Goal: Task Accomplishment & Management: Use online tool/utility

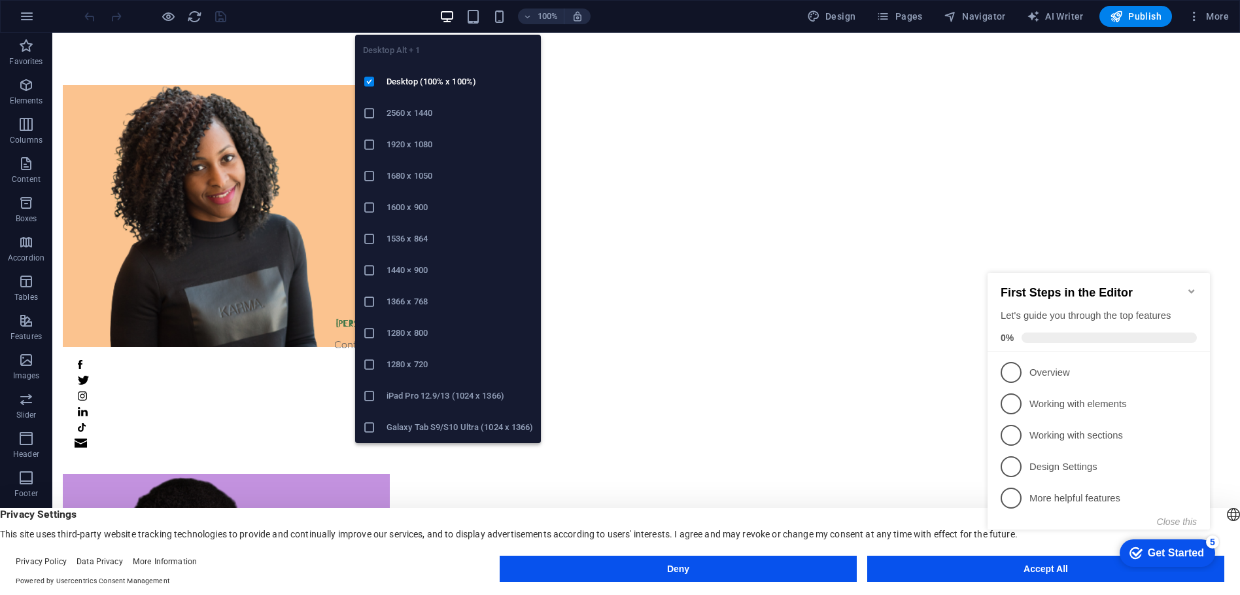
click at [455, 16] on icon "button" at bounding box center [447, 16] width 15 height 15
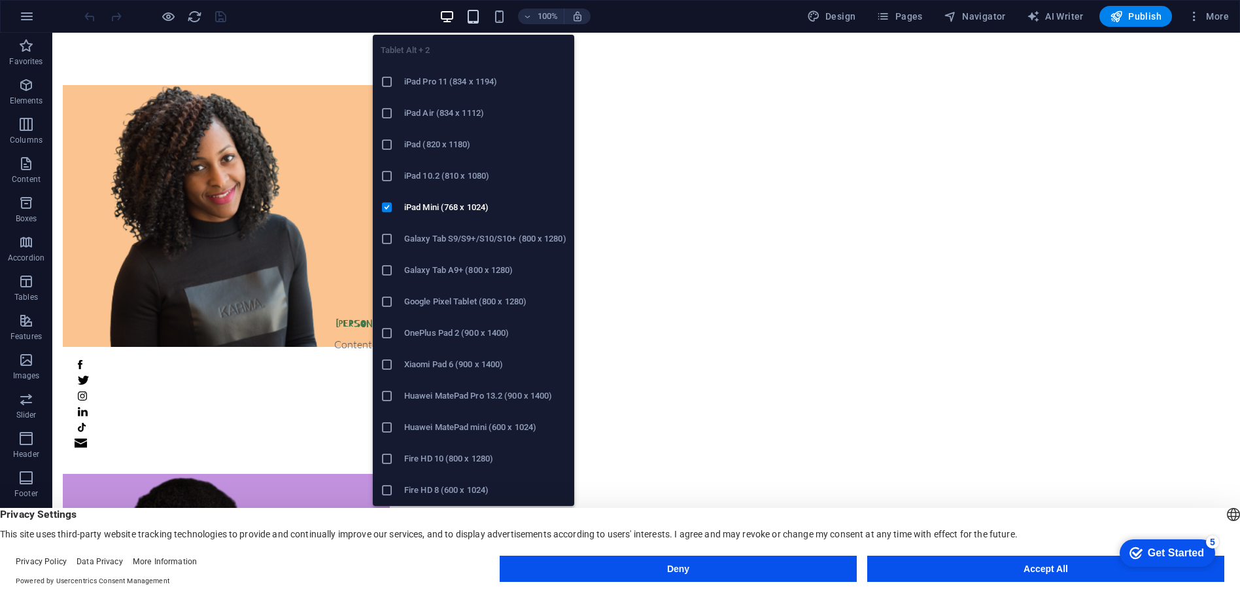
click at [479, 18] on icon "button" at bounding box center [473, 16] width 15 height 15
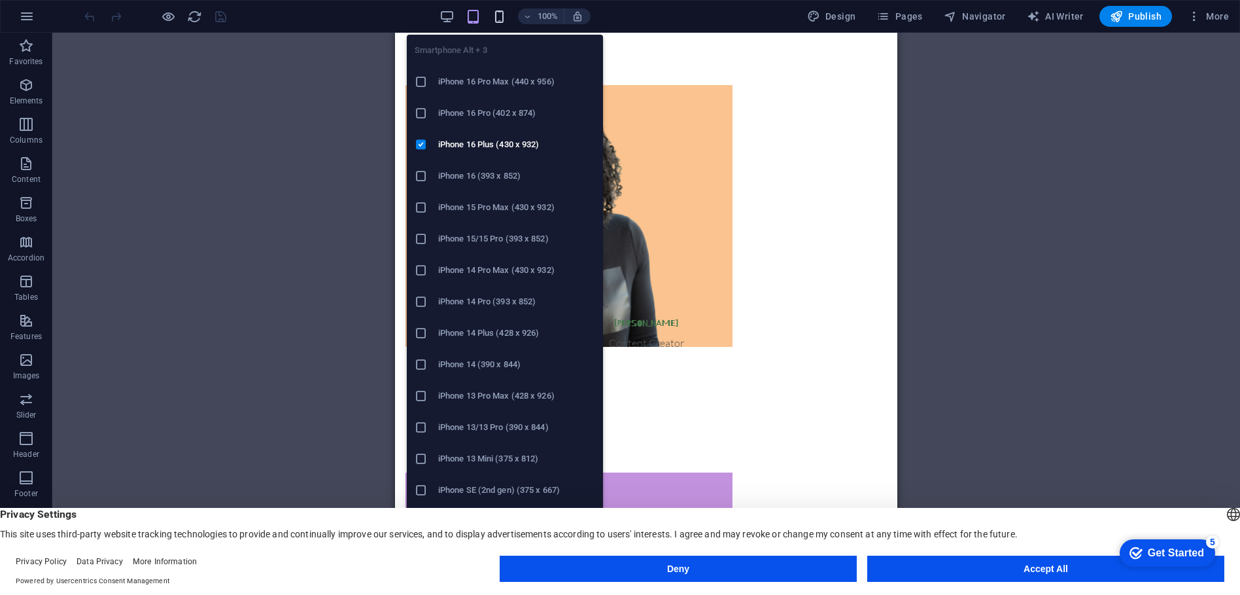
click at [504, 14] on icon "button" at bounding box center [499, 16] width 15 height 15
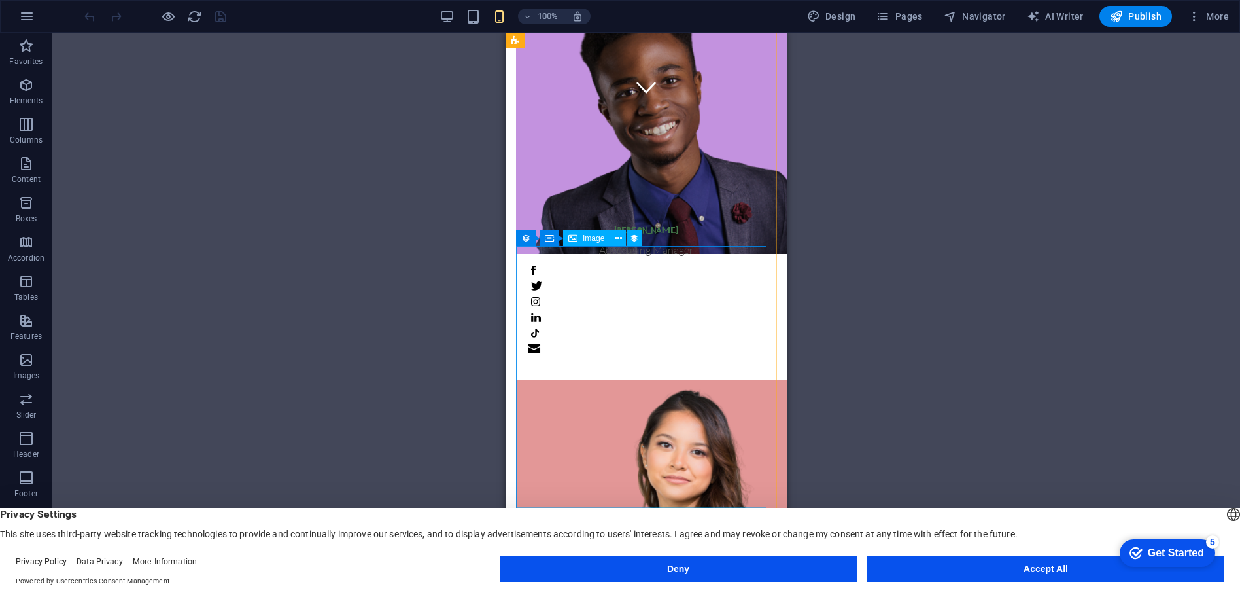
scroll to position [472, 0]
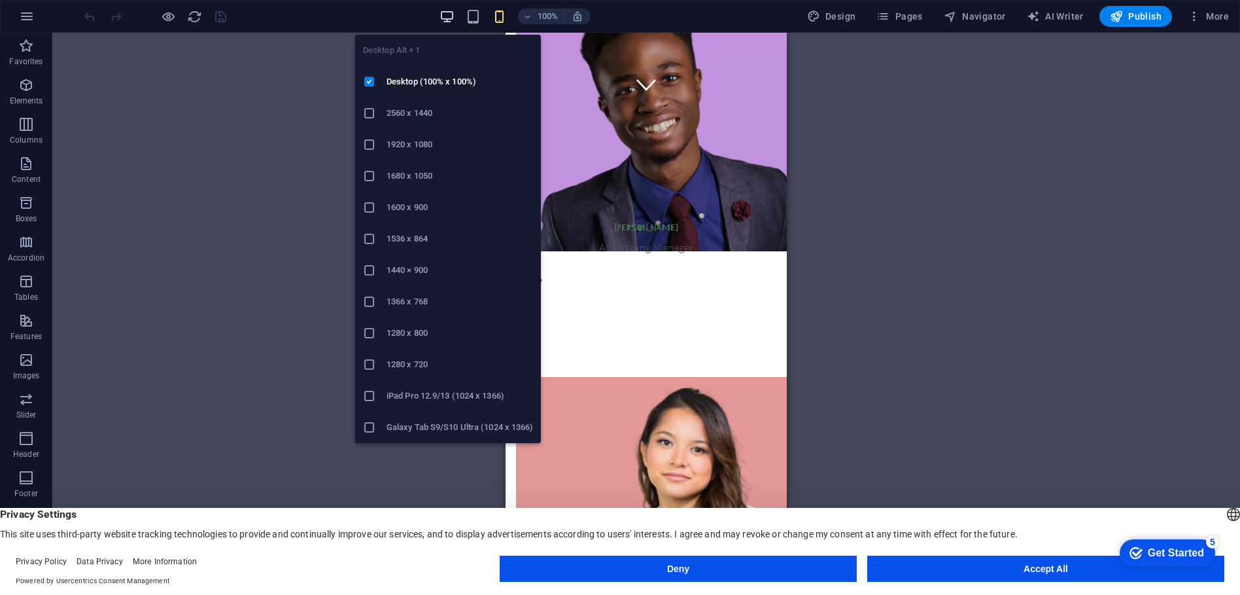
click at [449, 14] on icon "button" at bounding box center [447, 16] width 15 height 15
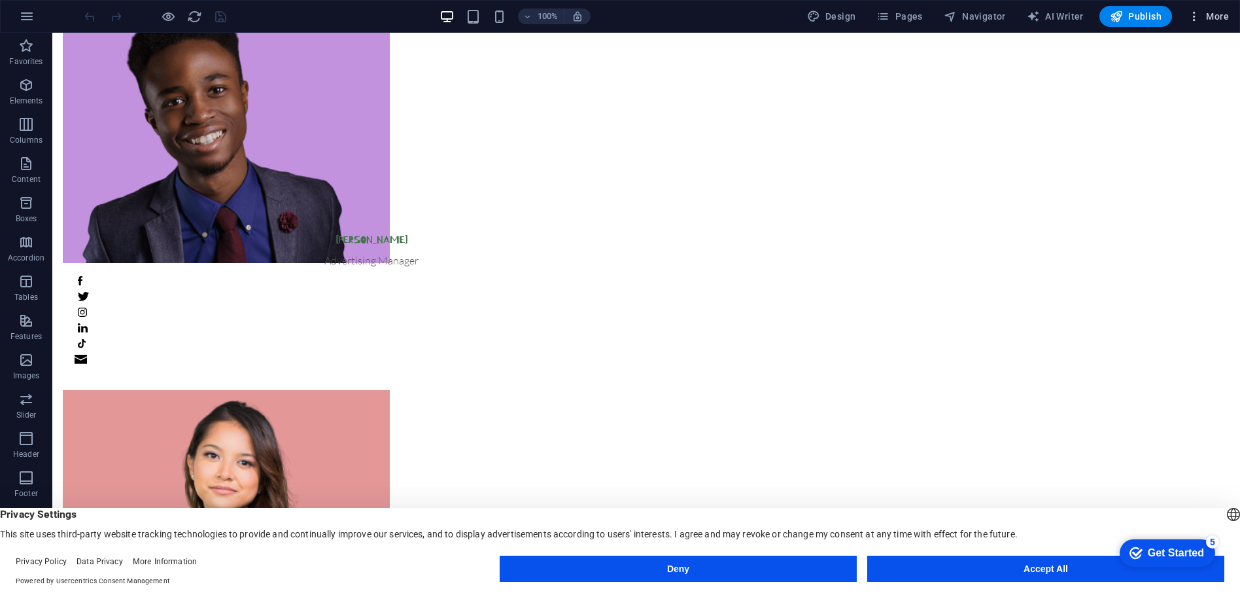
click at [1194, 16] on icon "button" at bounding box center [1194, 16] width 13 height 13
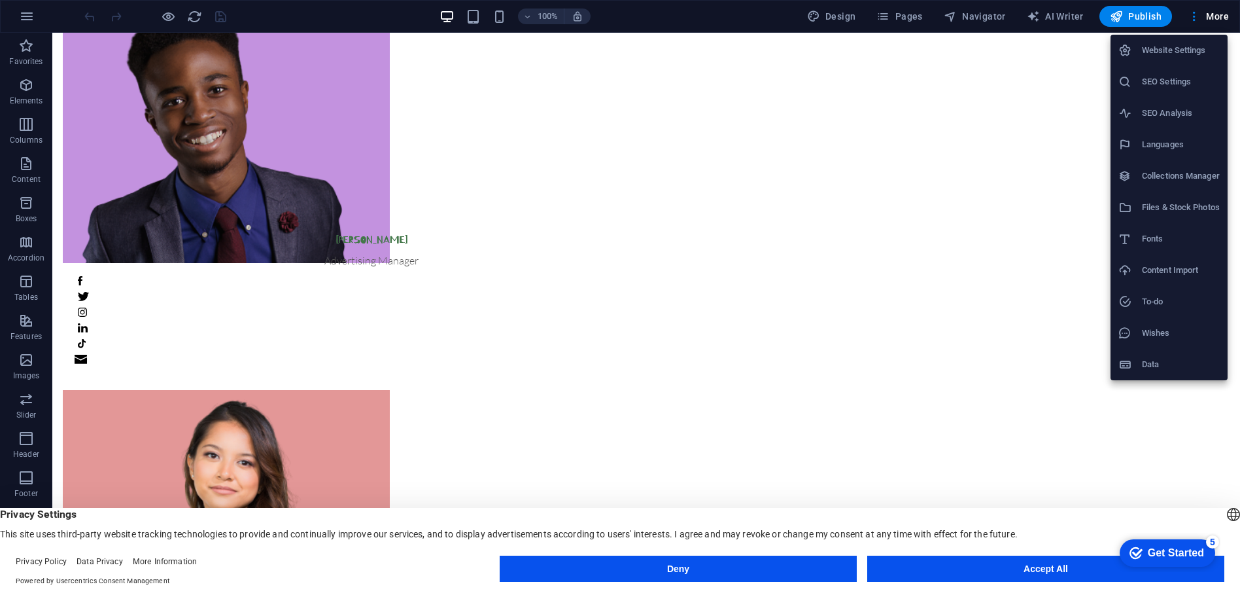
click at [26, 23] on div at bounding box center [620, 297] width 1240 height 595
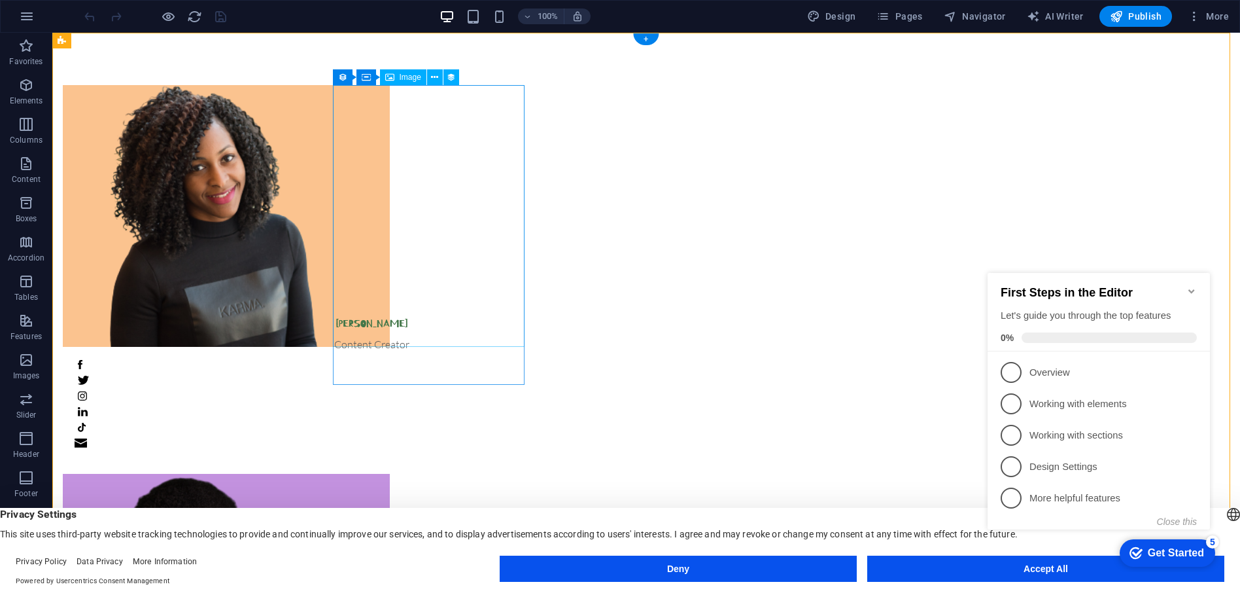
click at [406, 201] on figure at bounding box center [371, 216] width 617 height 262
click at [1192, 290] on icon "Minimize checklist" at bounding box center [1191, 291] width 10 height 10
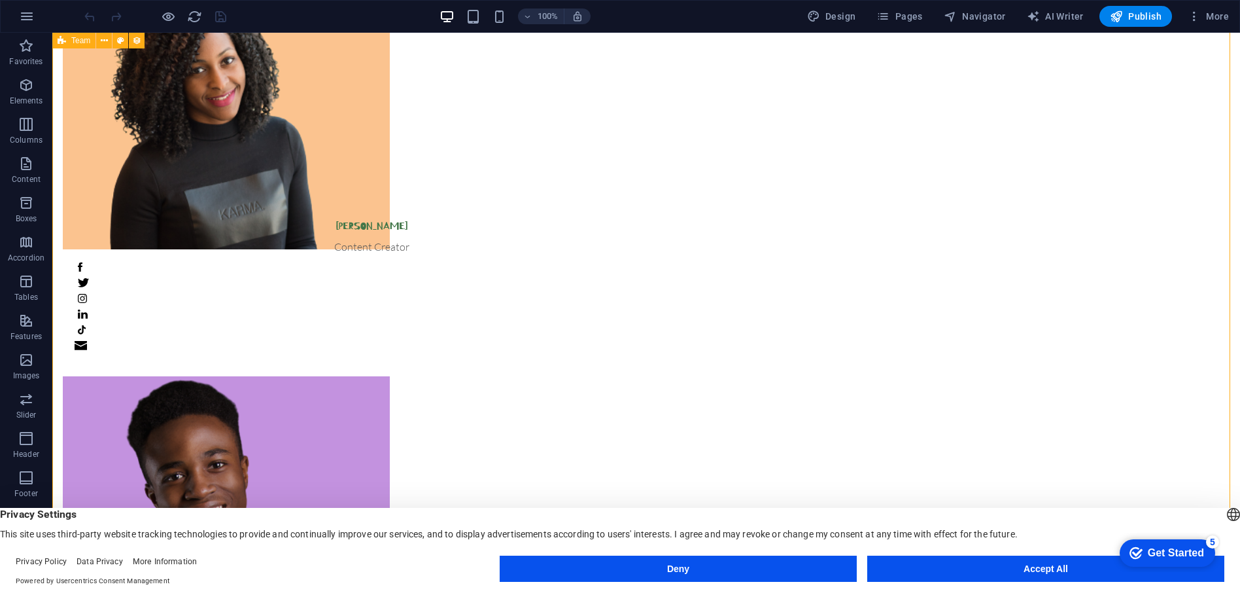
scroll to position [98, 0]
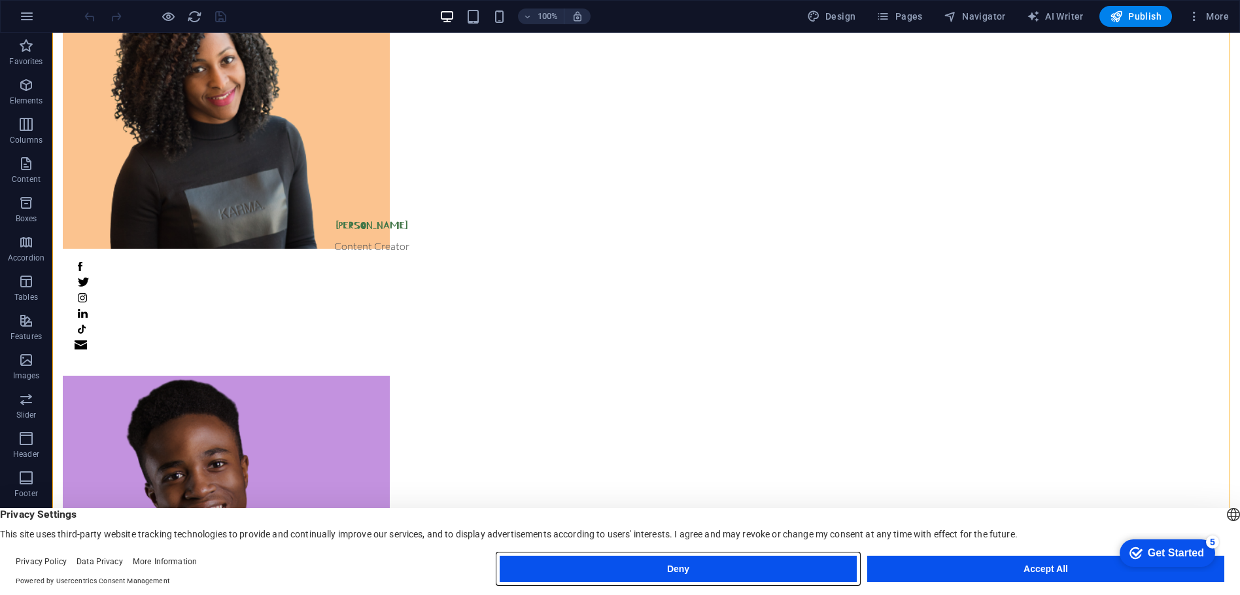
click at [710, 577] on button "Deny" at bounding box center [678, 568] width 357 height 26
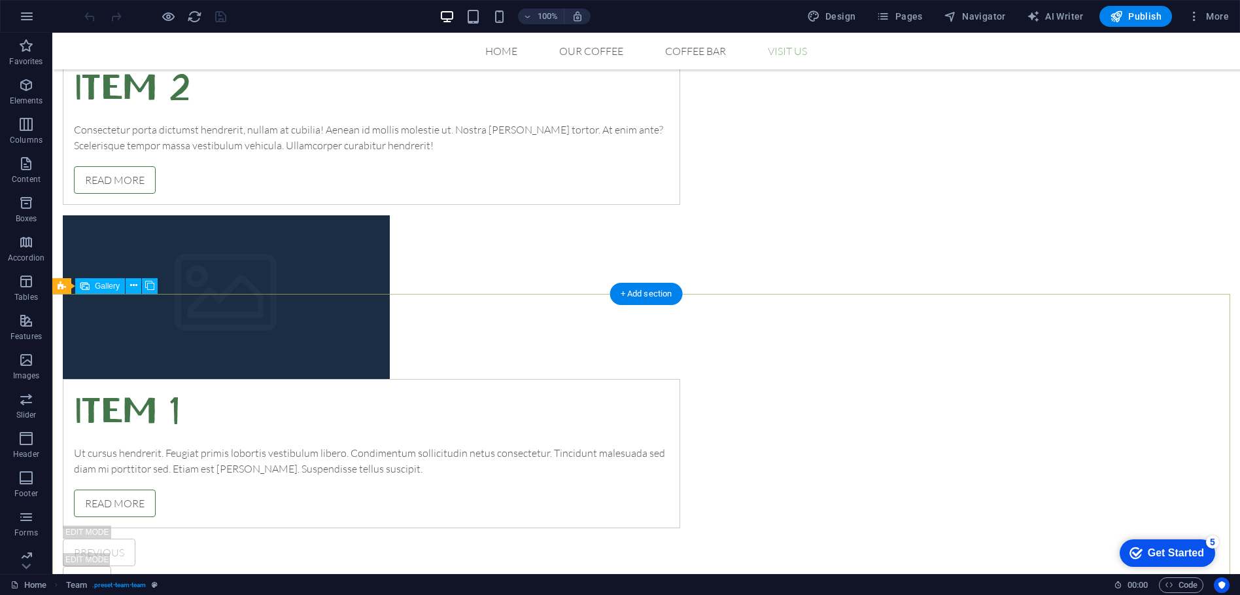
scroll to position [3433, 0]
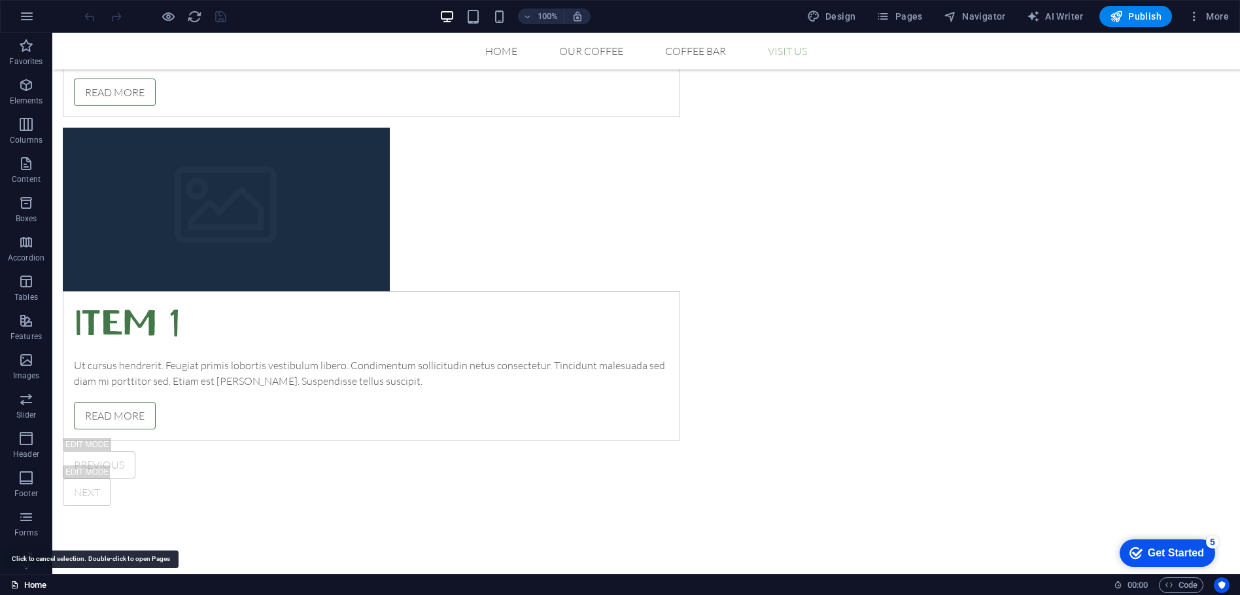
click at [38, 586] on link "Home" at bounding box center [28, 585] width 36 height 16
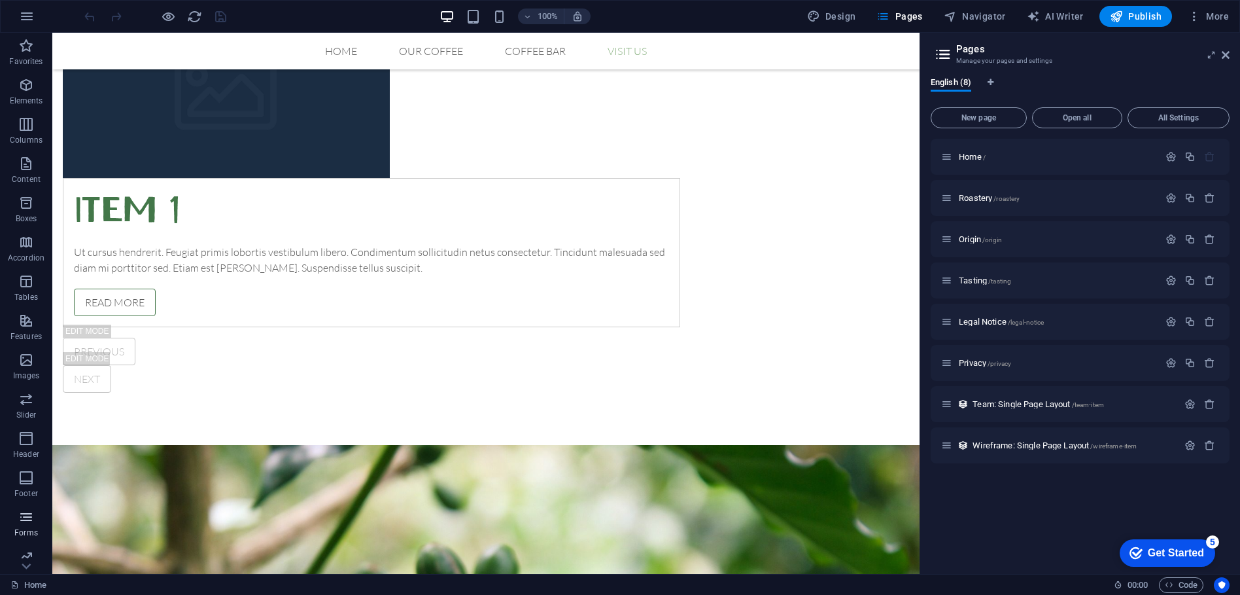
scroll to position [48, 0]
click at [1226, 51] on icon at bounding box center [1226, 55] width 8 height 10
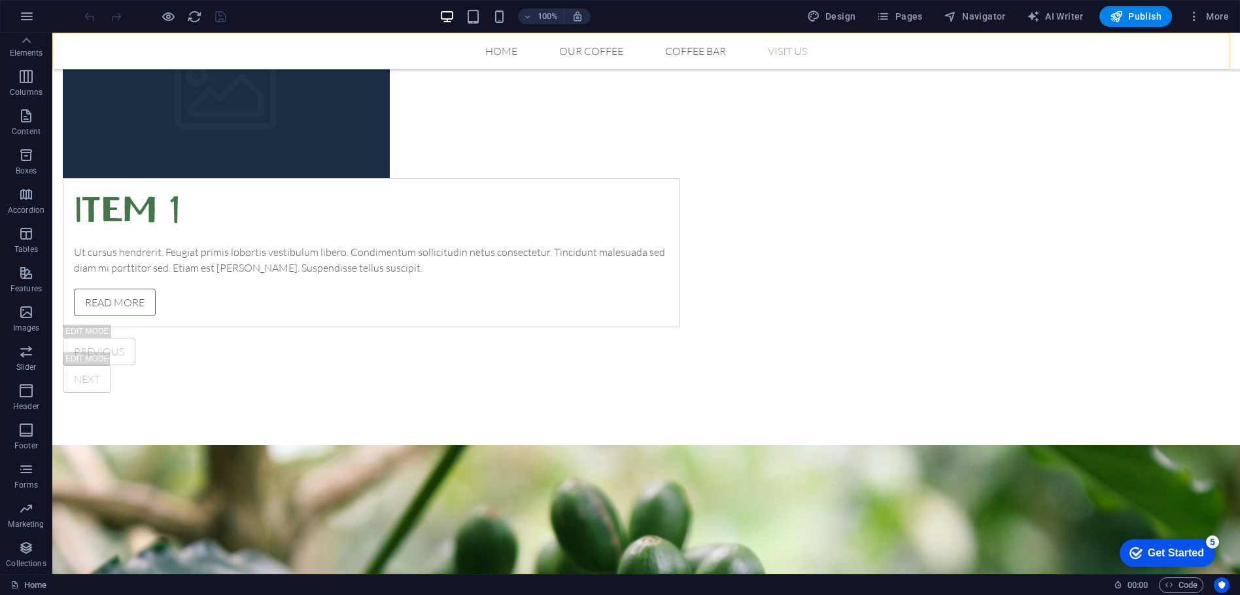
scroll to position [3433, 0]
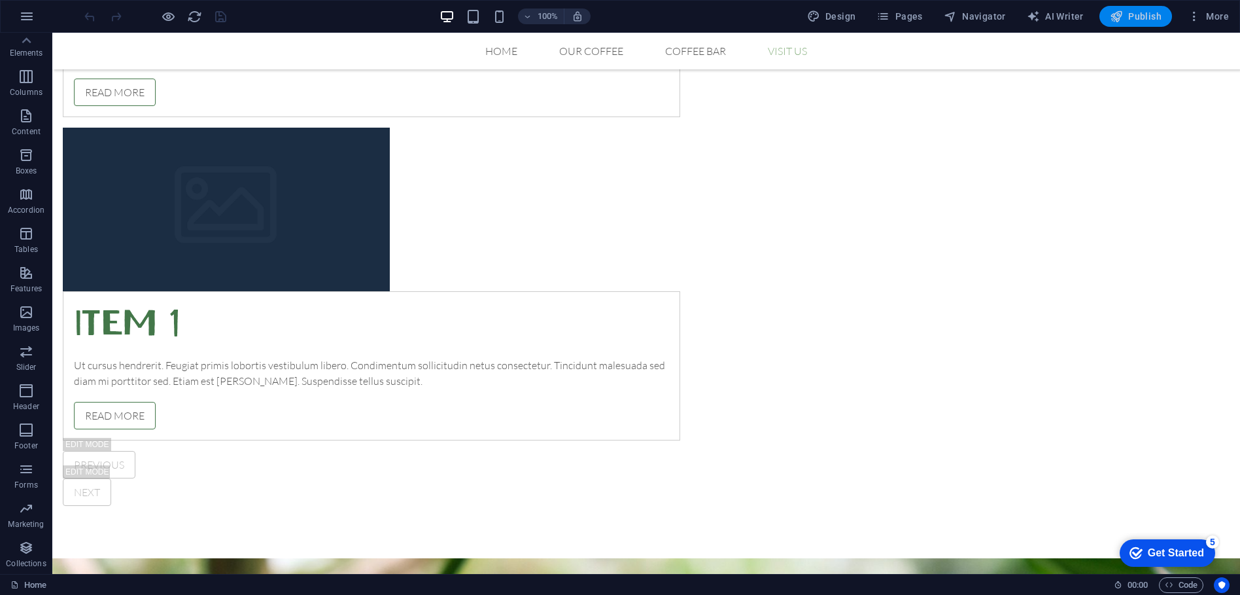
click at [1156, 17] on span "Publish" at bounding box center [1136, 16] width 52 height 13
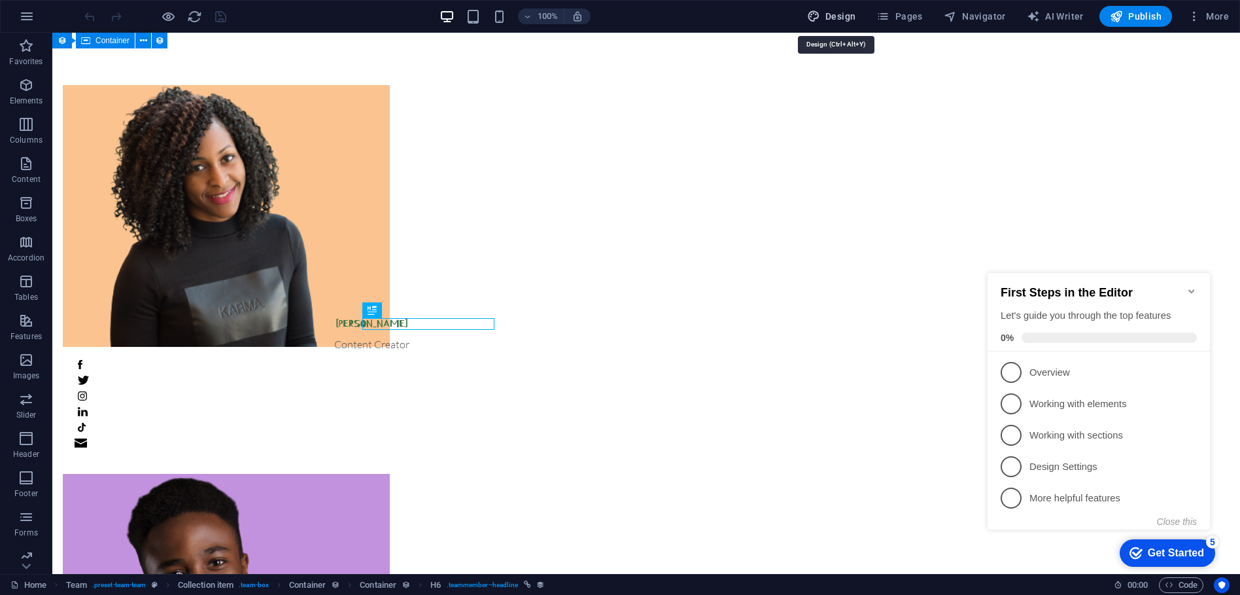
click at [835, 21] on span "Design" at bounding box center [831, 16] width 49 height 13
select select "px"
select select "300"
select select "px"
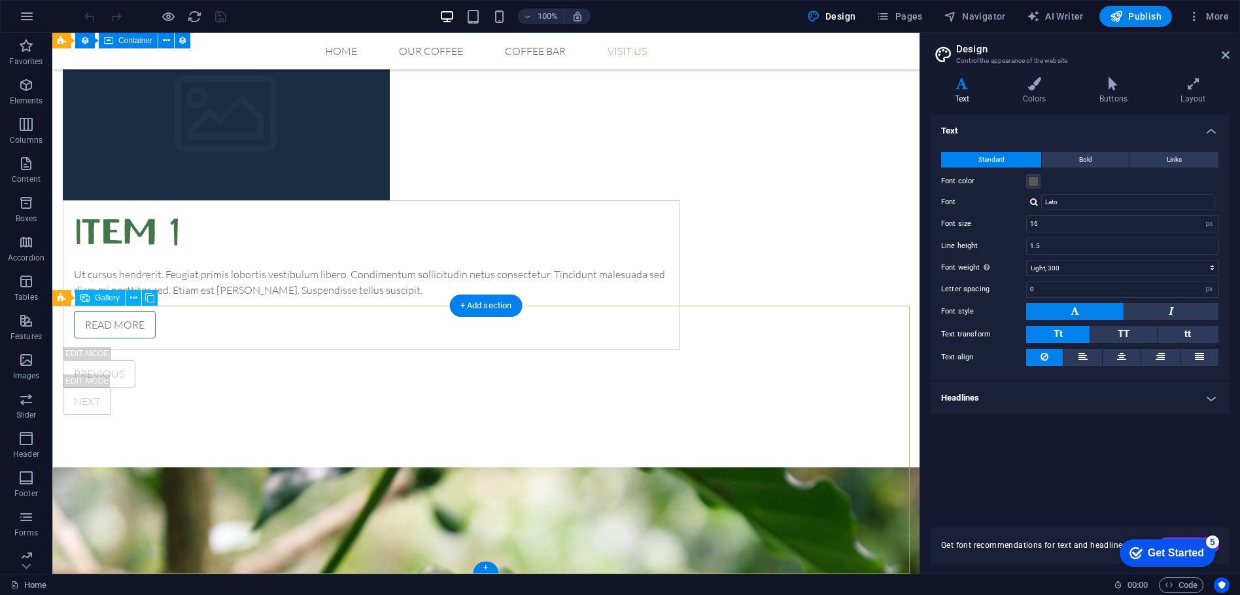
scroll to position [3546, 0]
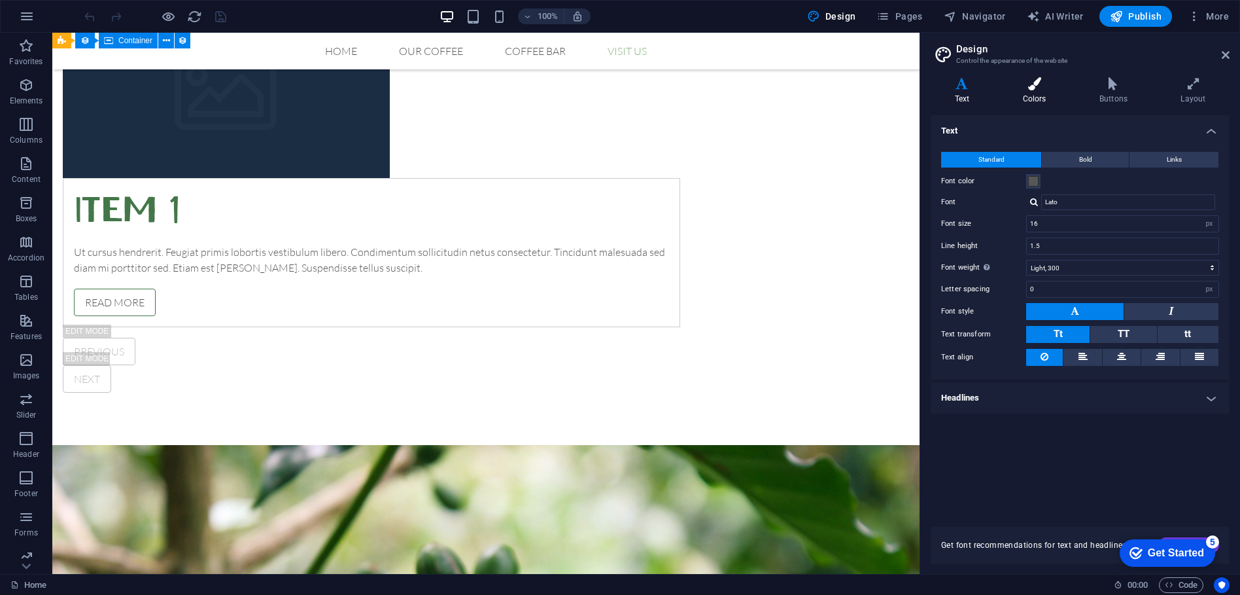
click at [1043, 86] on icon at bounding box center [1034, 83] width 71 height 13
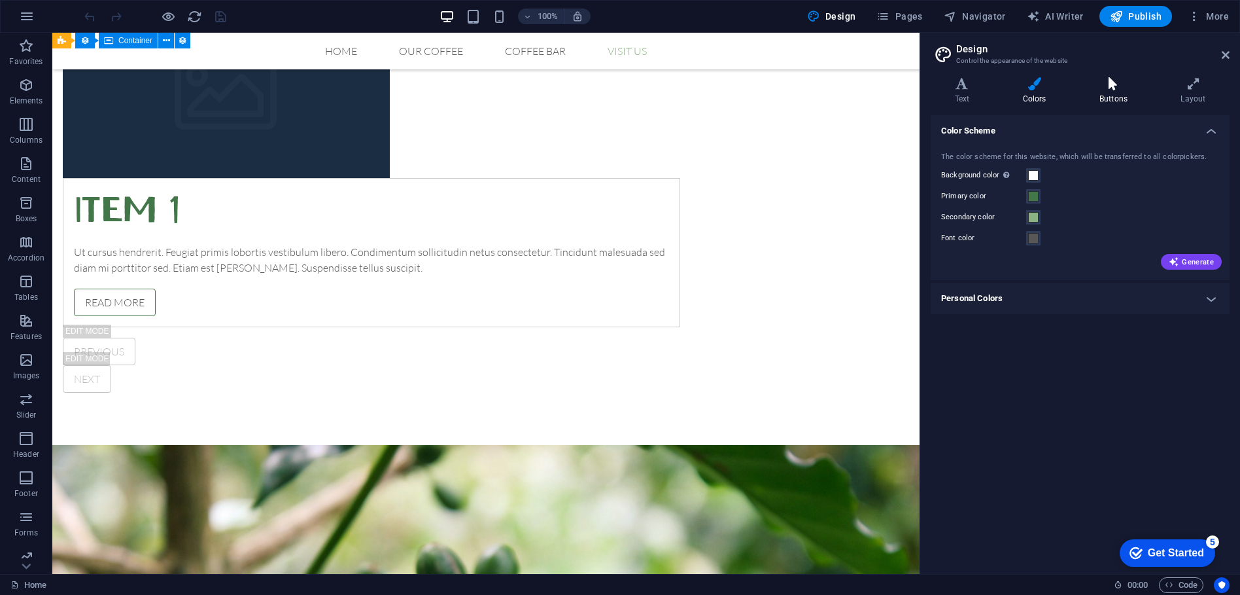
click at [1111, 94] on h4 "Buttons" at bounding box center [1115, 90] width 81 height 27
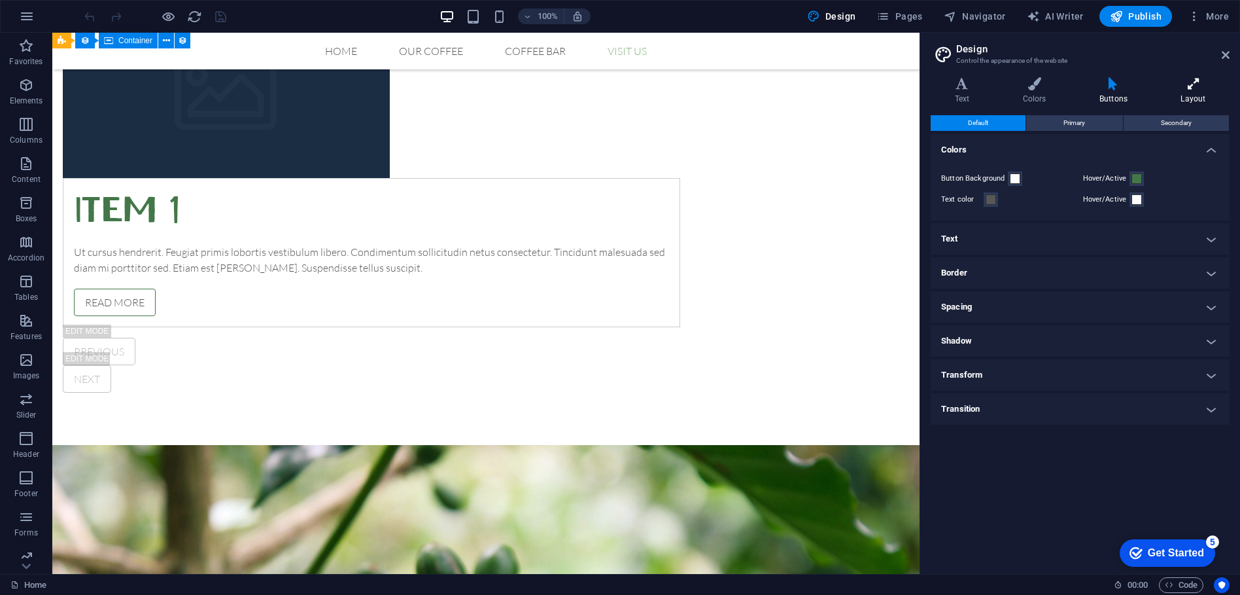
click at [1193, 92] on h4 "Layout" at bounding box center [1193, 90] width 73 height 27
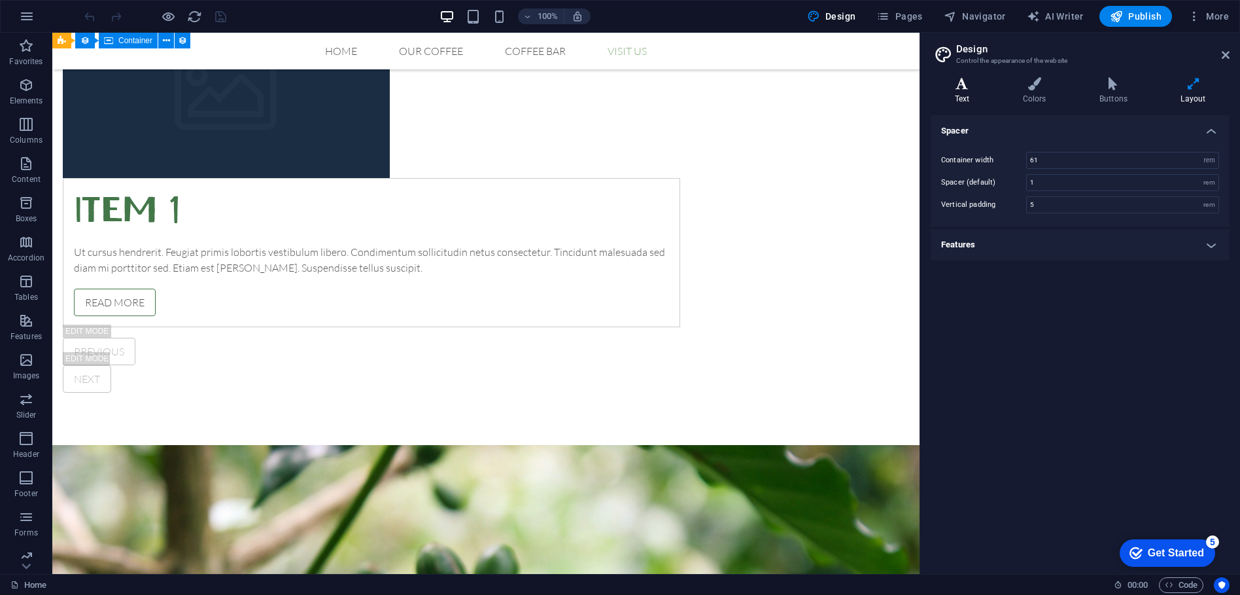
click at [964, 94] on h4 "Text" at bounding box center [965, 90] width 68 height 27
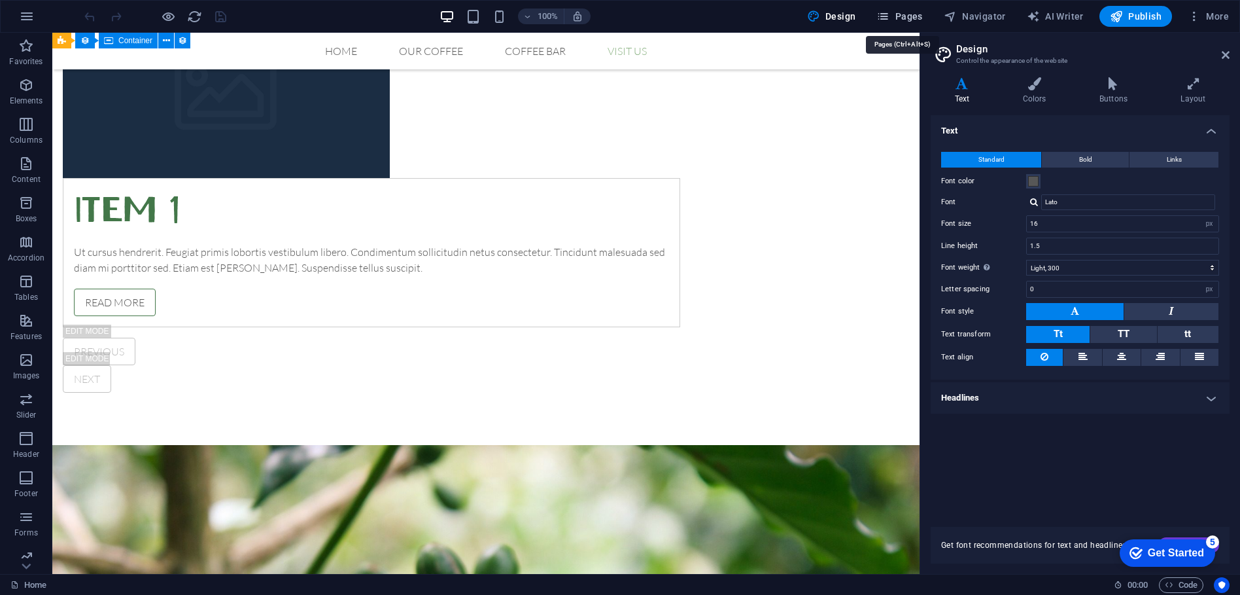
click at [890, 16] on icon "button" at bounding box center [882, 16] width 13 height 13
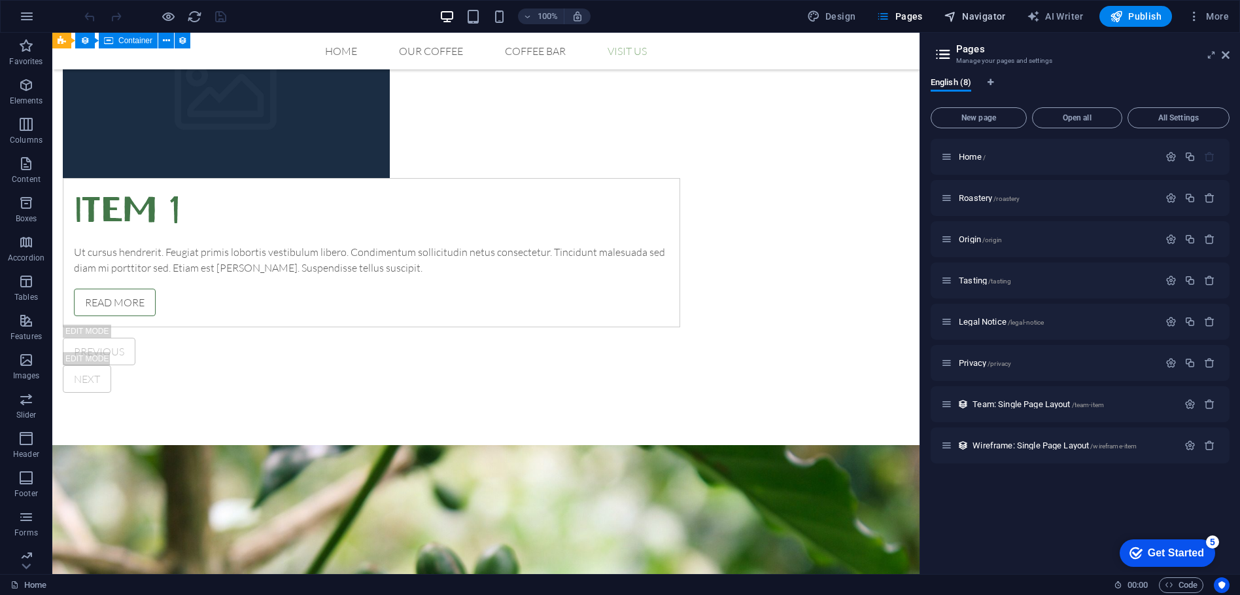
click at [983, 14] on span "Navigator" at bounding box center [975, 16] width 62 height 13
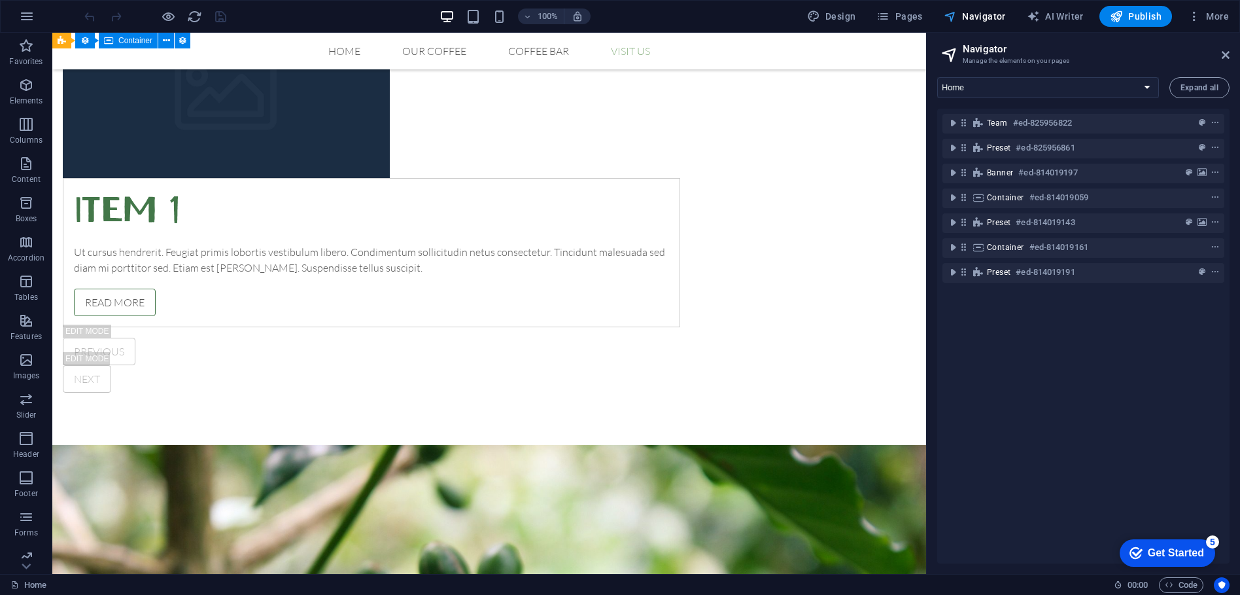
scroll to position [3532, 0]
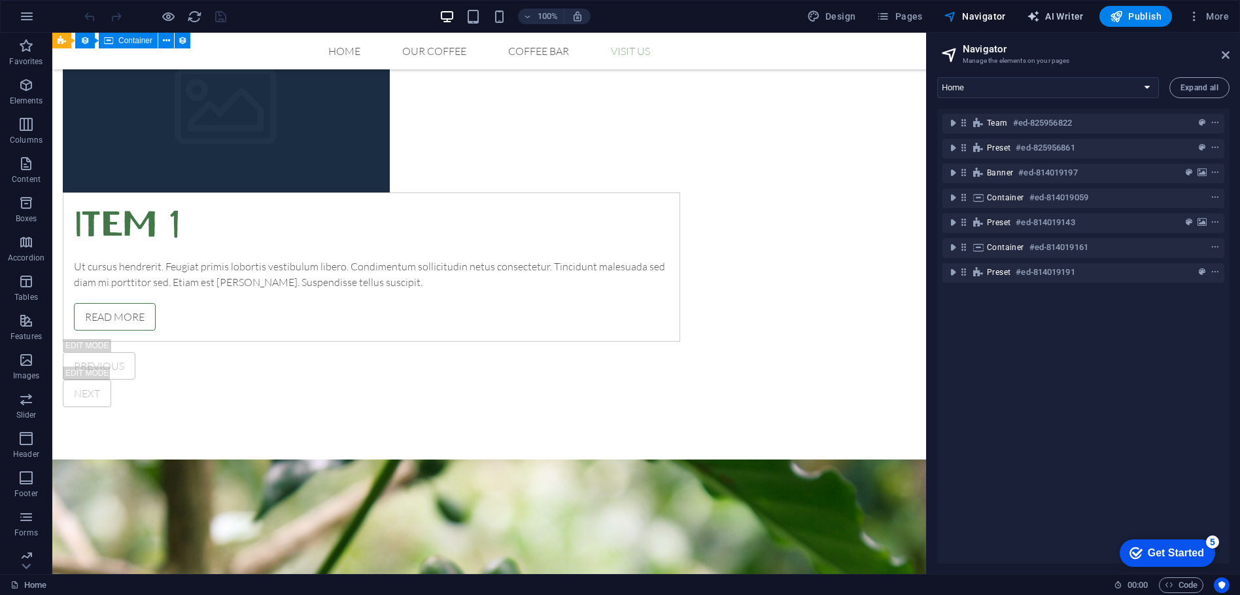
click at [1060, 17] on span "AI Writer" at bounding box center [1055, 16] width 57 height 13
select select "English"
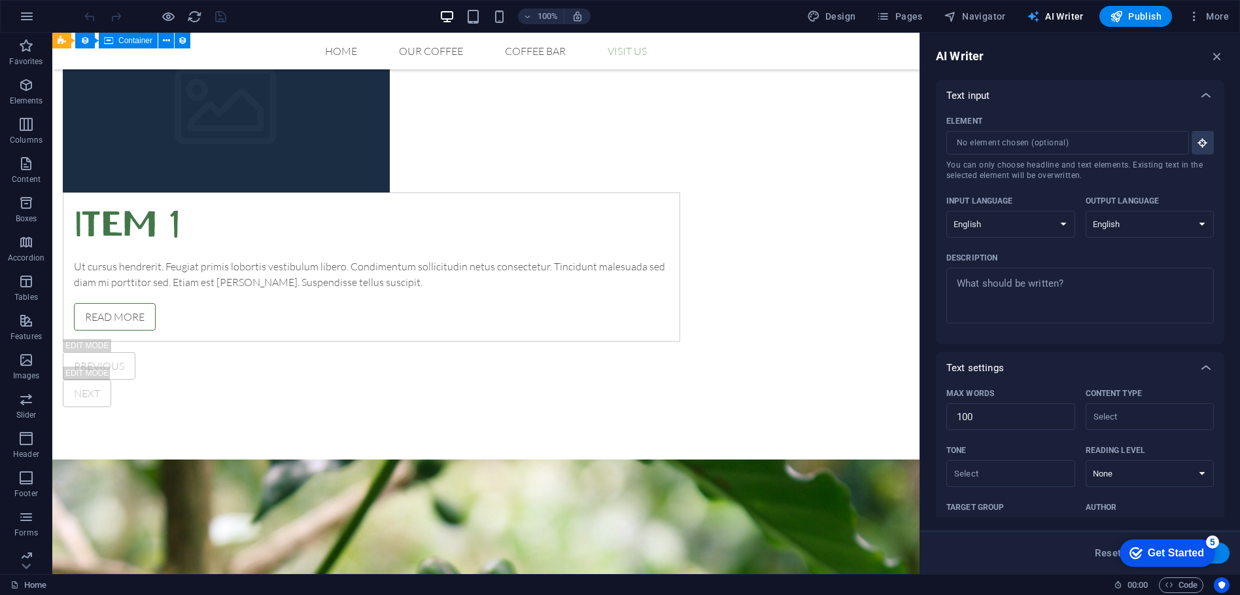
scroll to position [3546, 0]
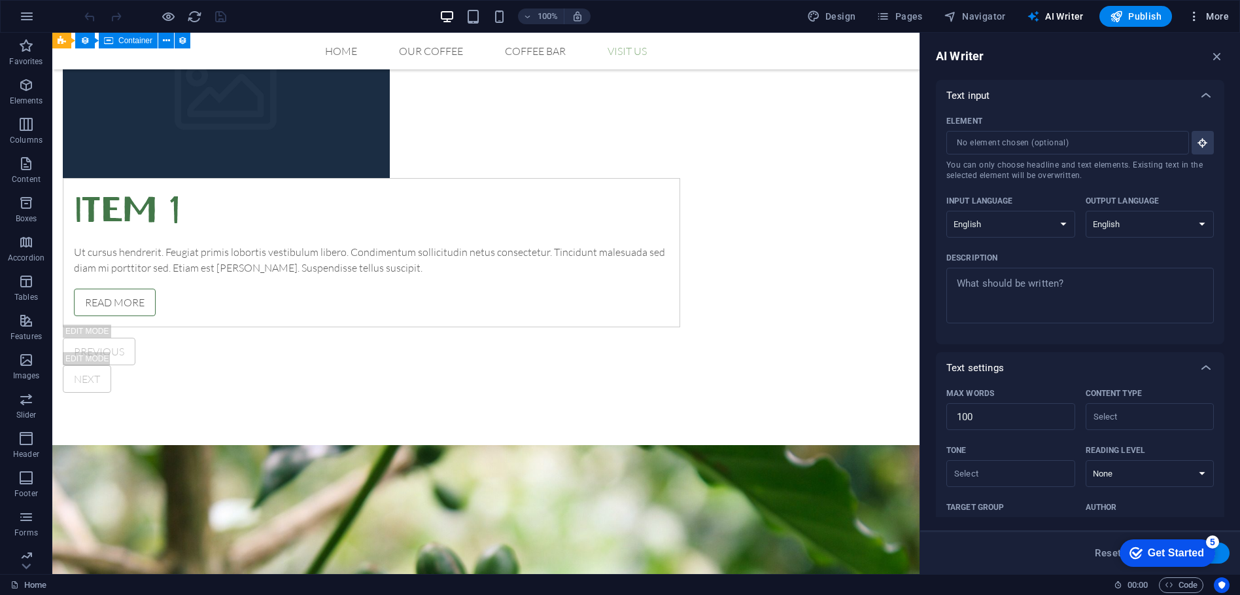
click at [1219, 16] on span "More" at bounding box center [1208, 16] width 41 height 13
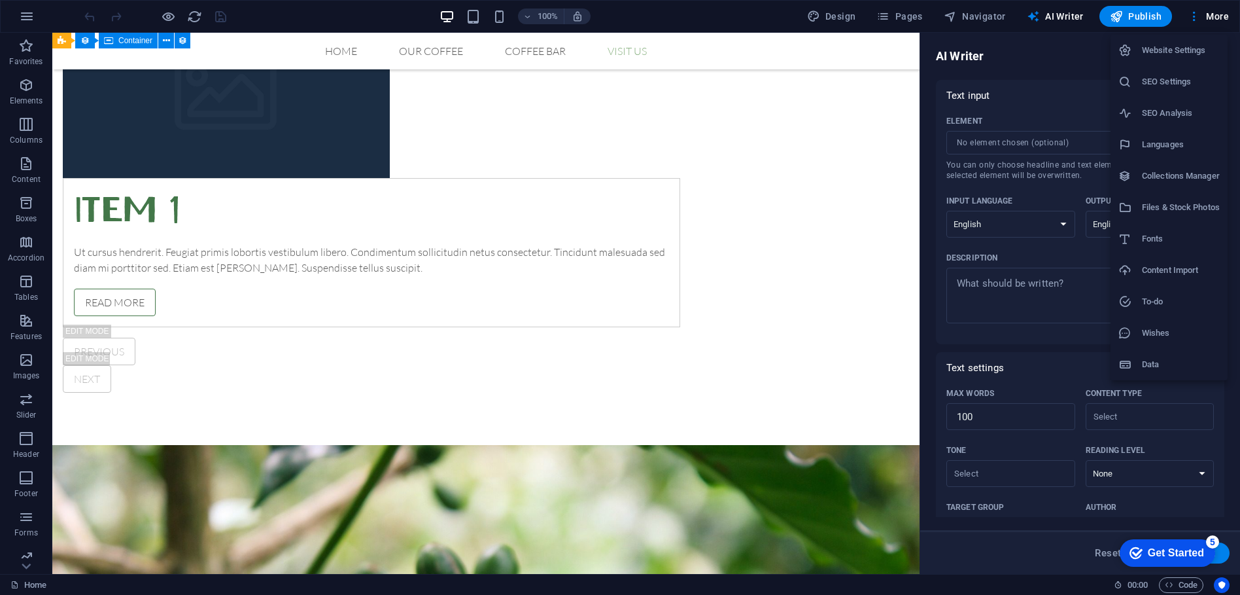
click at [1052, 75] on div at bounding box center [620, 297] width 1240 height 595
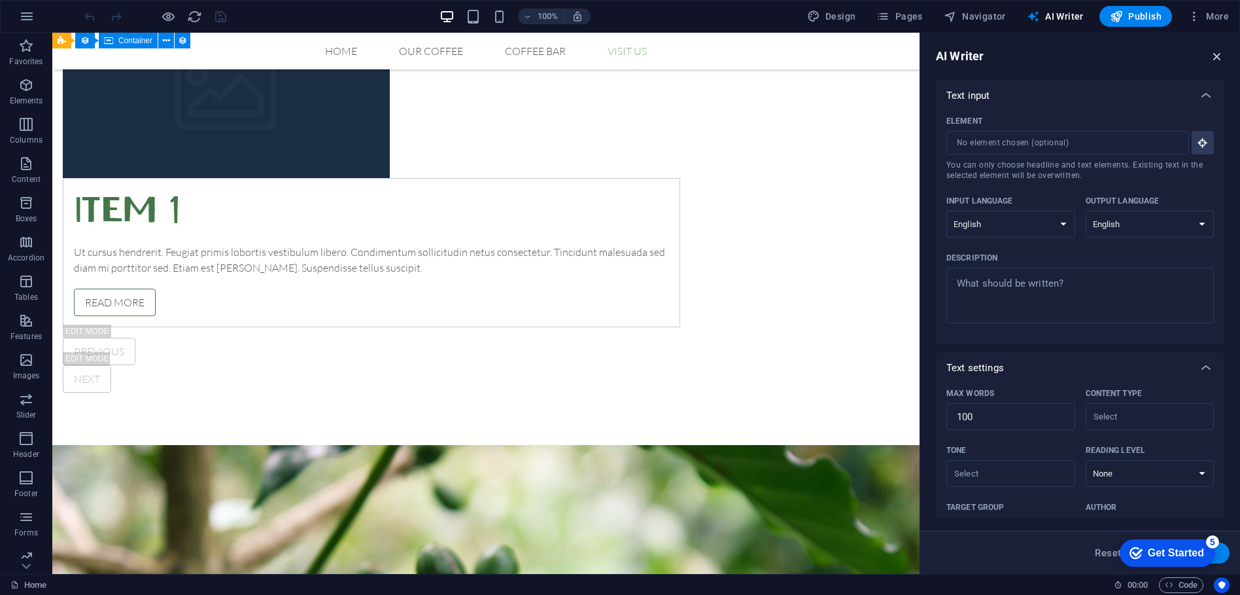
click at [1215, 56] on icon "button" at bounding box center [1217, 56] width 14 height 14
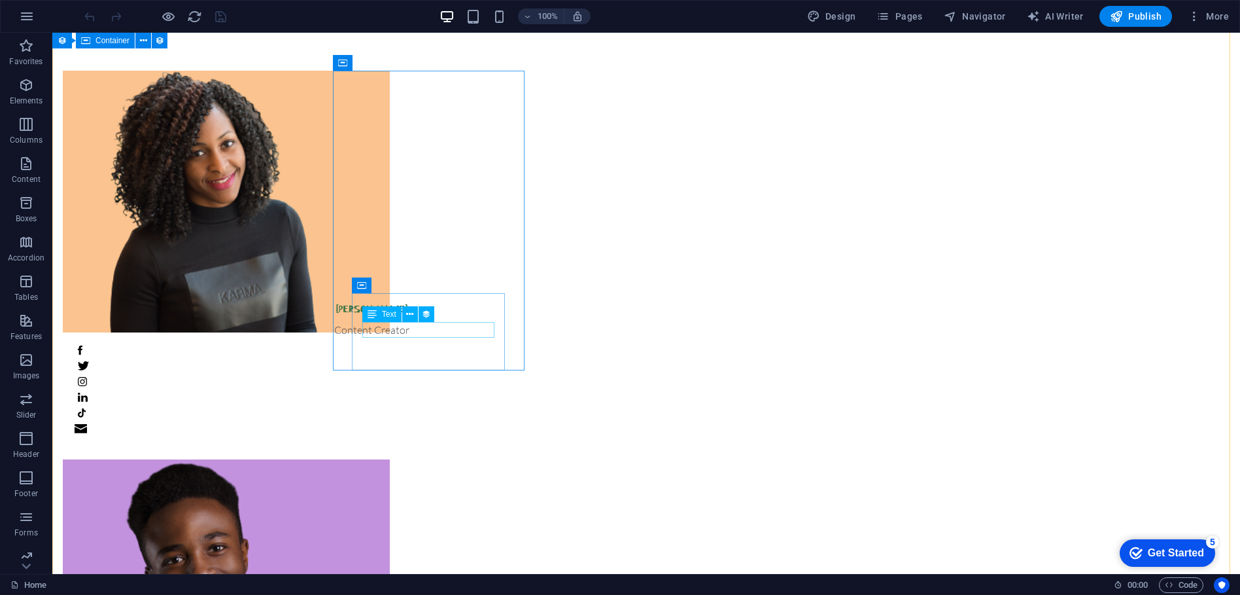
scroll to position [0, 0]
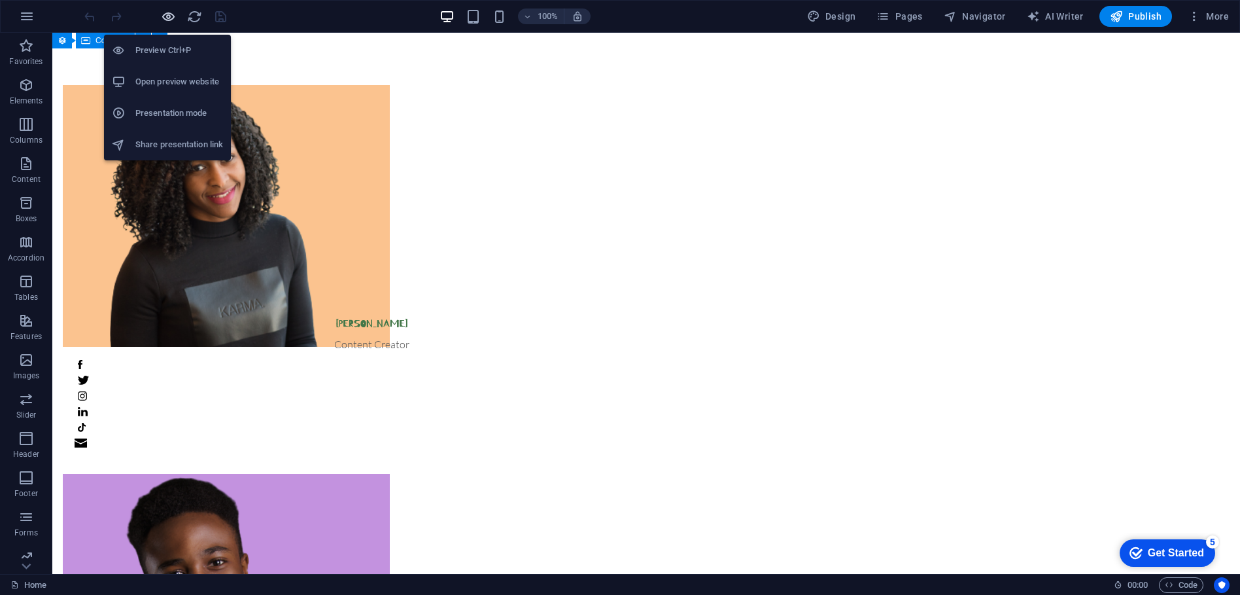
click at [172, 10] on icon "button" at bounding box center [168, 16] width 15 height 15
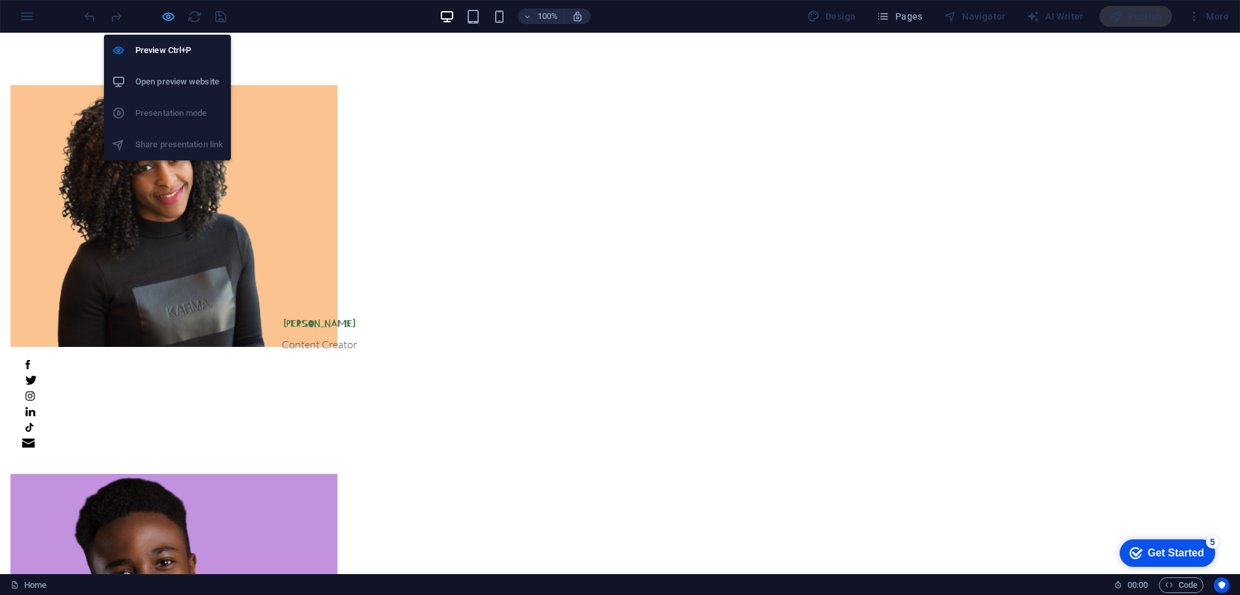
click at [175, 9] on icon "button" at bounding box center [168, 16] width 15 height 15
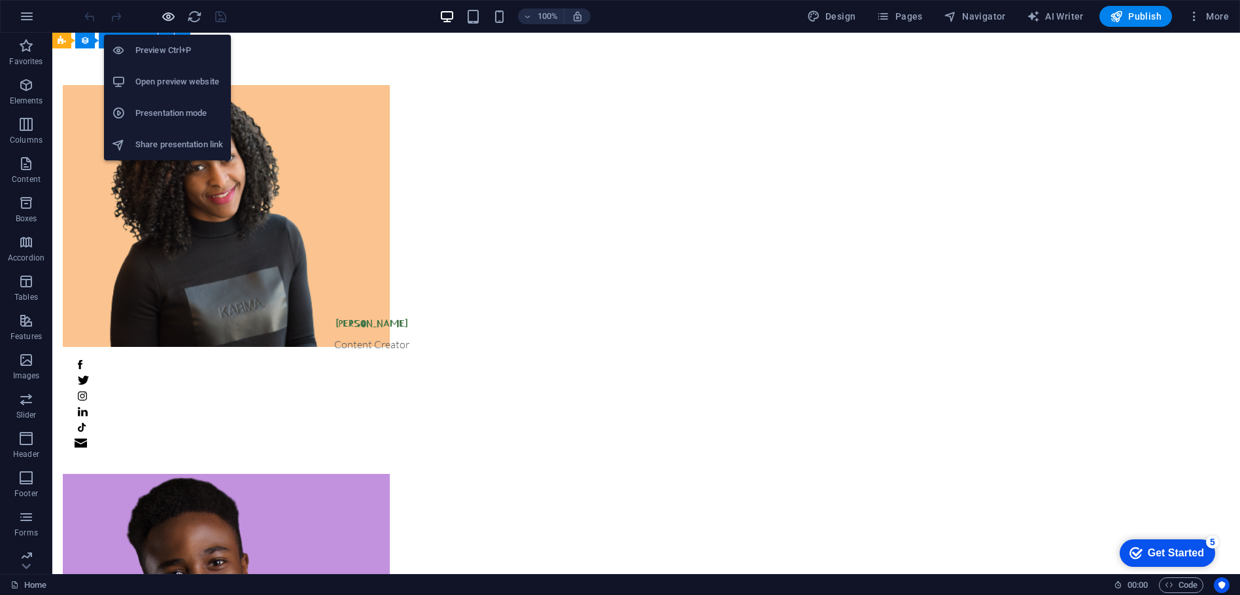
click at [175, 9] on icon "button" at bounding box center [168, 16] width 15 height 15
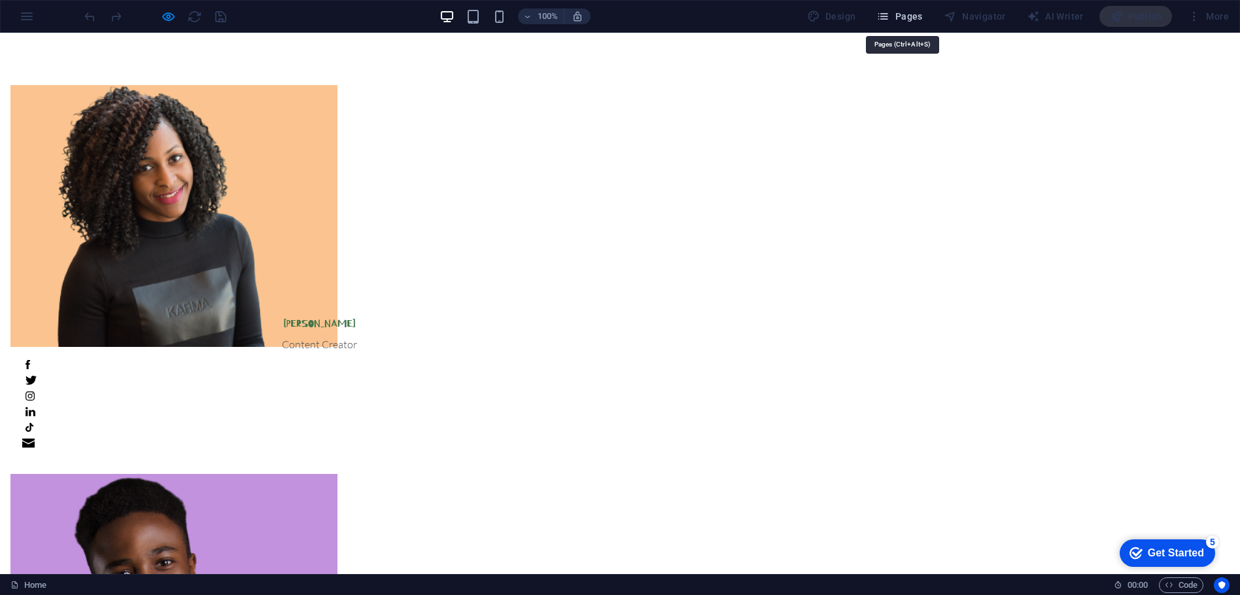
click at [890, 14] on icon "button" at bounding box center [882, 16] width 13 height 13
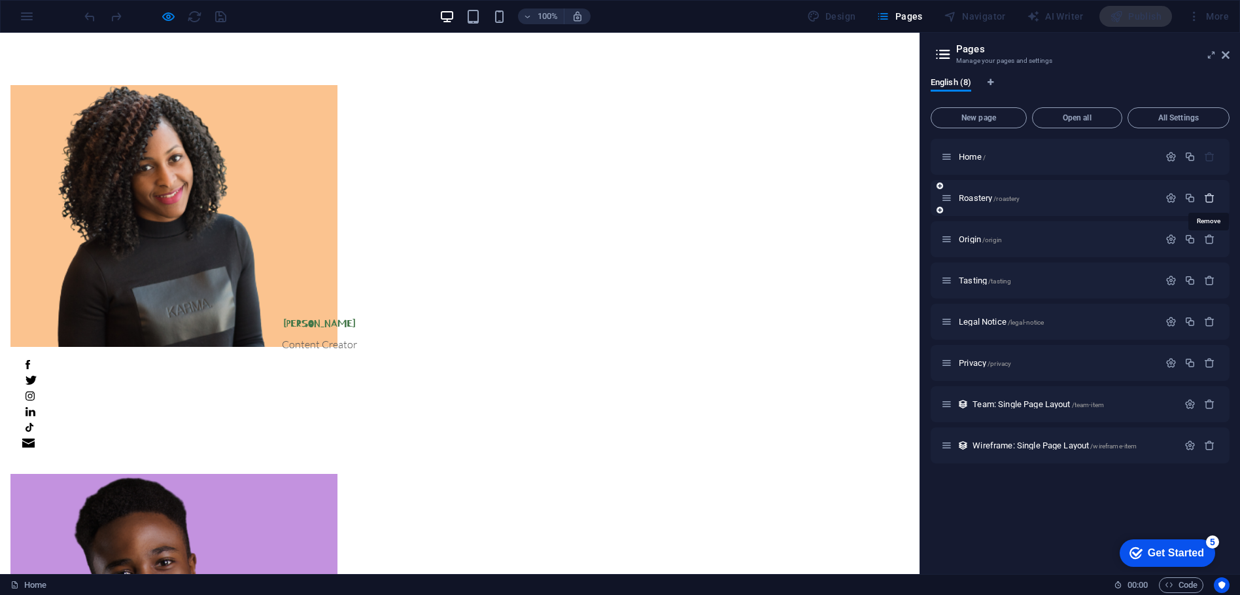
click at [1211, 199] on icon "button" at bounding box center [1209, 197] width 11 height 11
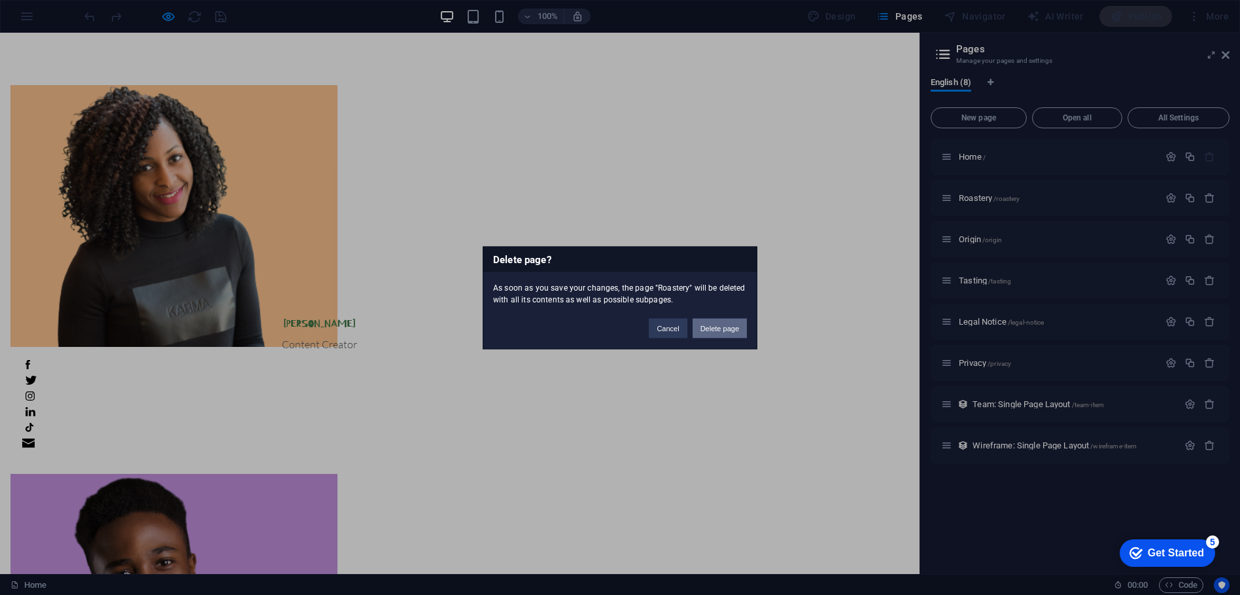
click at [718, 328] on button "Delete page" at bounding box center [720, 328] width 54 height 20
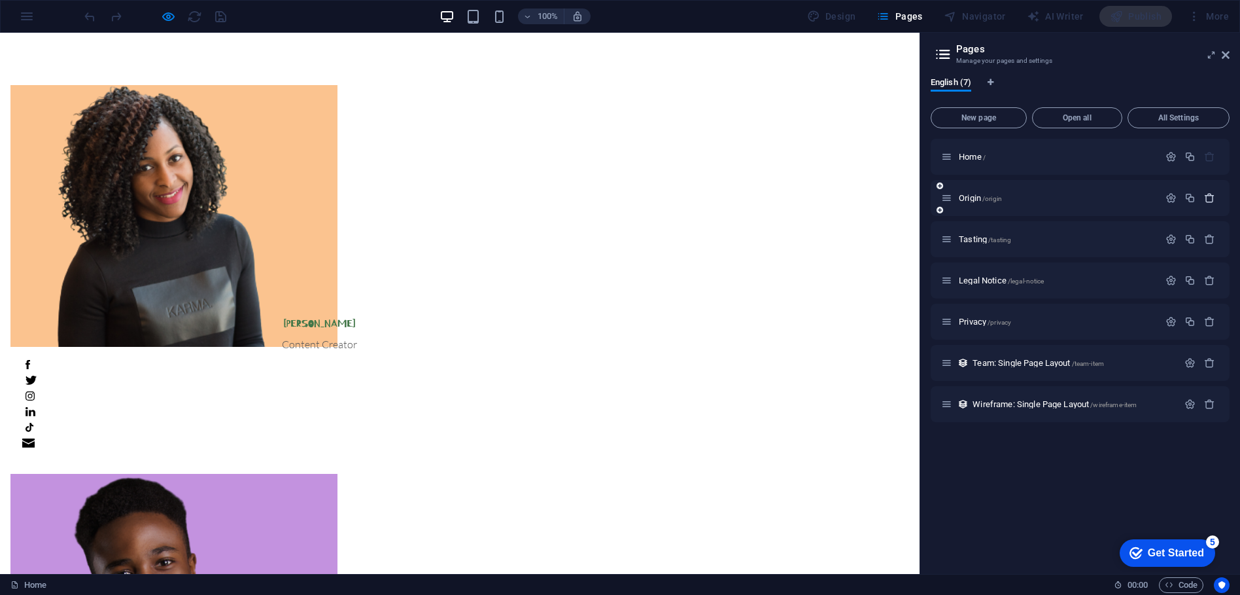
click at [1211, 198] on icon "button" at bounding box center [1209, 197] width 11 height 11
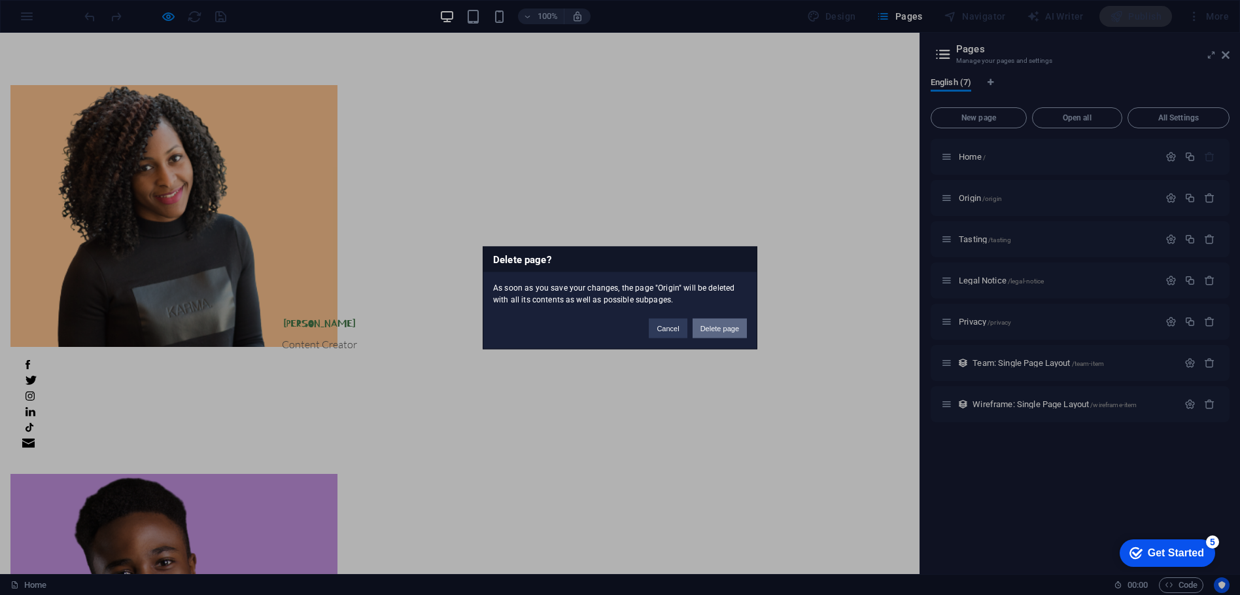
click at [714, 336] on button "Delete page" at bounding box center [720, 328] width 54 height 20
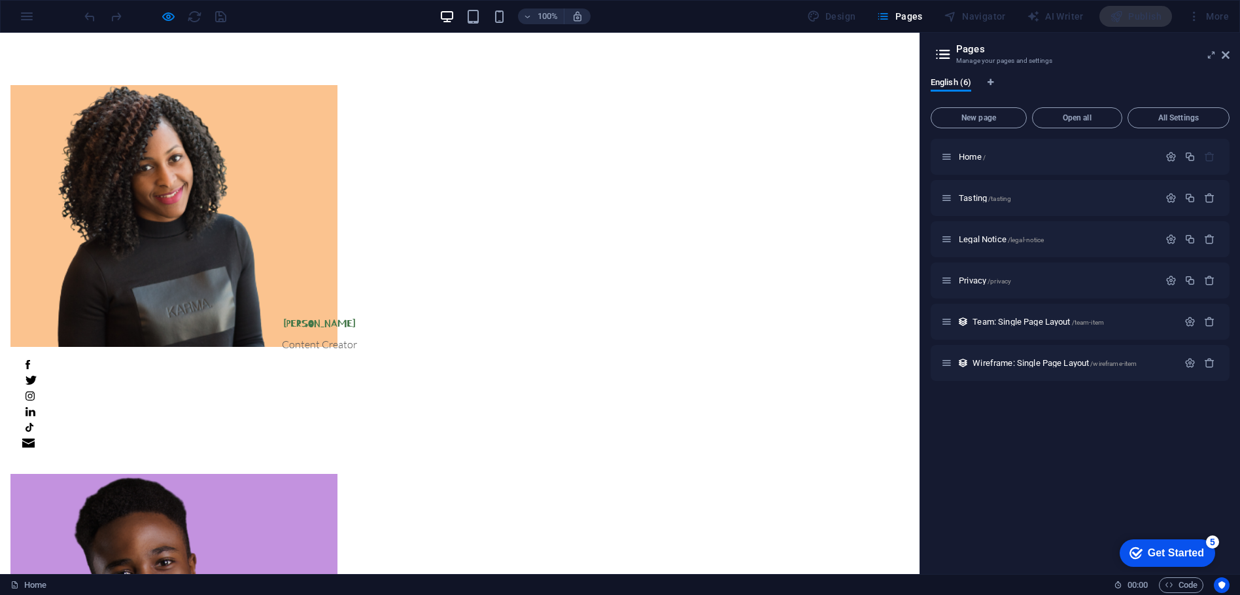
click at [1156, 445] on div "Home / Tasting /tasting Legal Notice /legal-notice Privacy /privacy Team: Singl…" at bounding box center [1080, 351] width 299 height 424
click at [1206, 194] on icon "button" at bounding box center [1209, 197] width 11 height 11
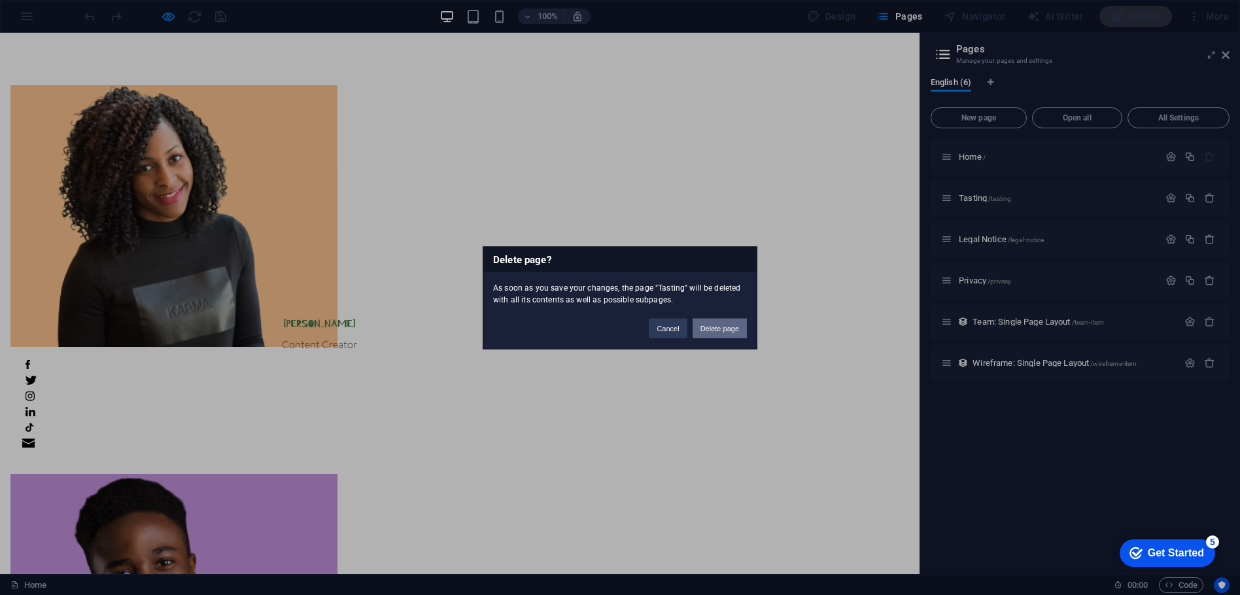
click at [729, 328] on button "Delete page" at bounding box center [720, 328] width 54 height 20
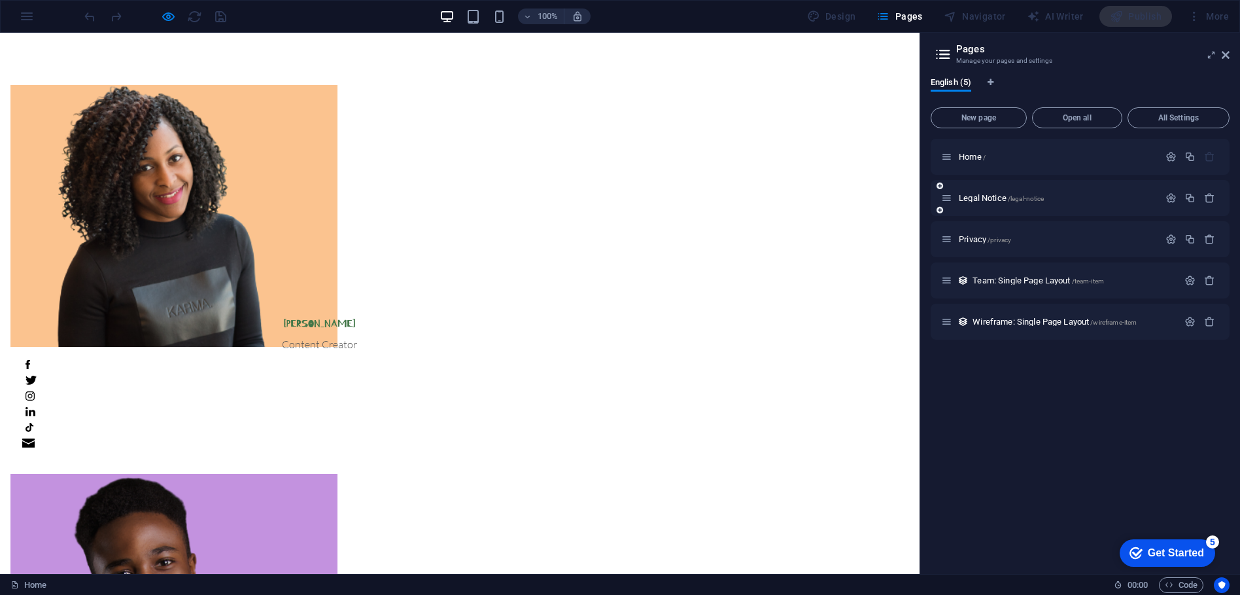
click at [1213, 187] on div "Legal Notice /legal-notice" at bounding box center [1080, 198] width 299 height 36
click at [1211, 201] on icon "button" at bounding box center [1209, 197] width 11 height 11
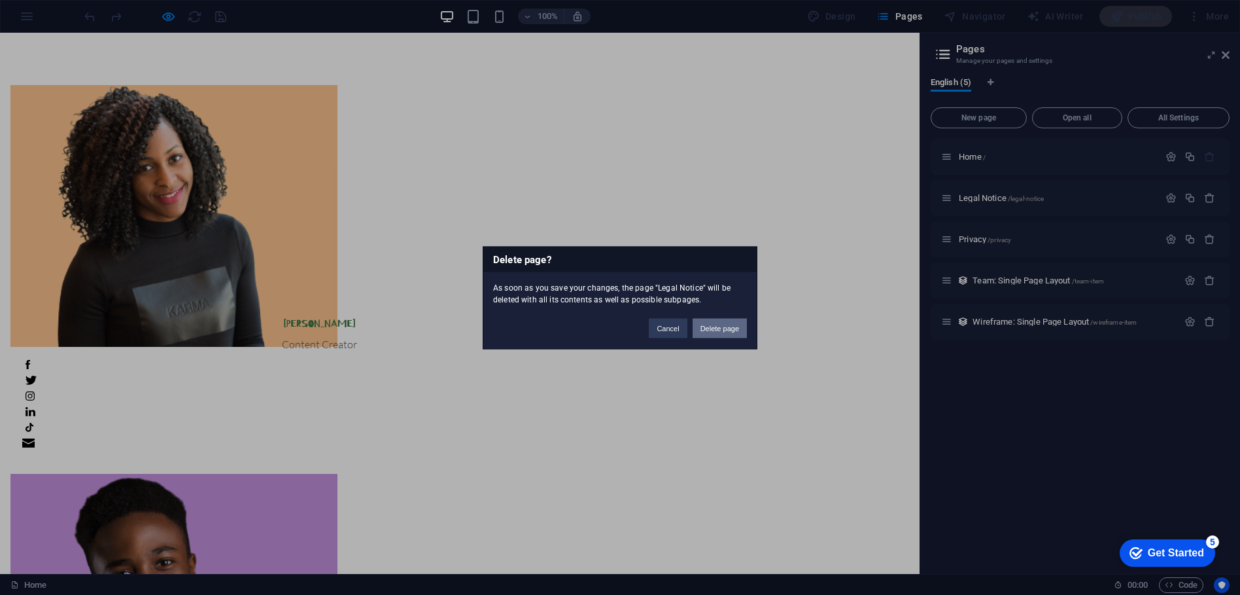
click at [741, 325] on button "Delete page" at bounding box center [720, 328] width 54 height 20
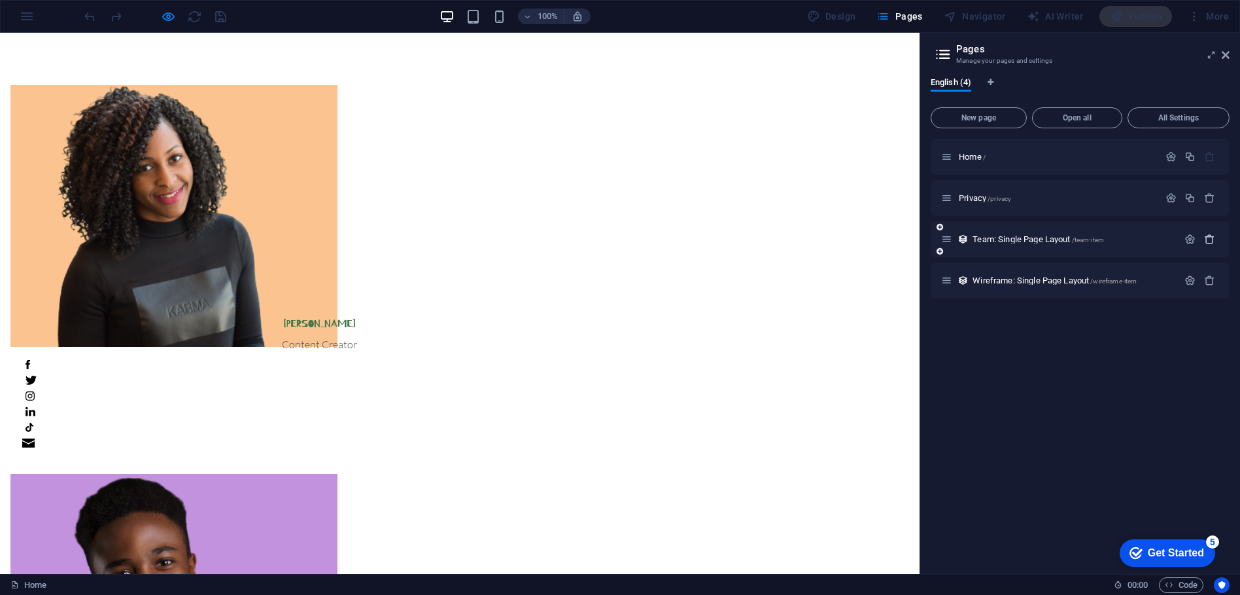
click at [1206, 236] on icon "button" at bounding box center [1209, 238] width 11 height 11
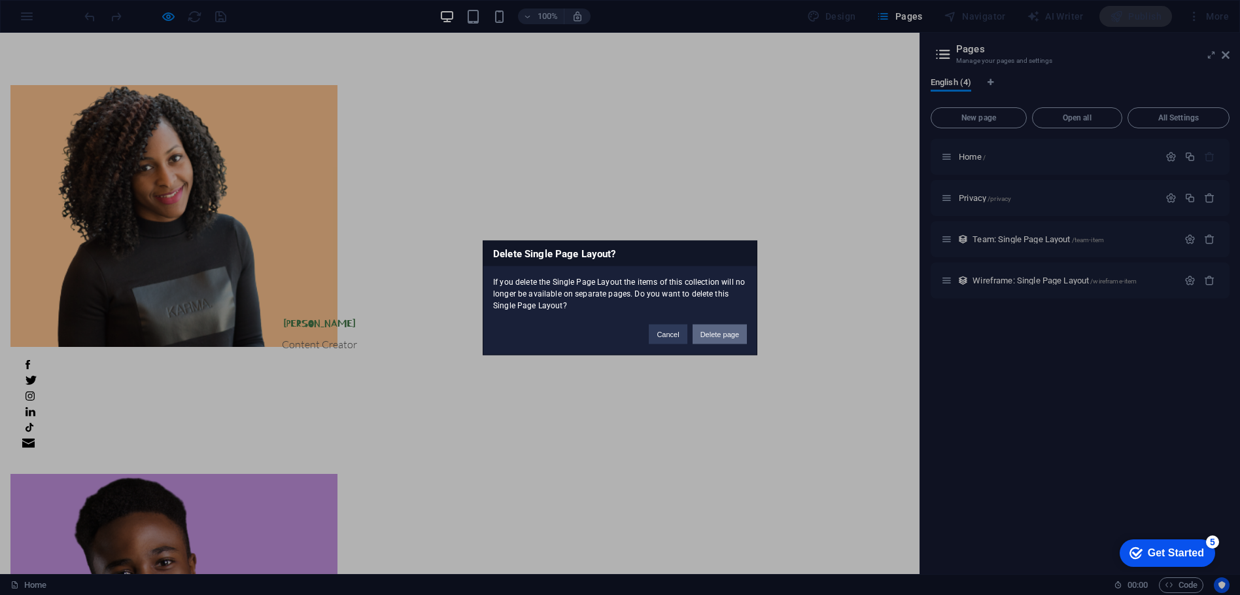
click at [721, 326] on button "Delete page" at bounding box center [720, 334] width 54 height 20
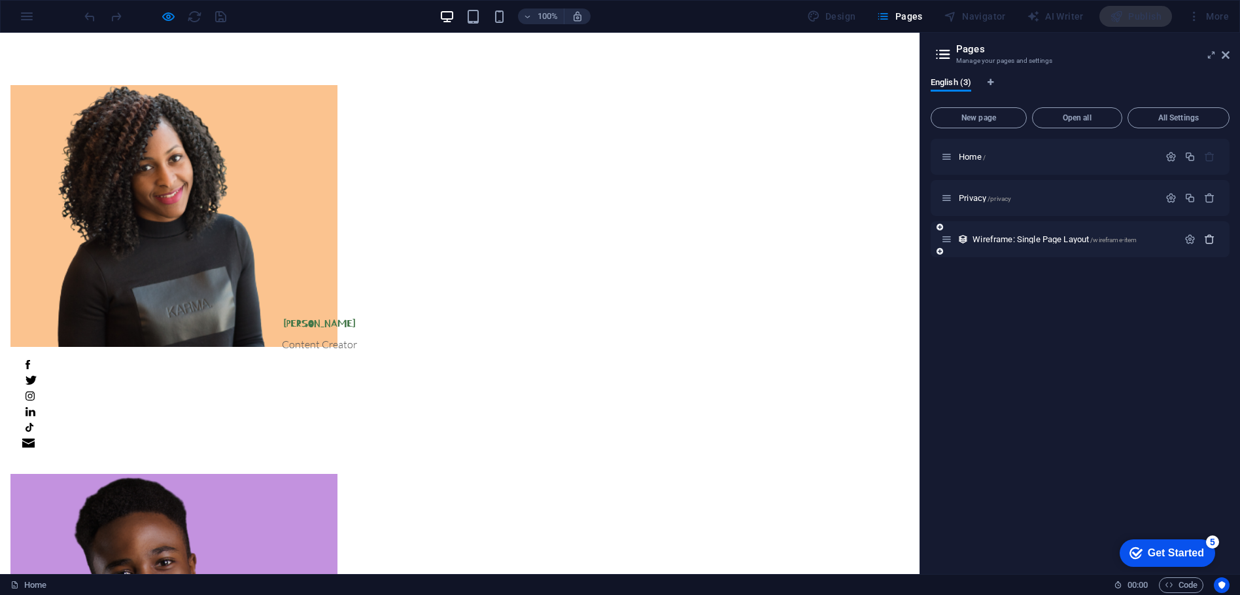
click at [1205, 235] on icon "button" at bounding box center [1209, 238] width 11 height 11
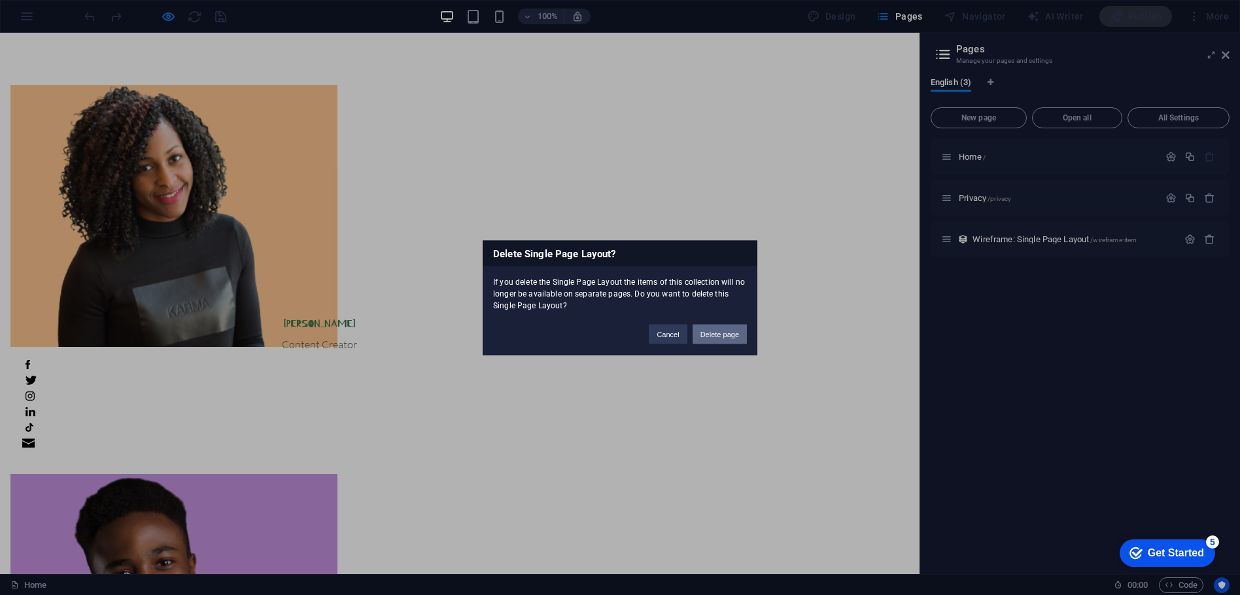
click at [722, 332] on button "Delete page" at bounding box center [720, 334] width 54 height 20
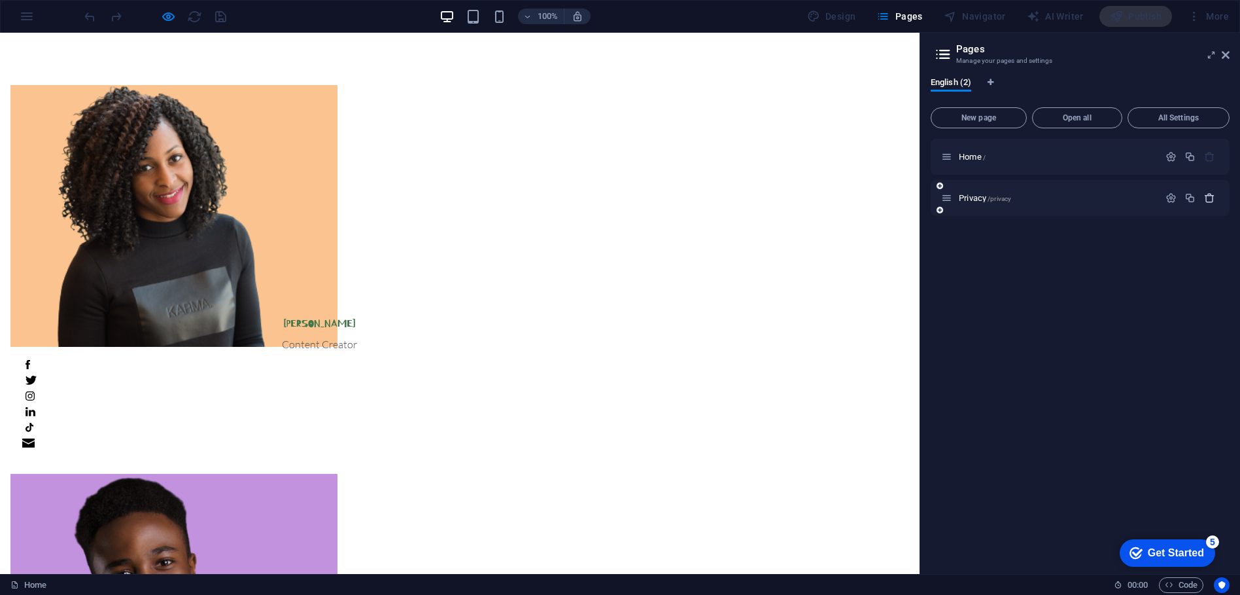
click at [1214, 196] on icon "button" at bounding box center [1209, 197] width 11 height 11
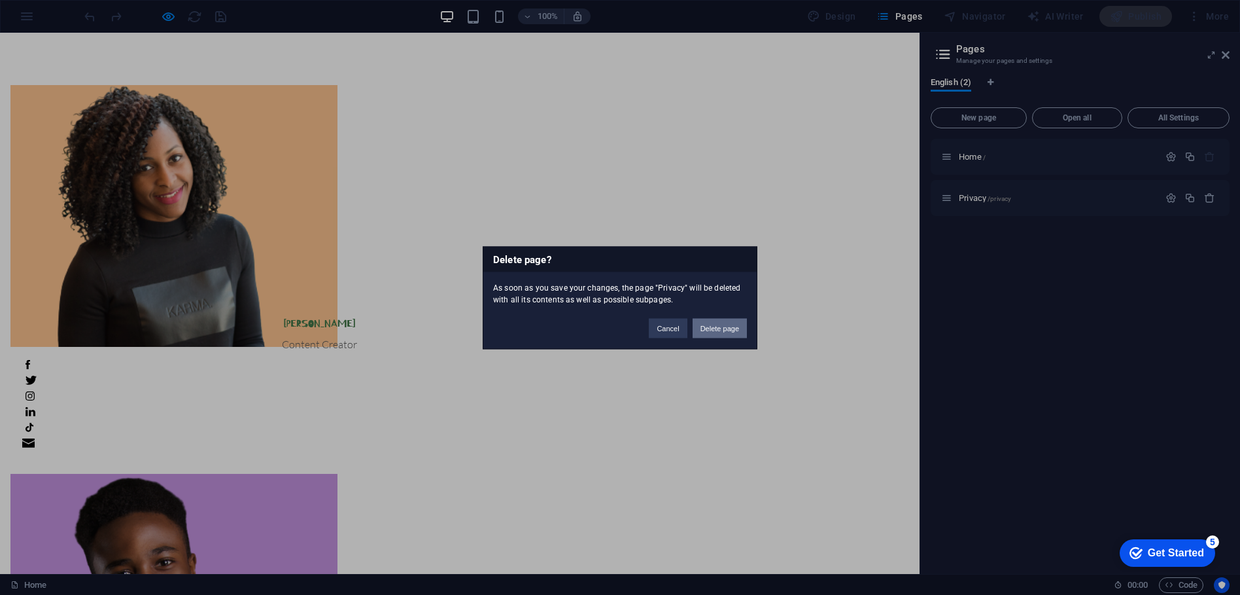
click at [729, 321] on button "Delete page" at bounding box center [720, 328] width 54 height 20
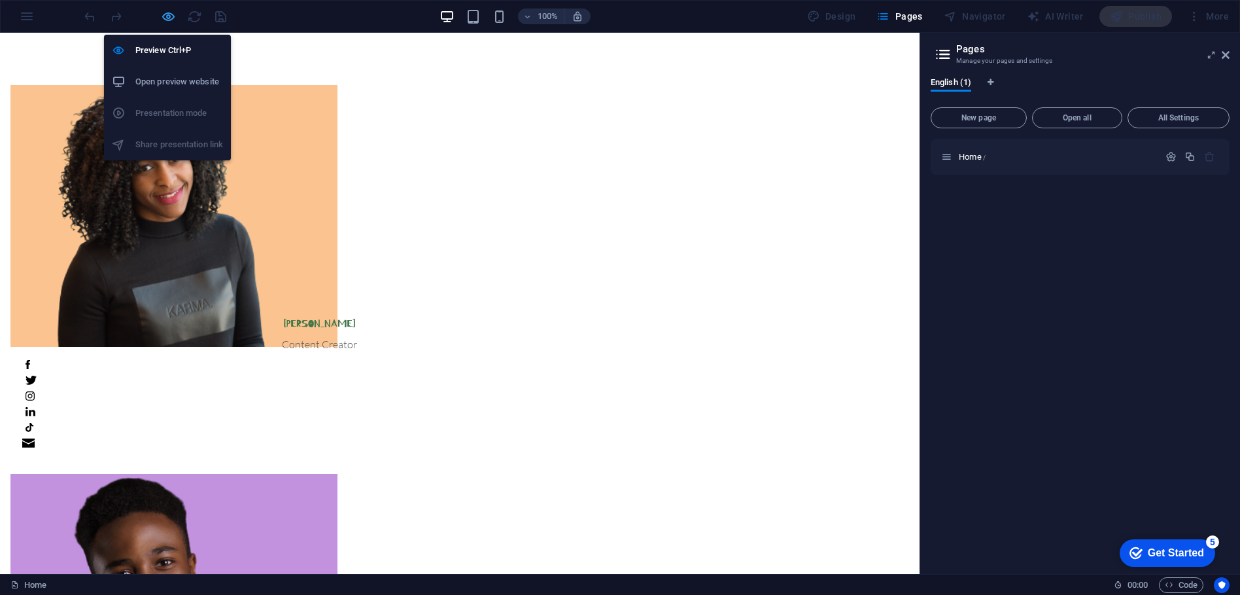
click at [166, 16] on icon "button" at bounding box center [168, 16] width 15 height 15
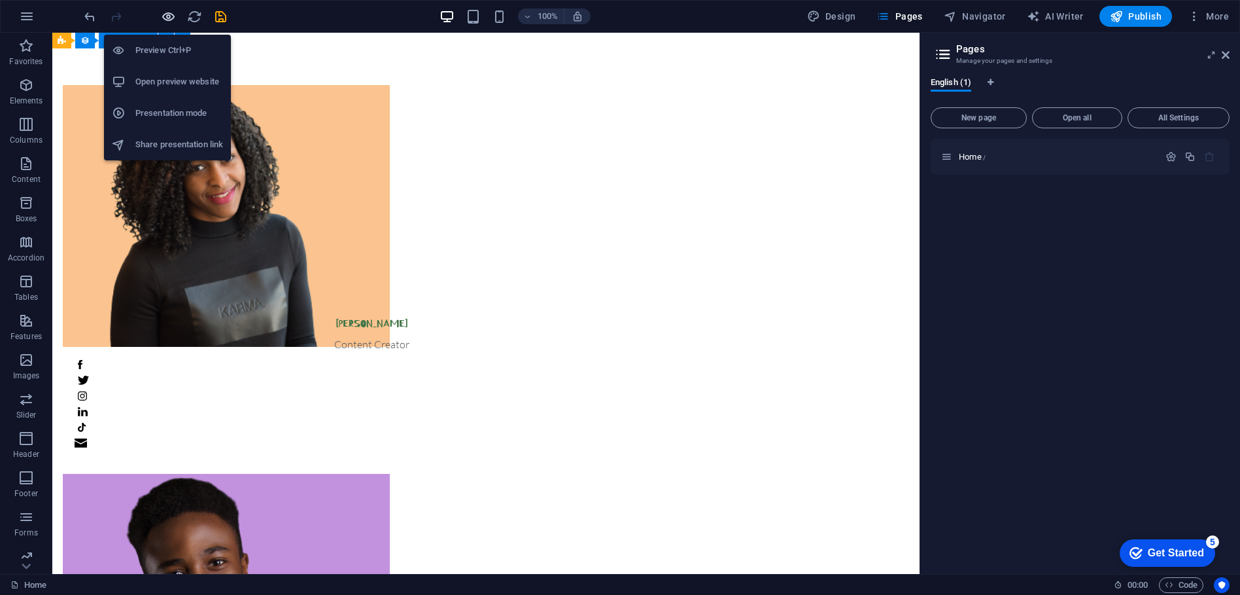
click at [166, 16] on icon "button" at bounding box center [168, 16] width 15 height 15
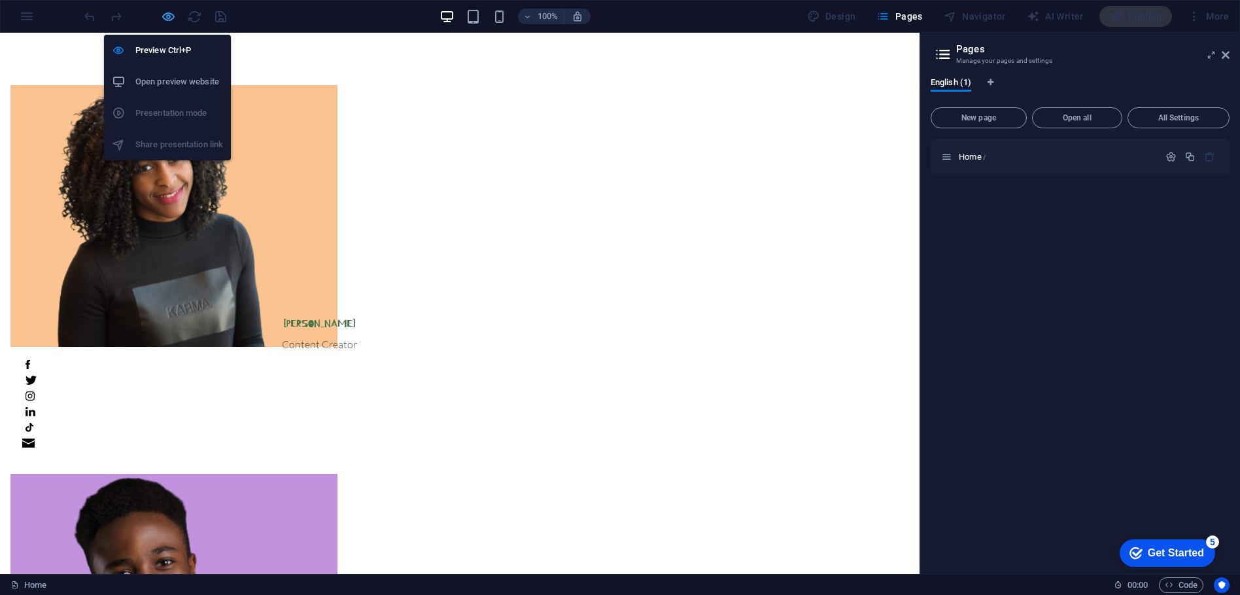
click at [166, 16] on icon "button" at bounding box center [168, 16] width 15 height 15
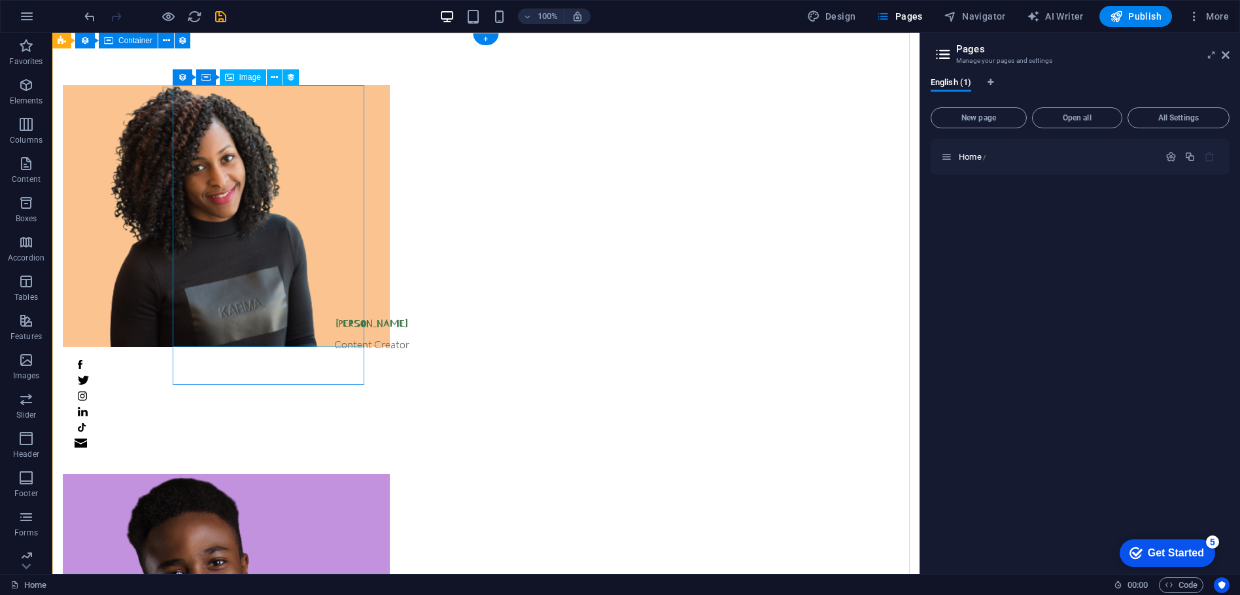
click at [289, 170] on figure at bounding box center [371, 216] width 617 height 262
select select "px"
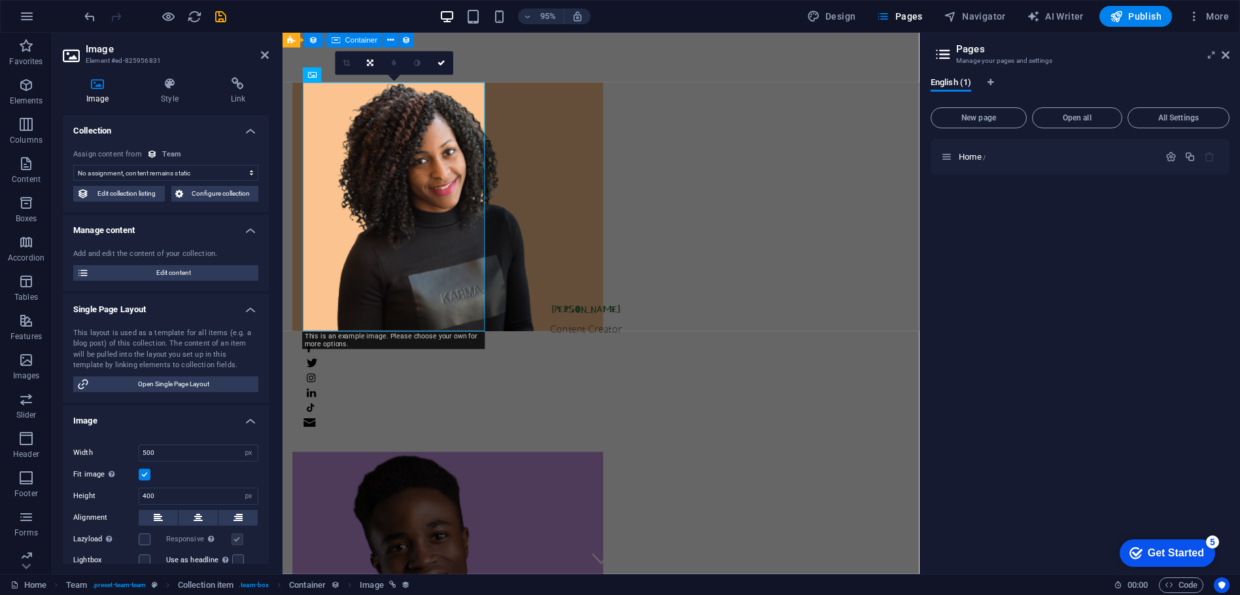
select select "image"
click at [428, 198] on figure at bounding box center [601, 216] width 617 height 262
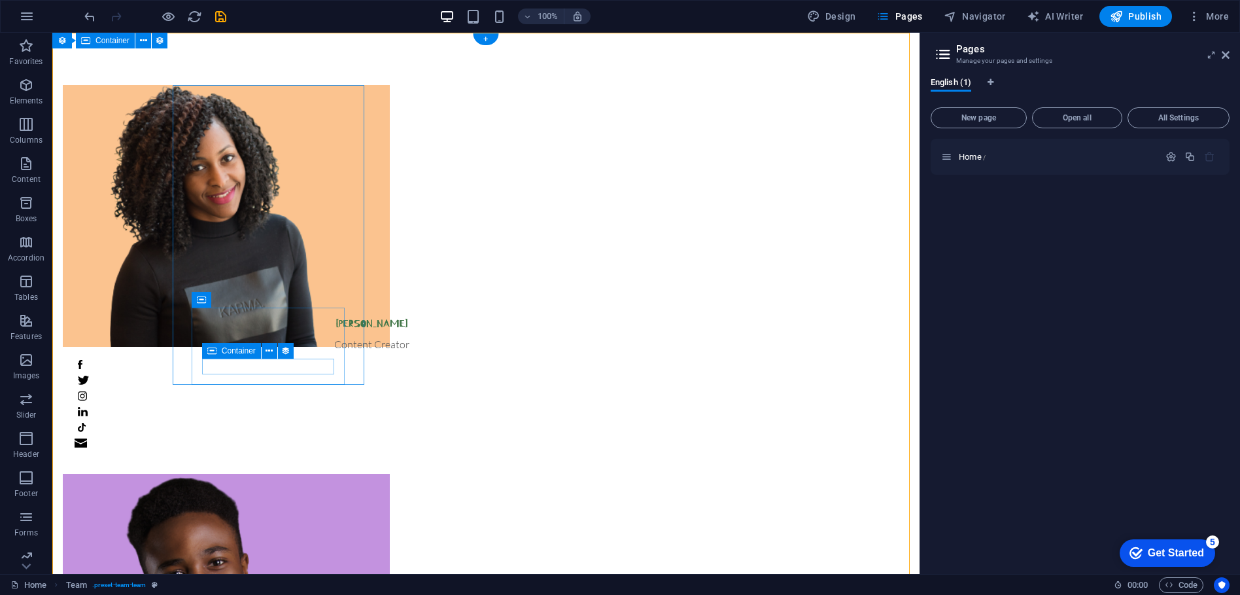
click at [264, 390] on figure at bounding box center [372, 398] width 590 height 16
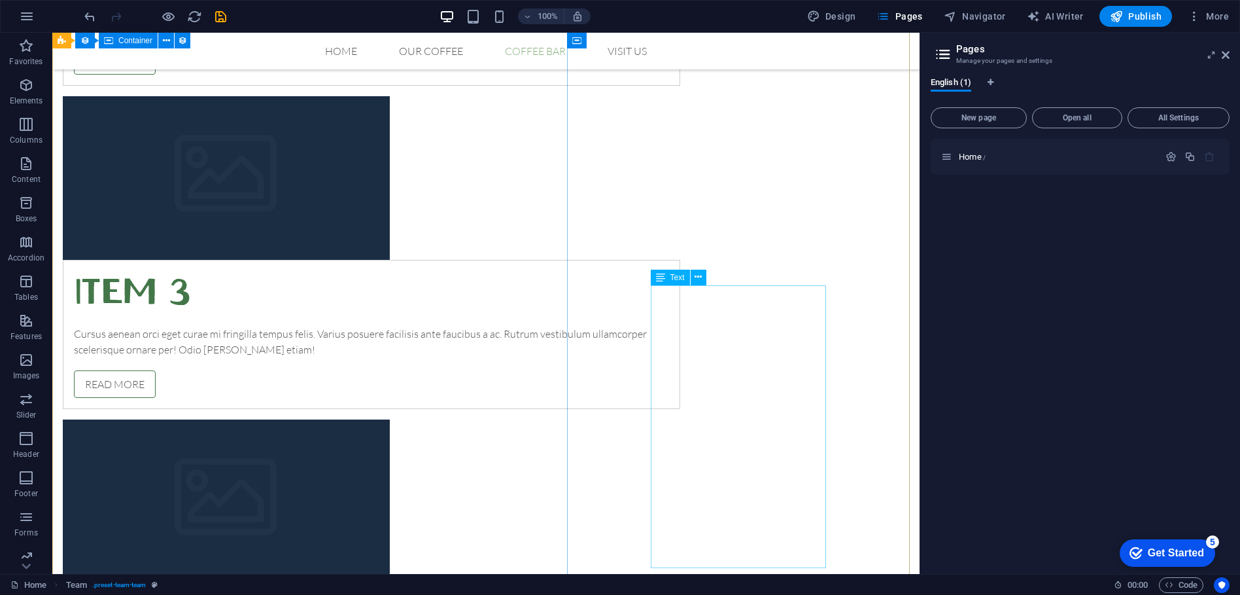
scroll to position [2820, 0]
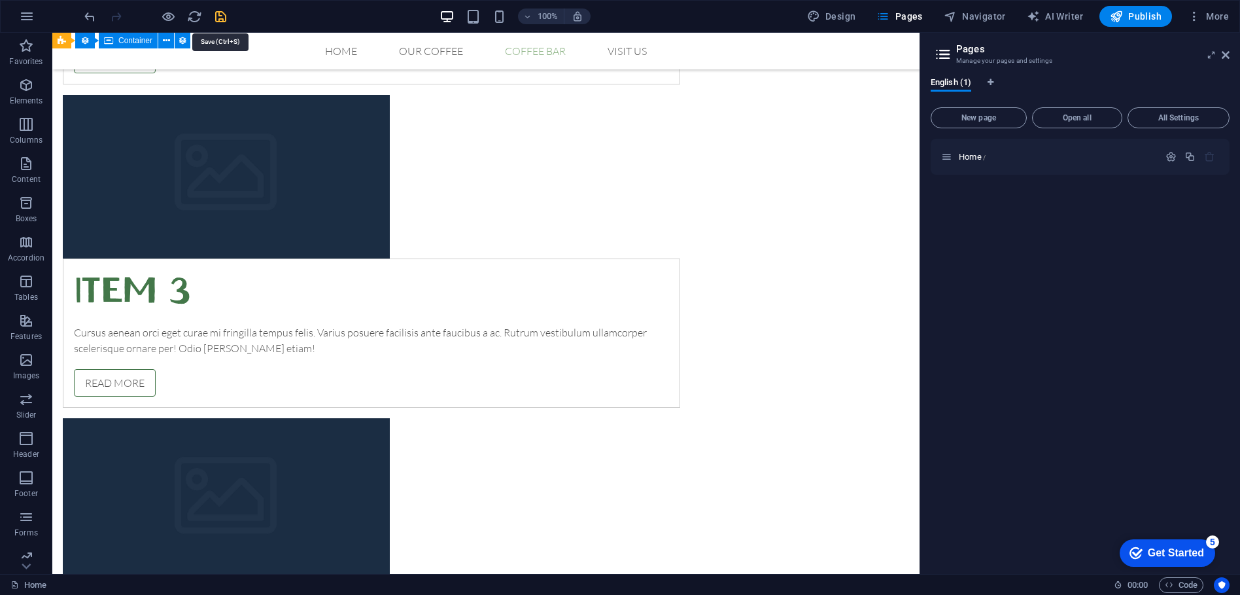
click at [220, 13] on icon "save" at bounding box center [220, 16] width 15 height 15
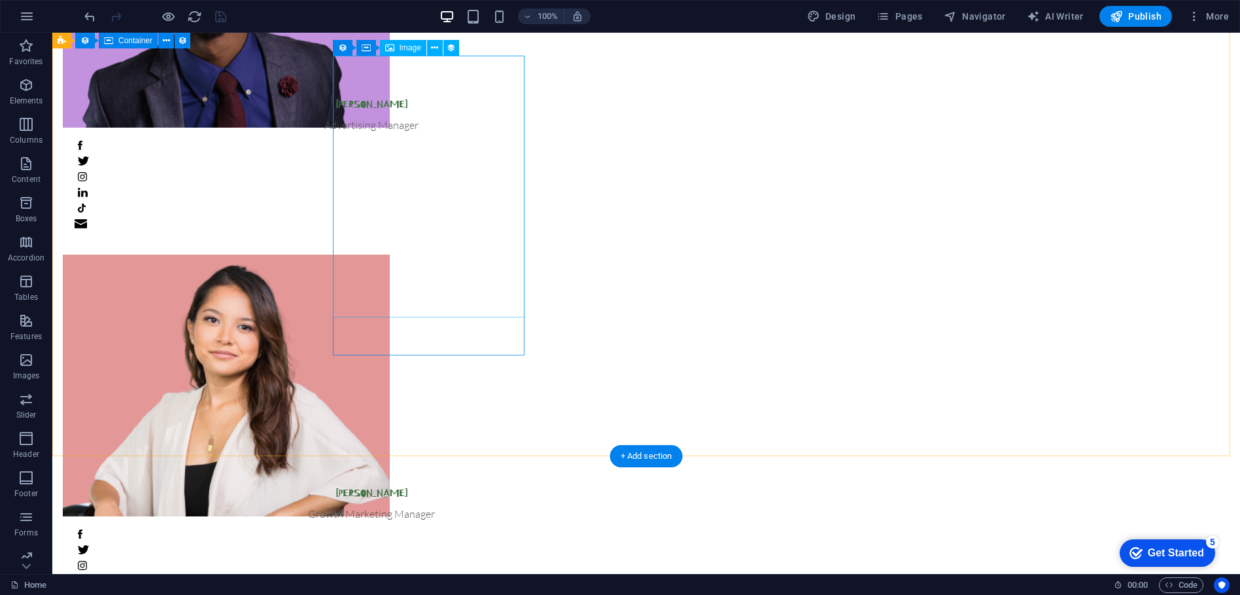
scroll to position [632, 0]
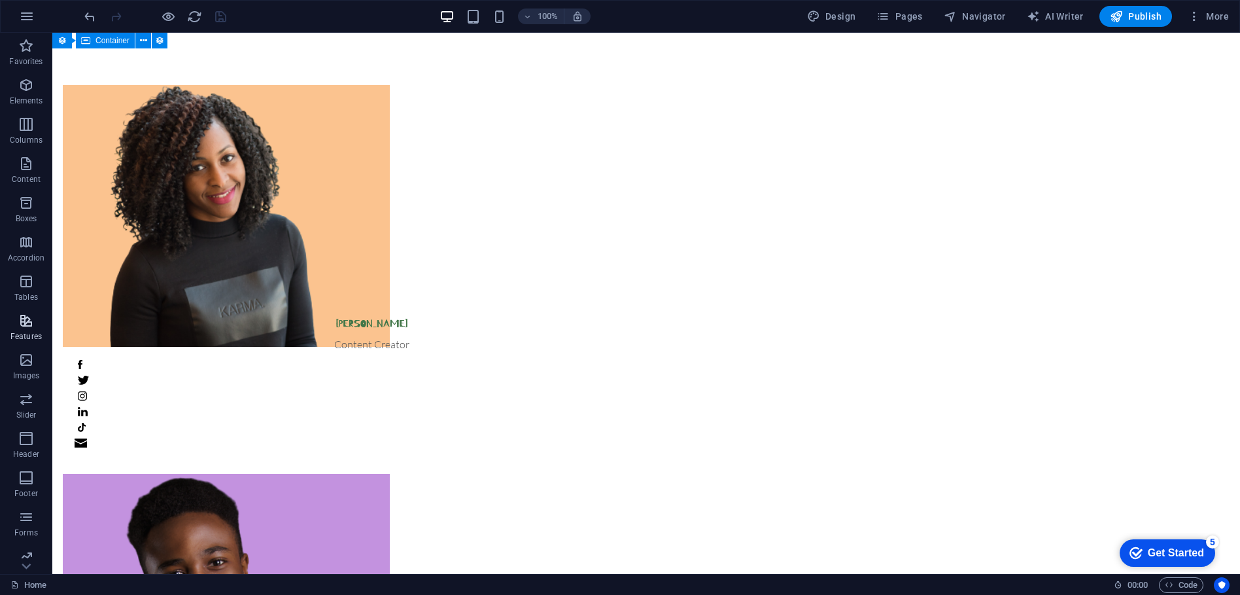
scroll to position [48, 0]
click at [26, 583] on link "Home" at bounding box center [28, 585] width 36 height 16
click at [1198, 20] on icon "button" at bounding box center [1194, 16] width 13 height 13
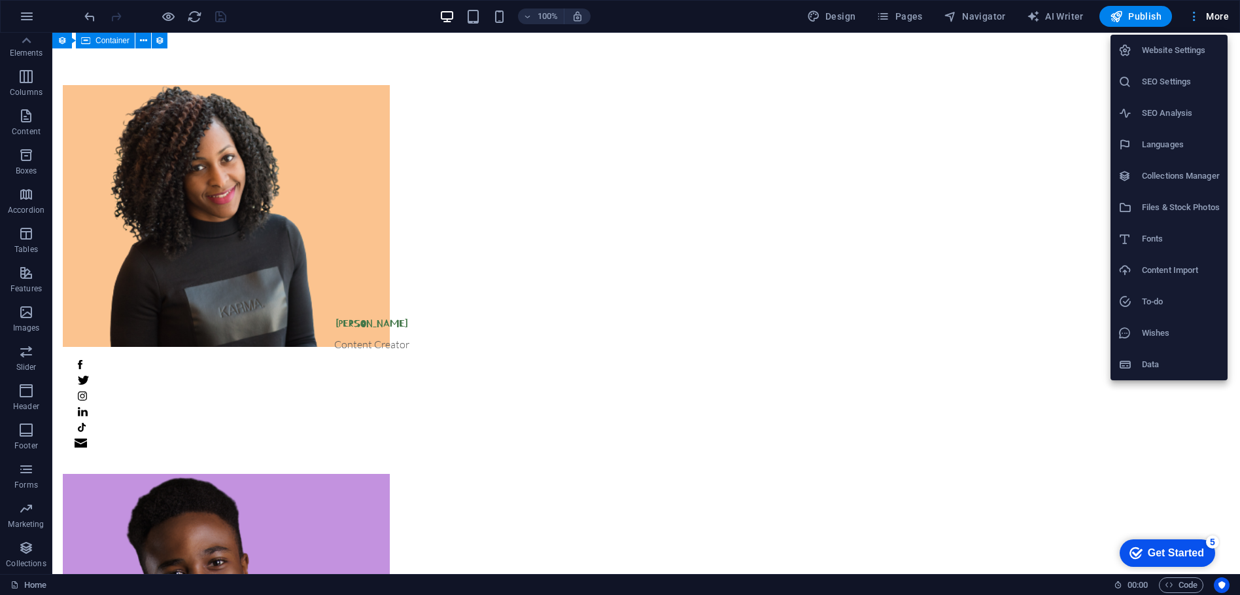
click at [1198, 20] on div at bounding box center [620, 297] width 1240 height 595
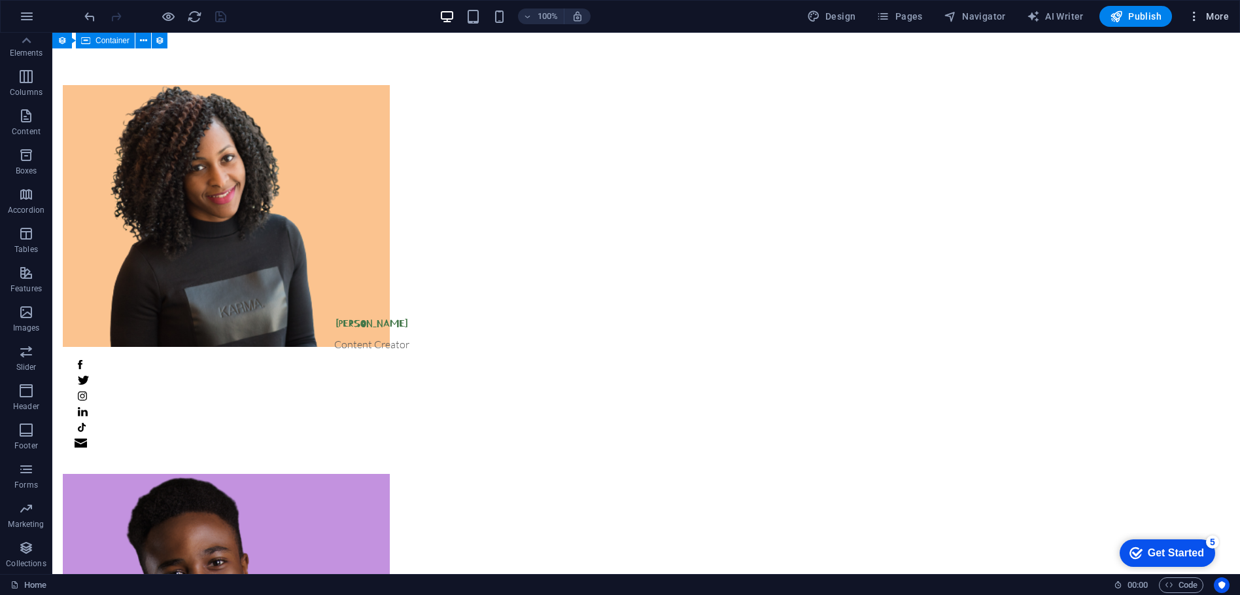
click at [1212, 19] on span "More" at bounding box center [1208, 16] width 41 height 13
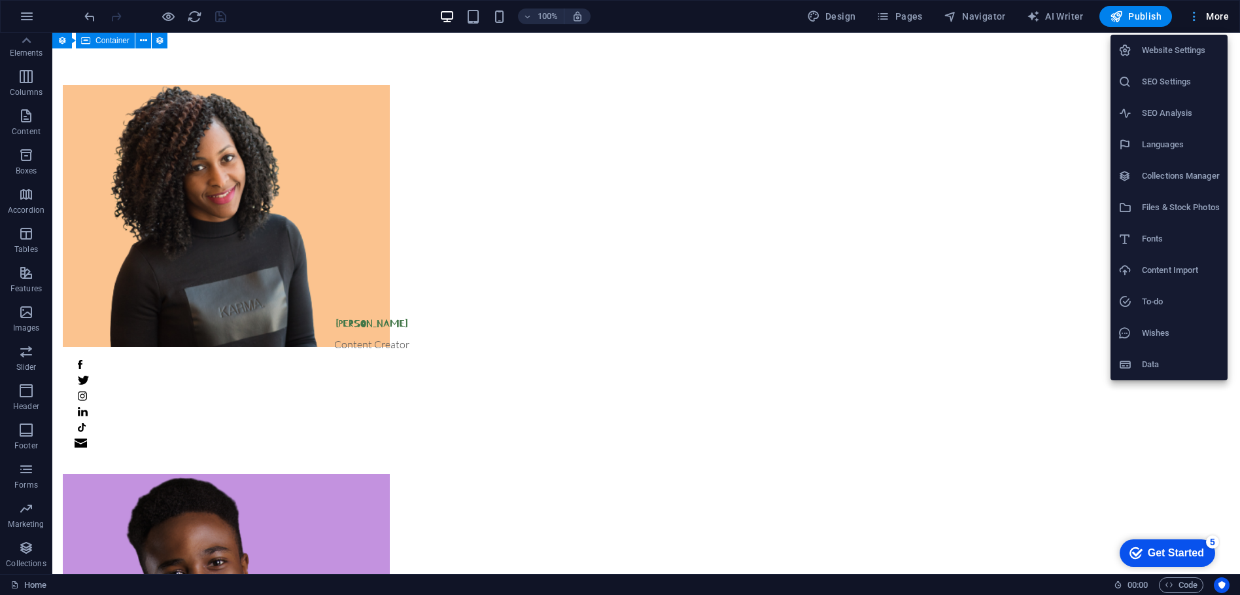
click at [1212, 19] on div at bounding box center [620, 297] width 1240 height 595
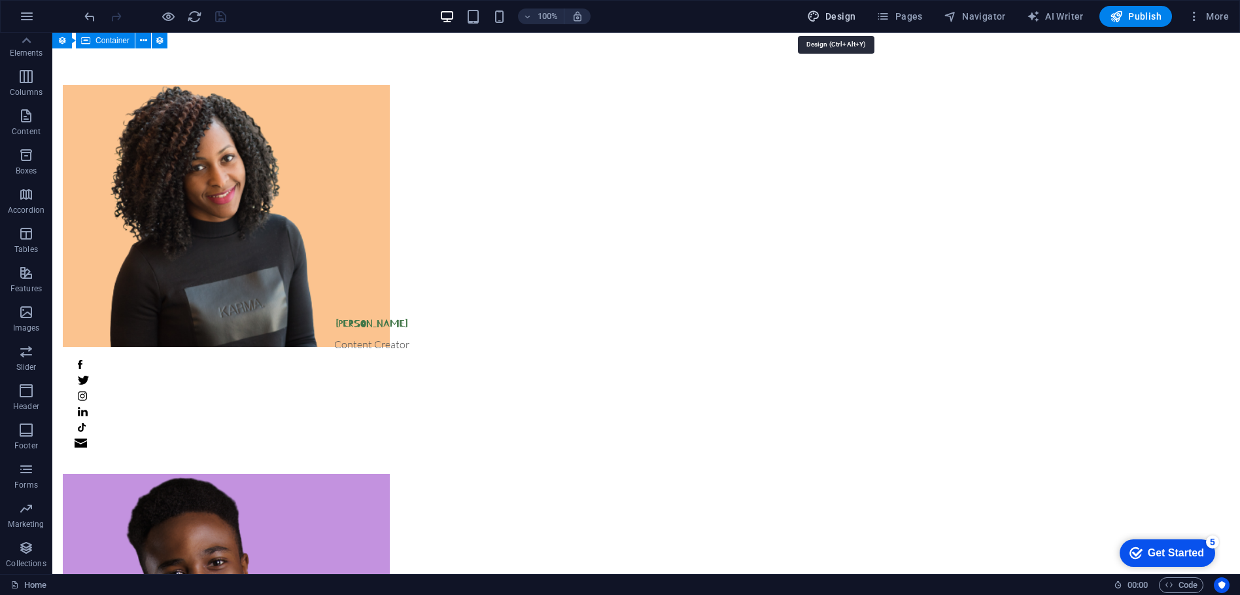
click at [843, 21] on span "Design" at bounding box center [831, 16] width 49 height 13
select select "px"
select select "300"
select select "px"
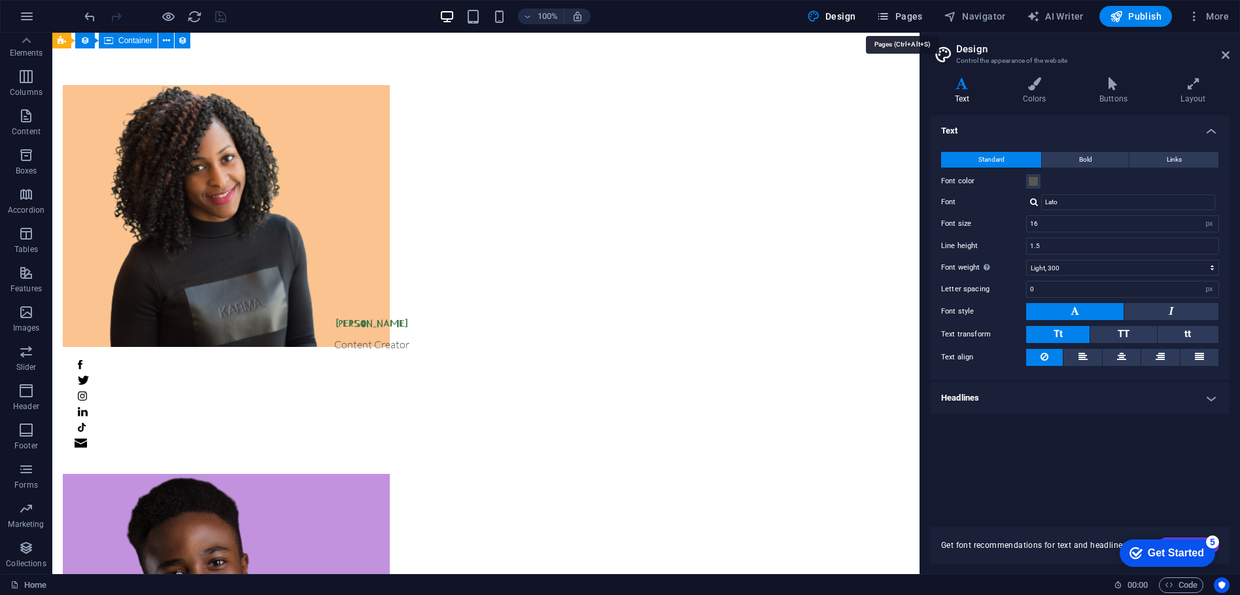
click at [888, 16] on icon "button" at bounding box center [882, 16] width 13 height 13
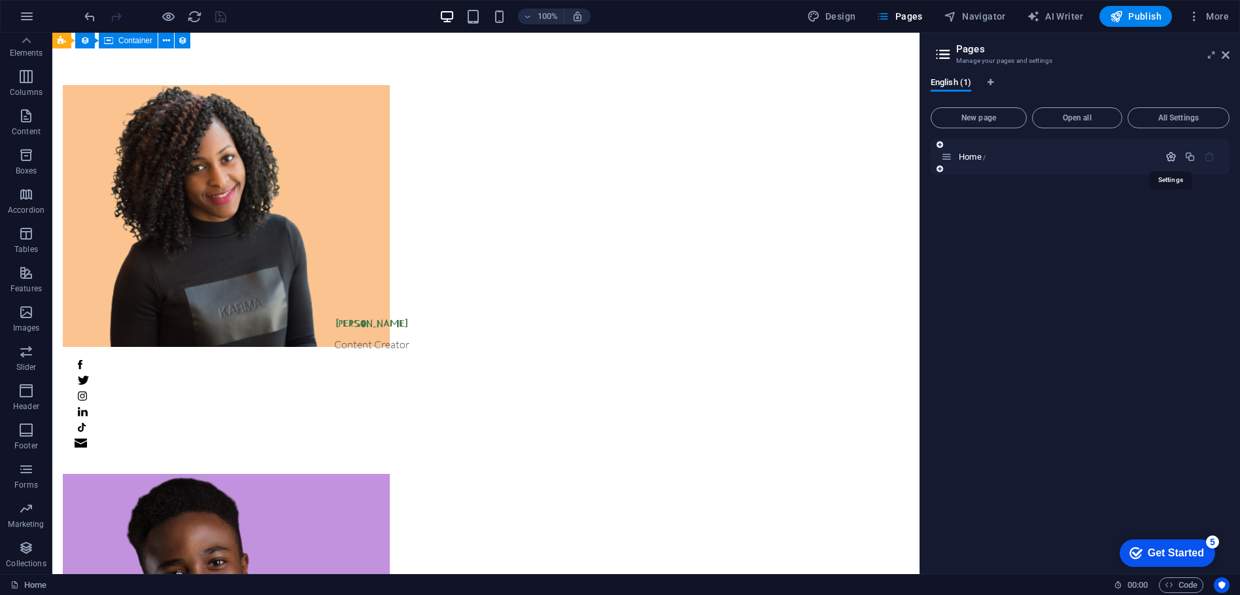
click at [1166, 156] on icon "button" at bounding box center [1171, 156] width 11 height 11
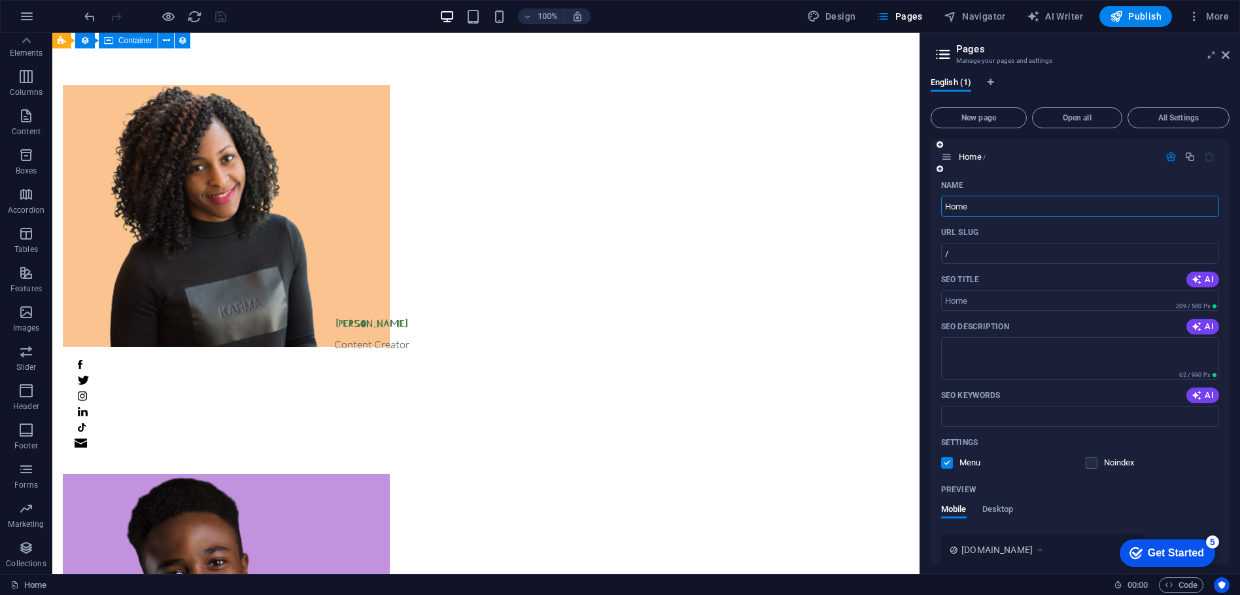
scroll to position [104, 0]
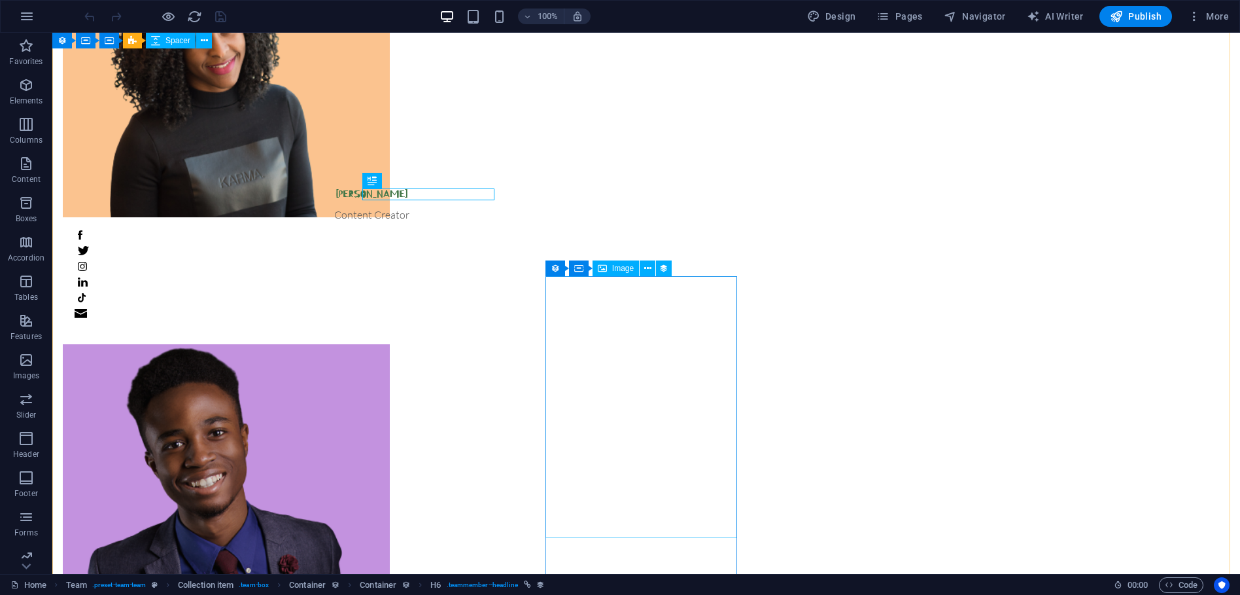
scroll to position [130, 0]
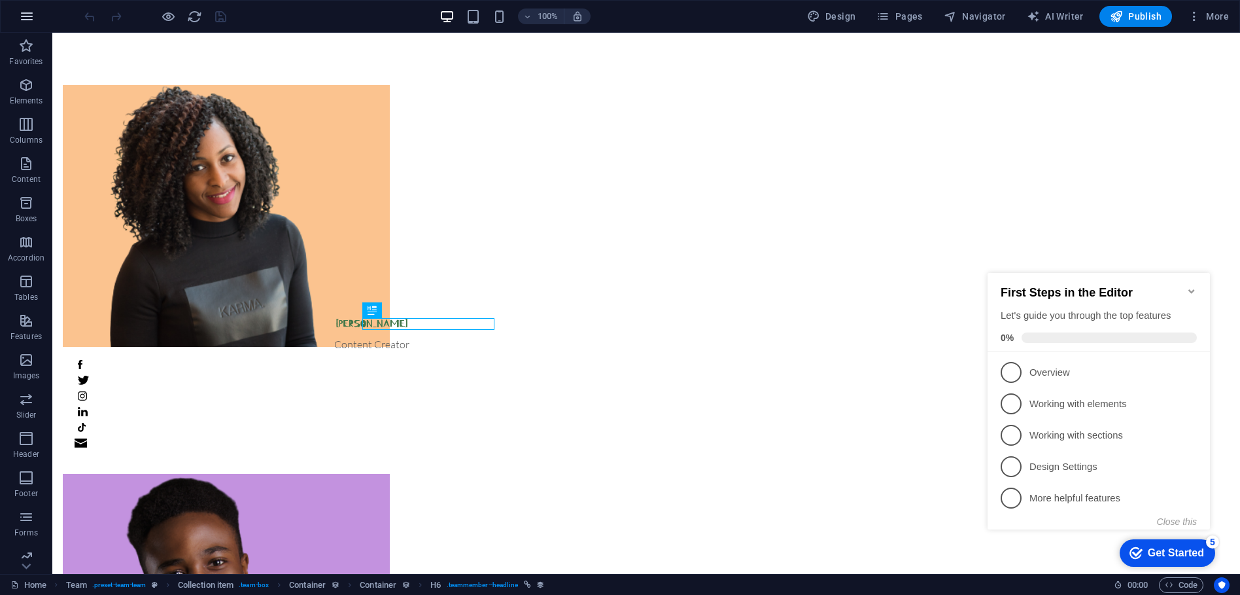
click at [23, 14] on icon "button" at bounding box center [27, 17] width 16 height 16
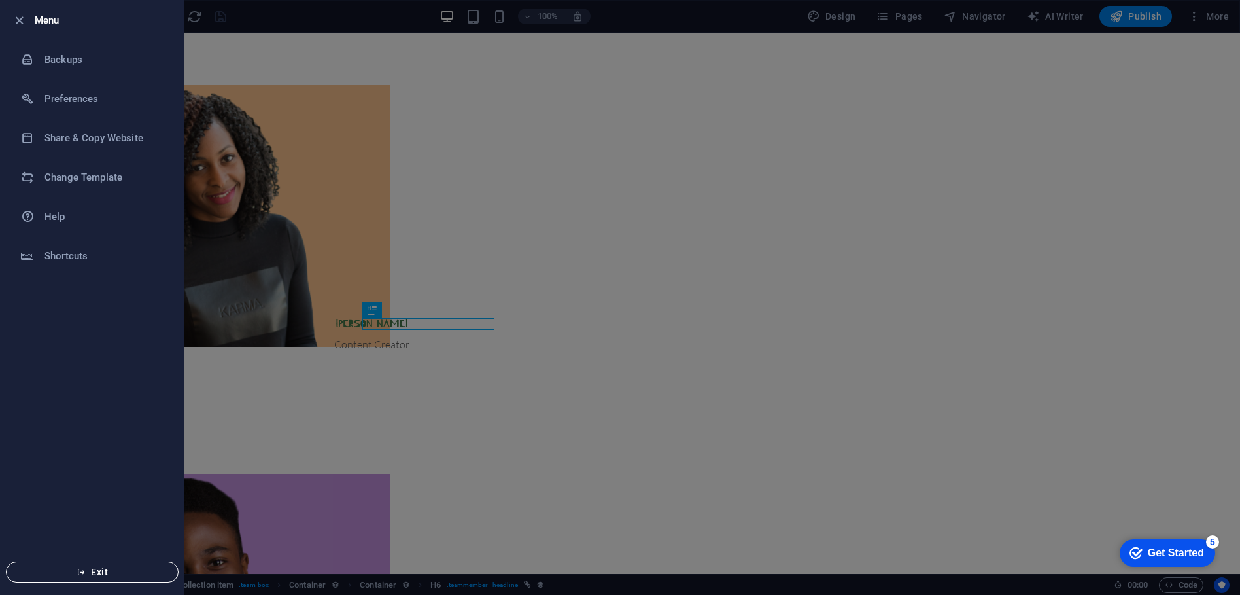
click at [92, 570] on span "Exit" at bounding box center [92, 571] width 150 height 10
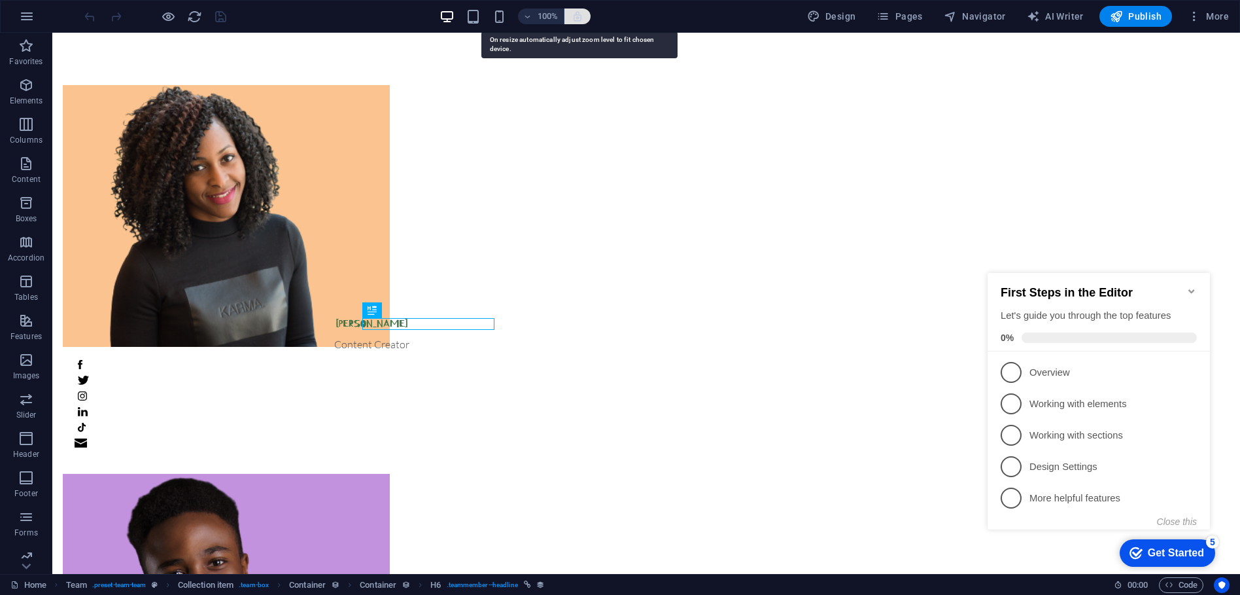
click at [580, 19] on icon "button" at bounding box center [578, 16] width 12 height 12
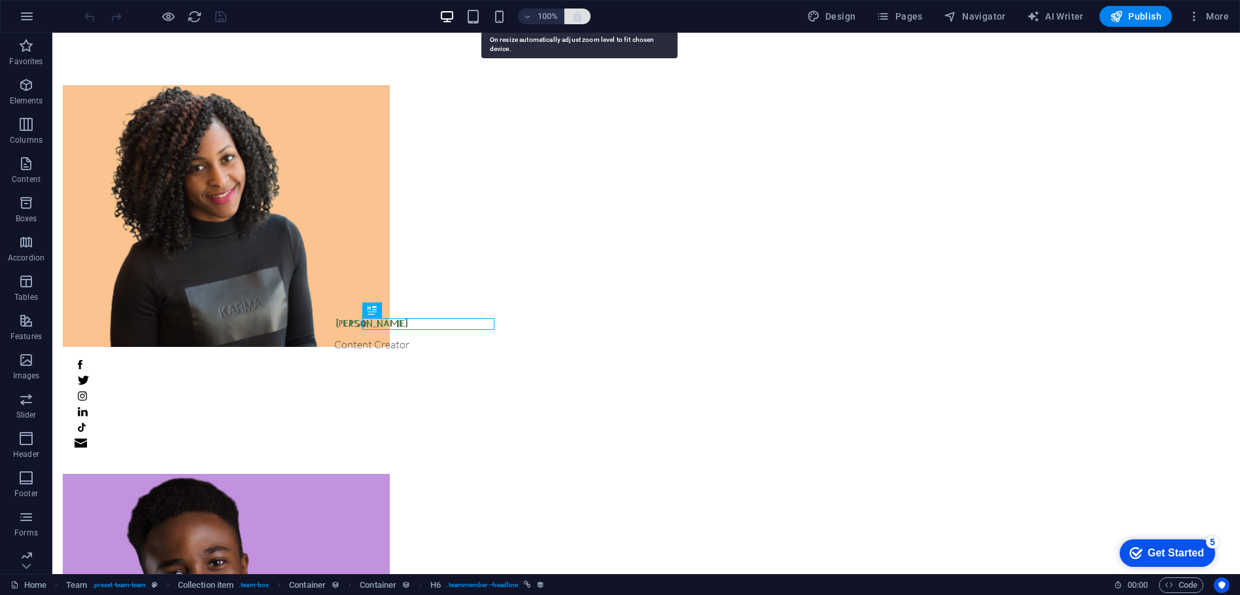
click at [580, 19] on icon "button" at bounding box center [578, 16] width 12 height 12
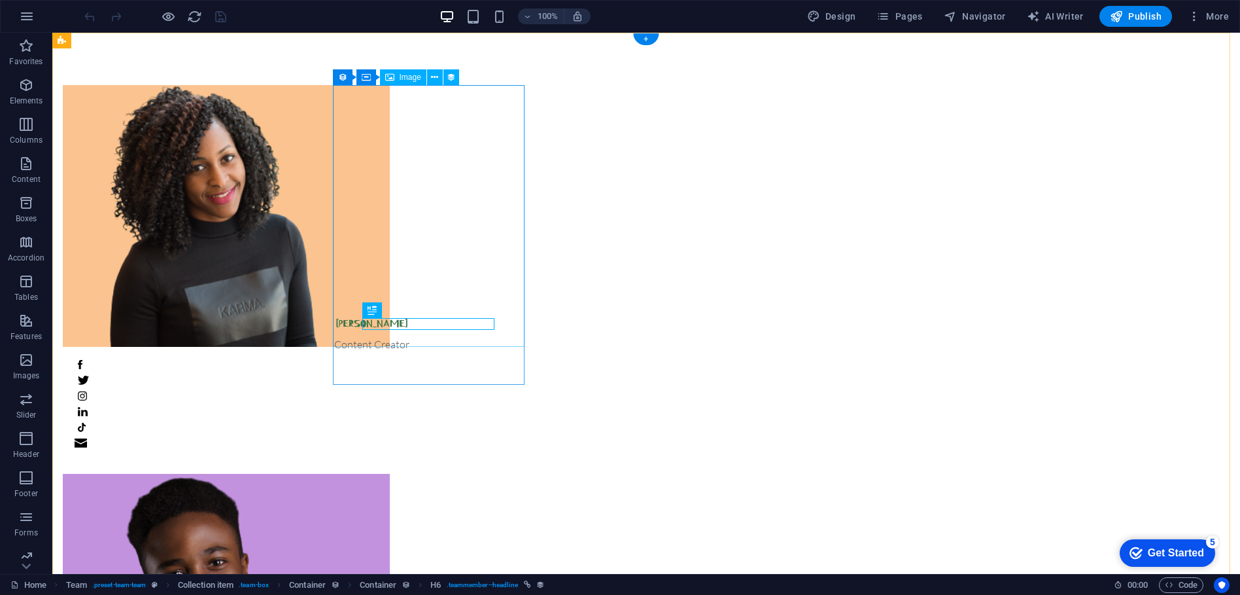
click at [416, 177] on figure at bounding box center [371, 216] width 617 height 262
select select "px"
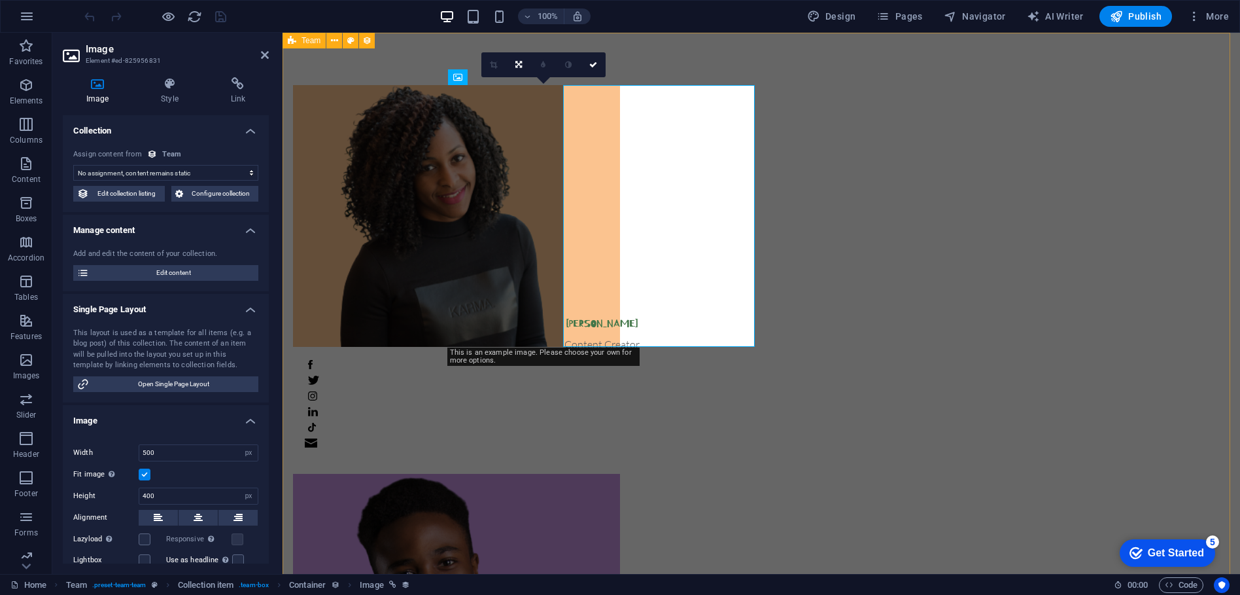
select select "image"
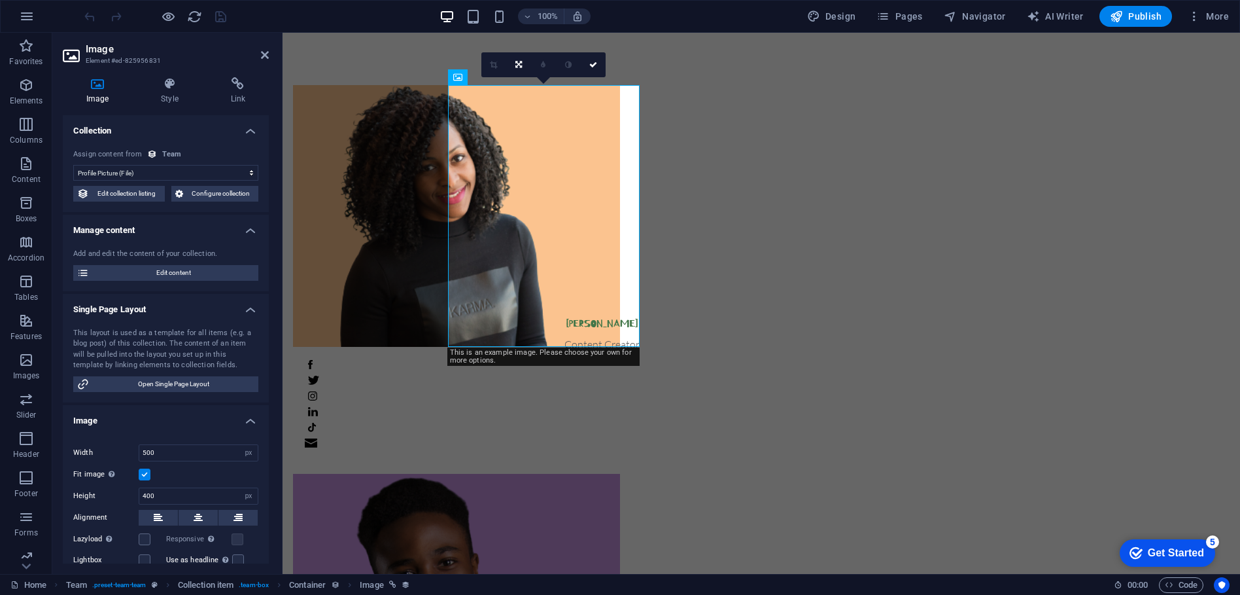
click at [214, 172] on select "No assignment, content remains static Created at (Date) Updated at (Date) Name …" at bounding box center [165, 173] width 185 height 16
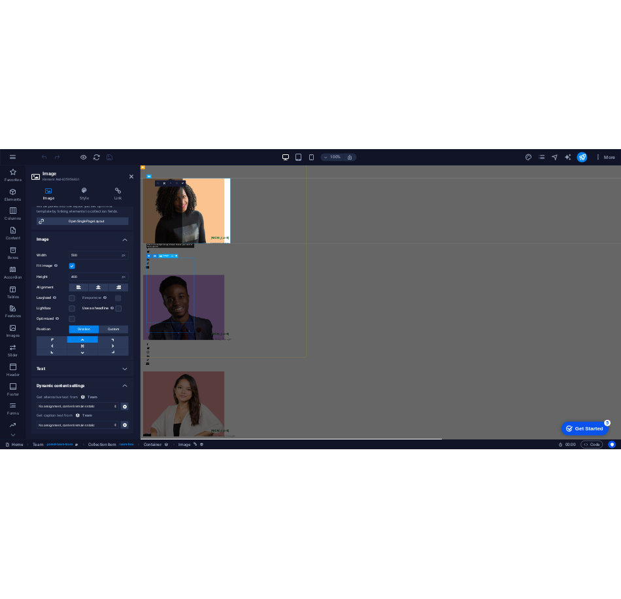
scroll to position [245, 0]
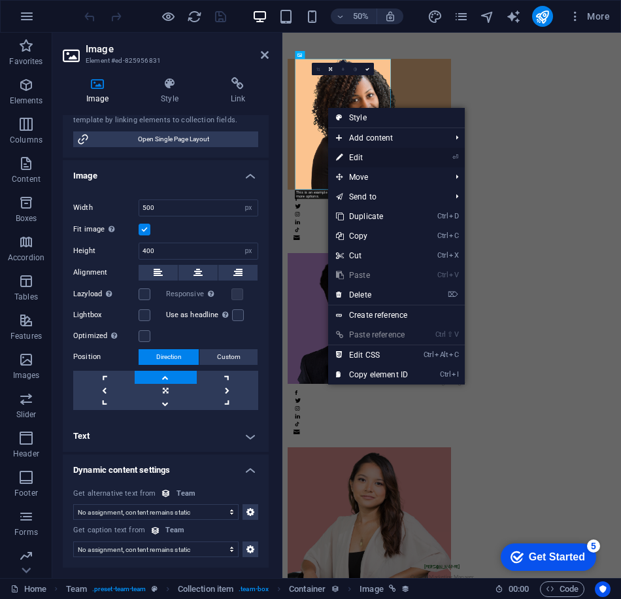
click at [372, 159] on link "⏎ Edit" at bounding box center [372, 158] width 88 height 20
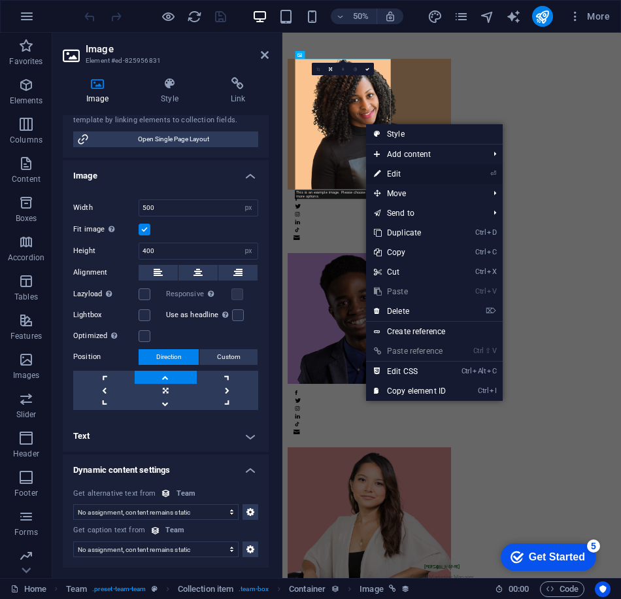
click at [401, 169] on link "⏎ Edit" at bounding box center [410, 174] width 88 height 20
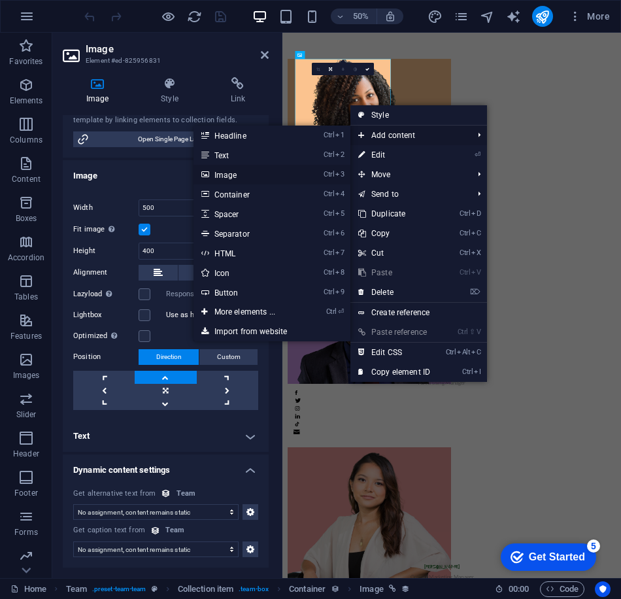
click at [221, 175] on link "Ctrl 3 Image" at bounding box center [248, 175] width 108 height 20
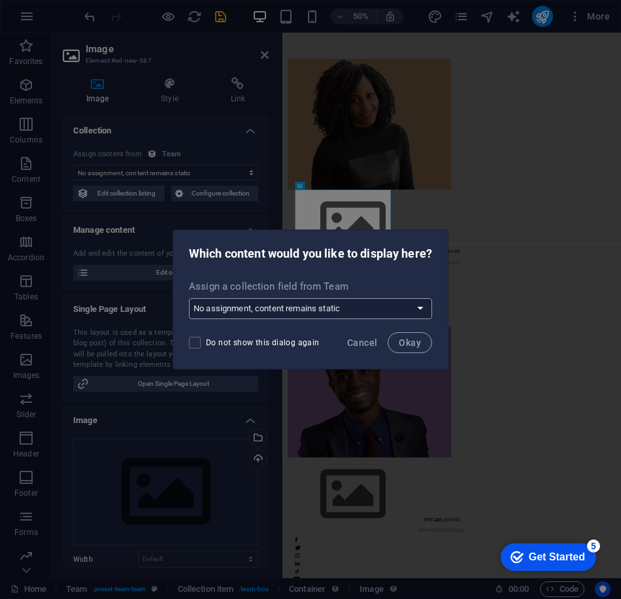
click at [425, 309] on select "No assignment, content remains static Create a new field Created at (Date) Upda…" at bounding box center [310, 308] width 243 height 21
click at [199, 345] on span at bounding box center [195, 343] width 12 height 12
click at [199, 345] on input "Do not show this dialog again" at bounding box center [197, 343] width 17 height 12
checkbox input "true"
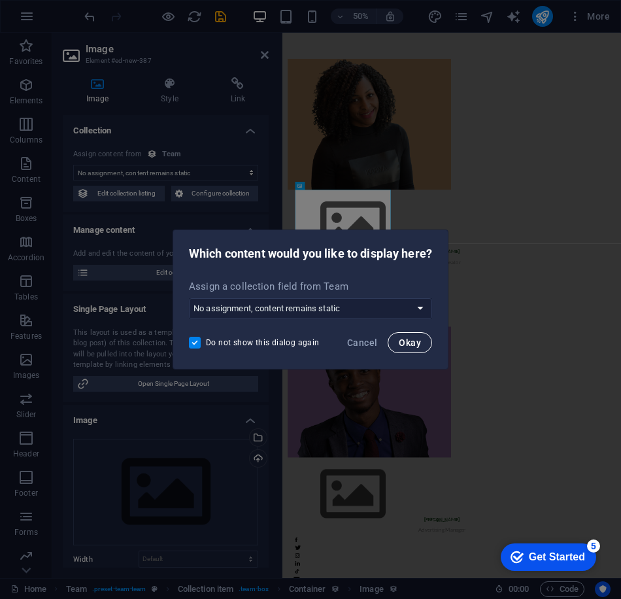
click at [409, 343] on span "Okay" at bounding box center [410, 342] width 22 height 10
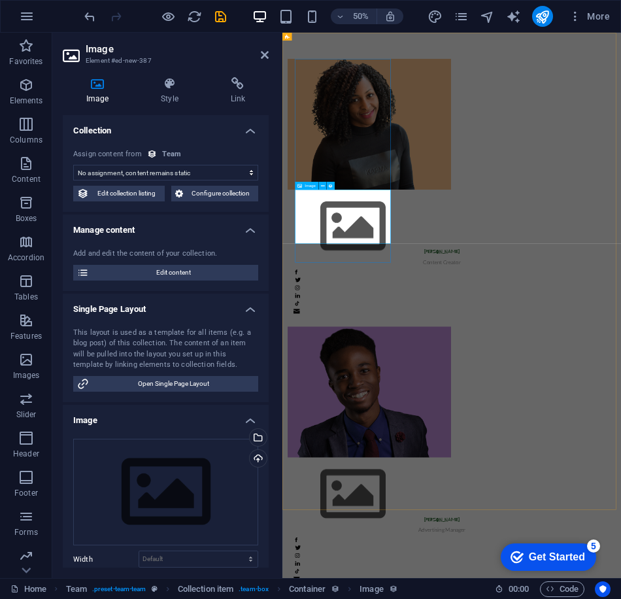
click at [399, 406] on figure at bounding box center [601, 420] width 617 height 147
click at [421, 254] on figure at bounding box center [601, 216] width 617 height 262
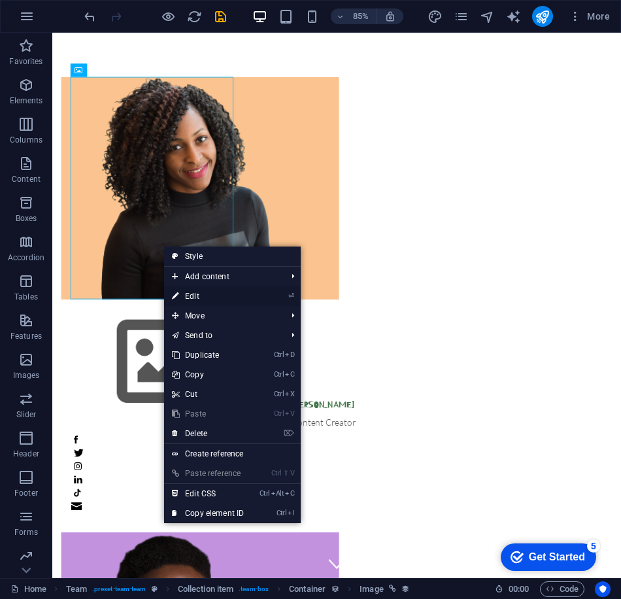
click at [196, 287] on link "⏎ Edit" at bounding box center [208, 296] width 88 height 20
select select "image"
select select "px"
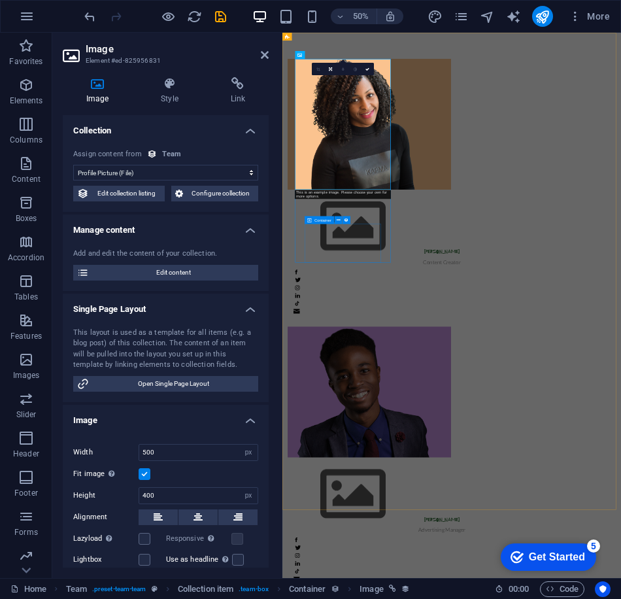
click at [429, 455] on div "Emily Nichols Content Creator" at bounding box center [601, 533] width 617 height 156
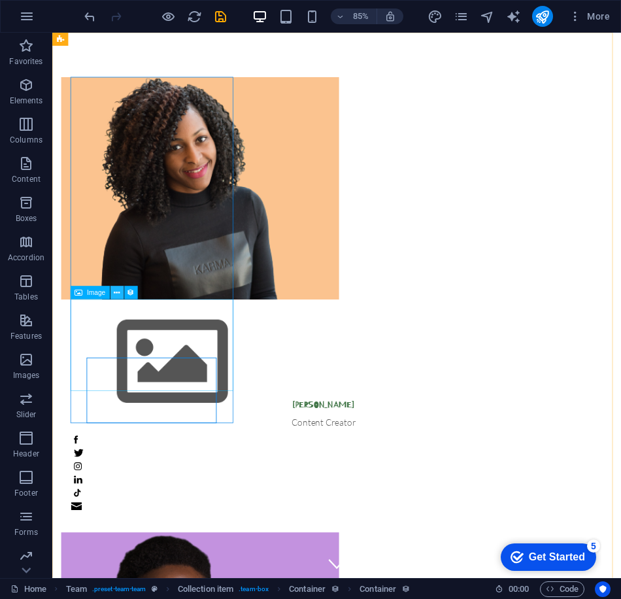
click at [121, 292] on button at bounding box center [117, 292] width 13 height 13
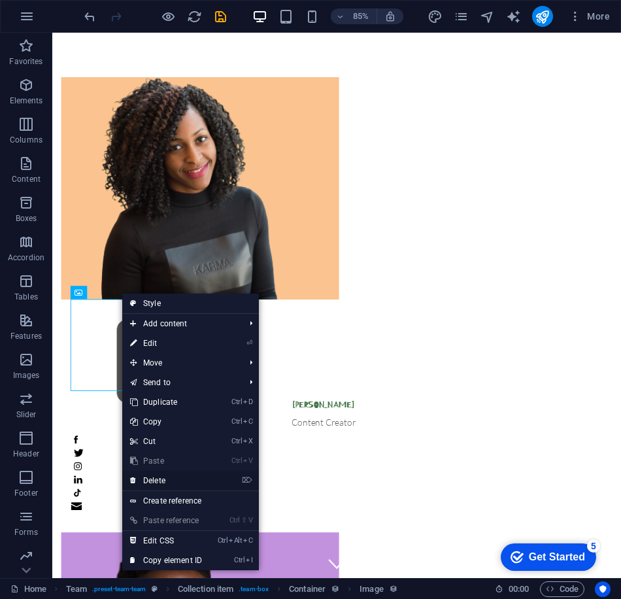
click at [165, 477] on link "⌦ Delete" at bounding box center [166, 481] width 88 height 20
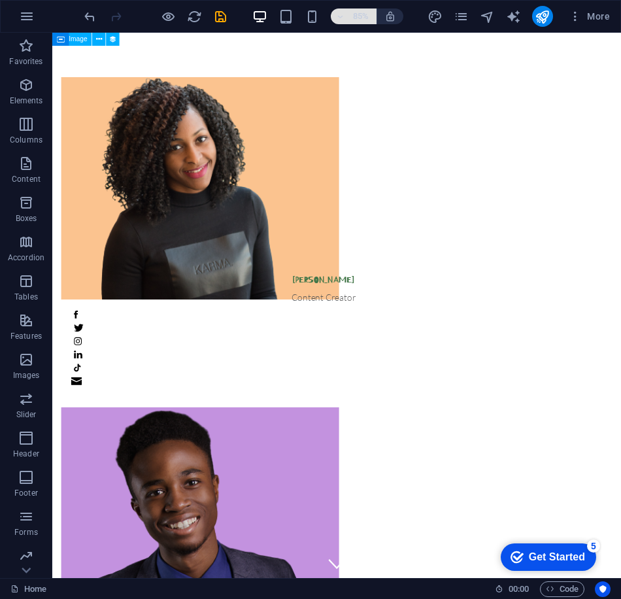
click at [356, 15] on h6 "85%" at bounding box center [361, 17] width 21 height 16
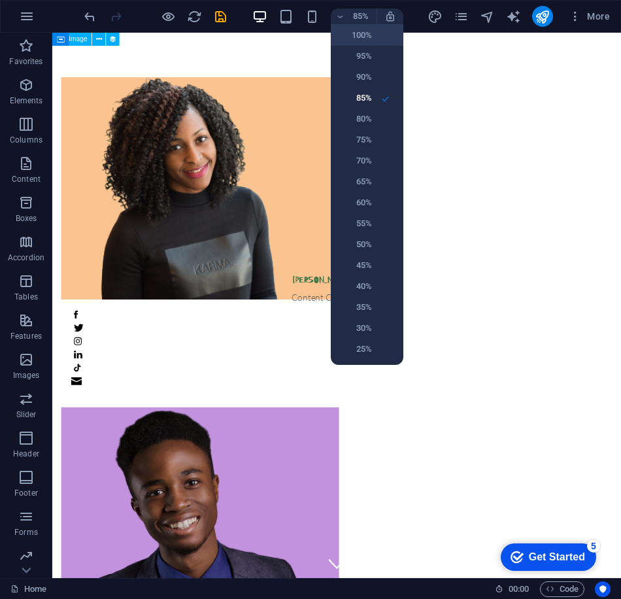
click at [368, 33] on h6 "100%" at bounding box center [355, 35] width 33 height 16
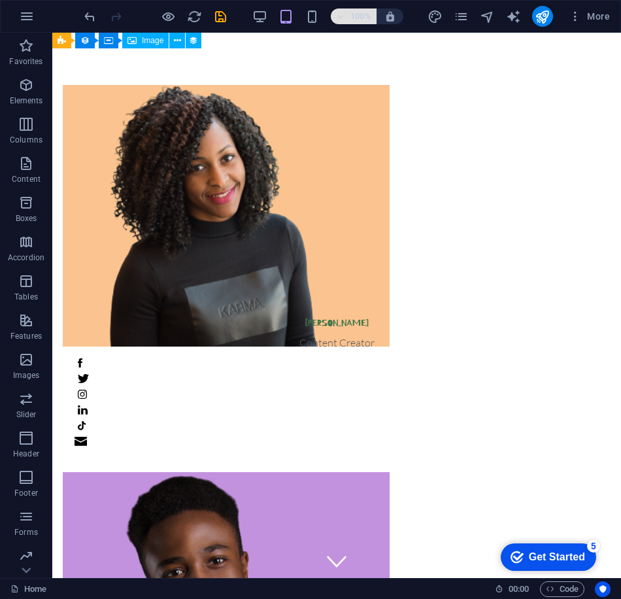
click at [354, 14] on h6 "100%" at bounding box center [361, 17] width 21 height 16
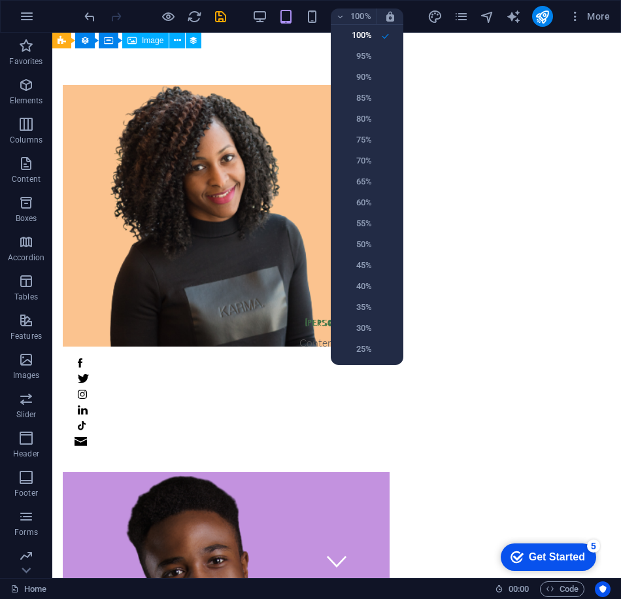
click at [256, 66] on div at bounding box center [310, 299] width 621 height 599
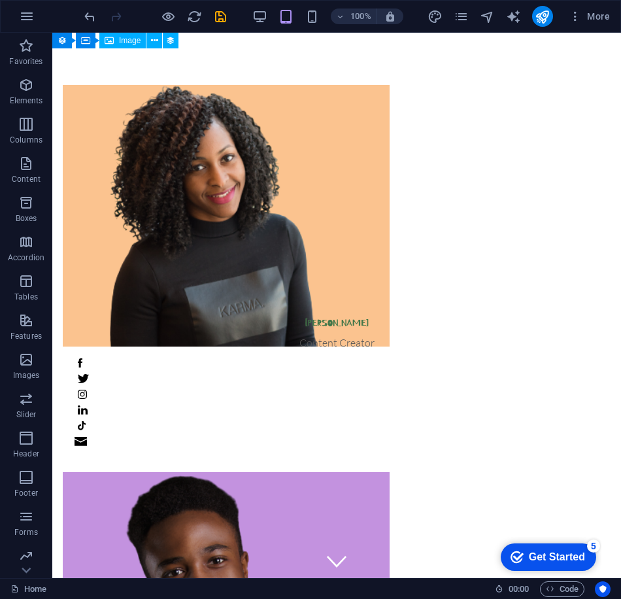
click at [258, 25] on div "100%" at bounding box center [327, 16] width 151 height 21
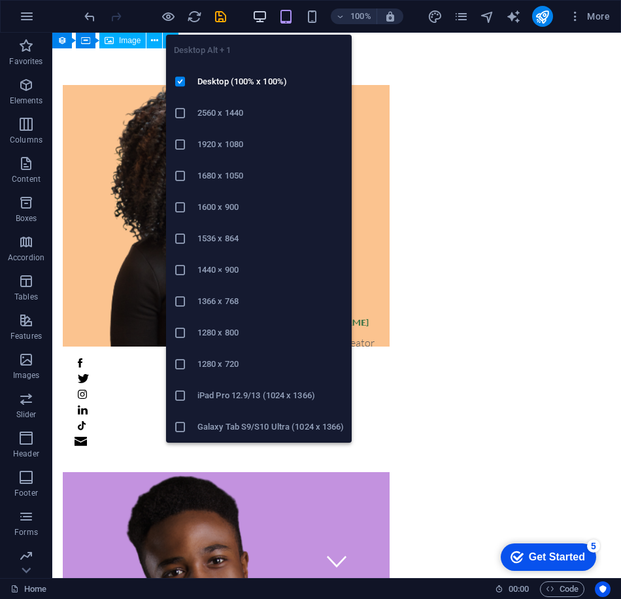
click at [259, 19] on icon "button" at bounding box center [259, 16] width 15 height 15
click at [260, 12] on icon "button" at bounding box center [259, 16] width 15 height 15
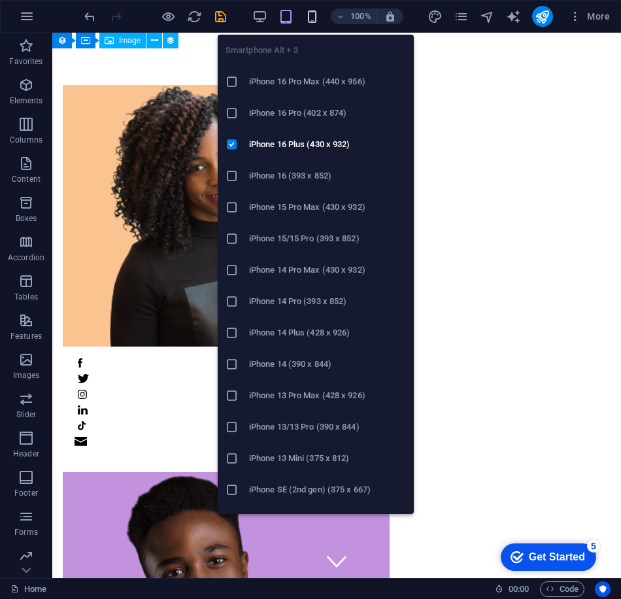
click at [317, 15] on icon "button" at bounding box center [312, 16] width 15 height 15
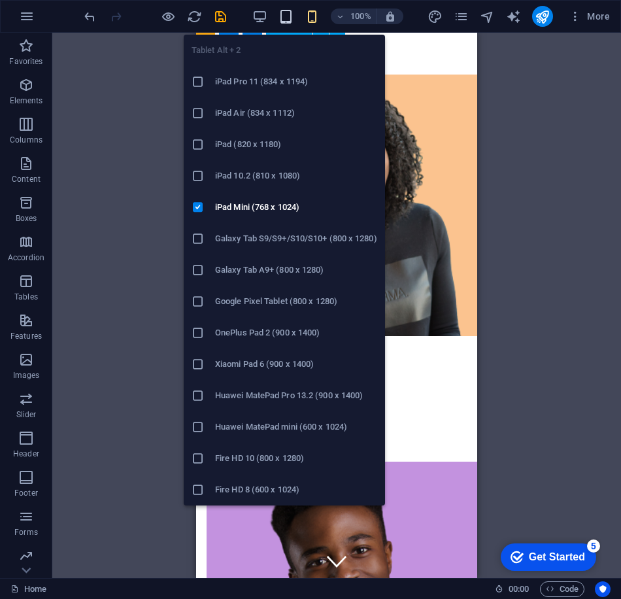
click at [288, 14] on icon "button" at bounding box center [286, 16] width 15 height 15
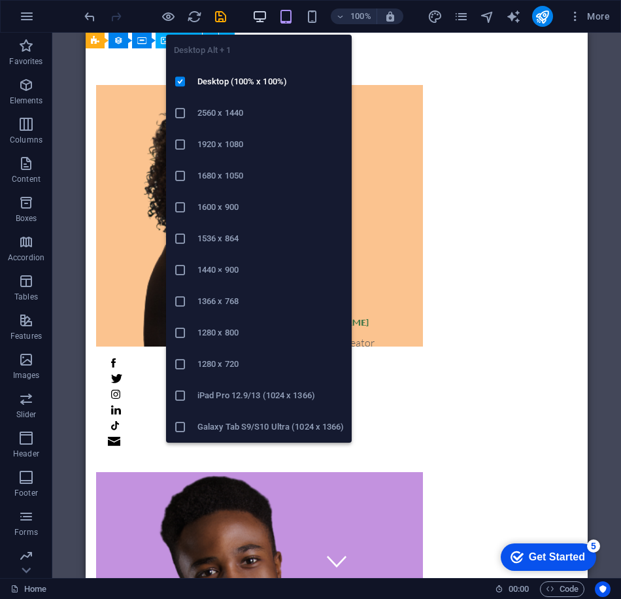
click at [262, 16] on icon "button" at bounding box center [259, 16] width 15 height 15
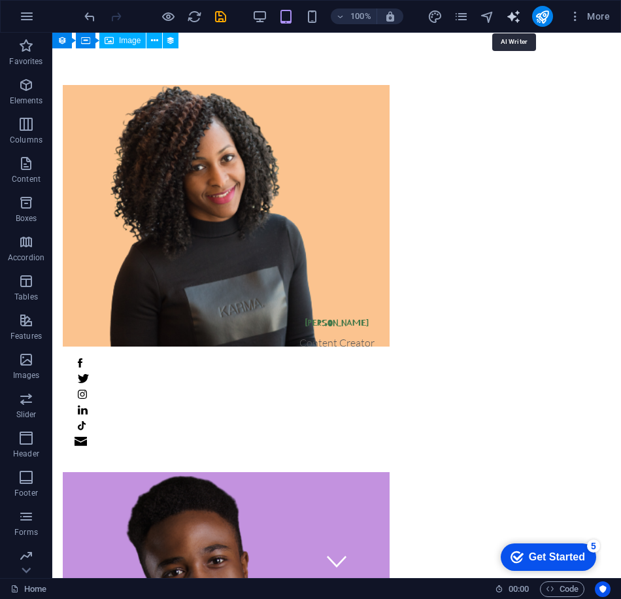
click at [509, 17] on icon "text_generator" at bounding box center [513, 16] width 15 height 15
select select "English"
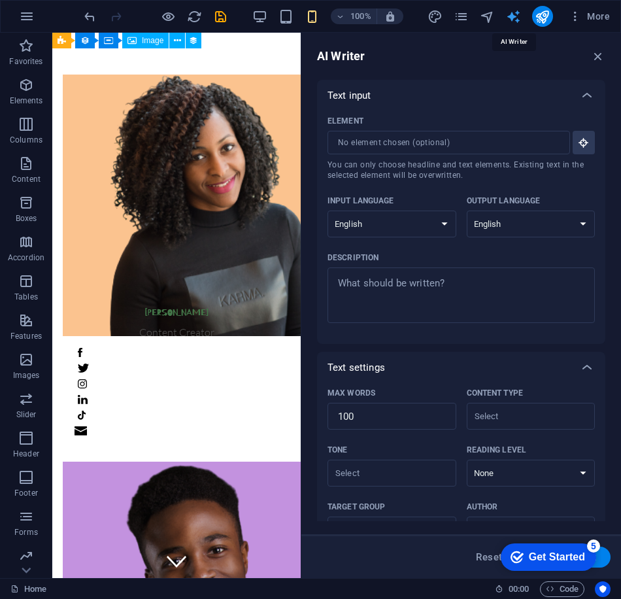
click at [509, 17] on icon "text_generator" at bounding box center [513, 16] width 15 height 15
click at [598, 54] on icon "button" at bounding box center [598, 56] width 14 height 14
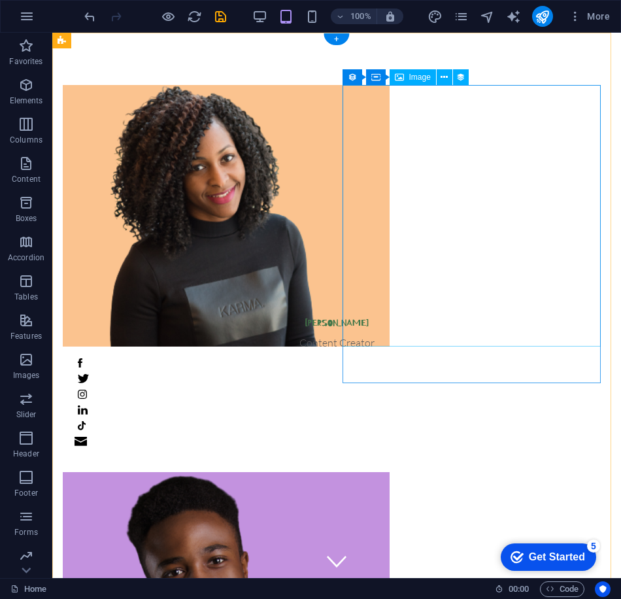
click at [575, 472] on figure at bounding box center [337, 603] width 548 height 262
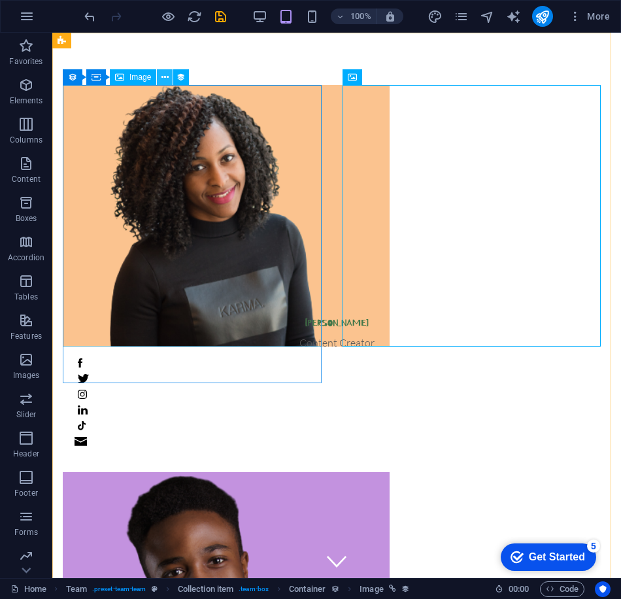
click at [166, 76] on icon at bounding box center [165, 78] width 7 height 14
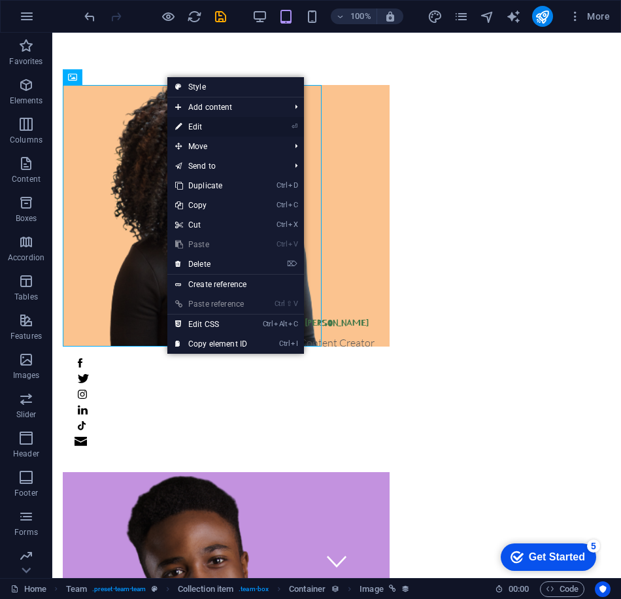
click at [205, 124] on link "⏎ Edit" at bounding box center [211, 127] width 88 height 20
select select "image"
select select "px"
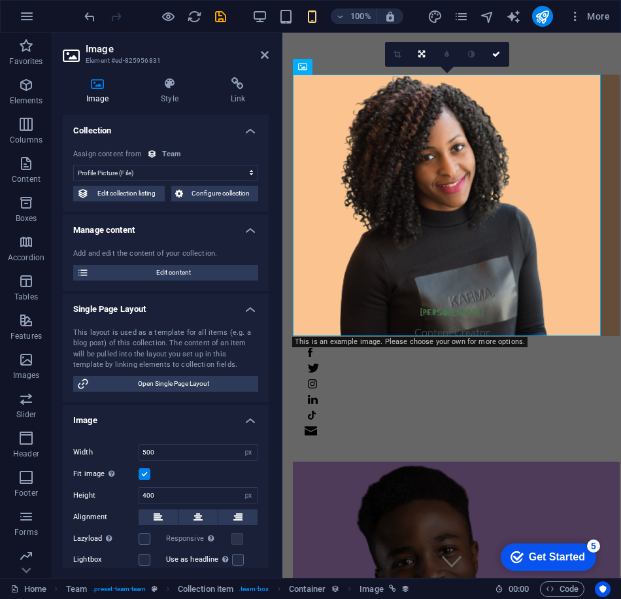
click at [203, 185] on div "No assignment, content remains static Created at (Date) Updated at (Date) Name …" at bounding box center [166, 176] width 206 height 74
click at [202, 190] on span "Configure collection" at bounding box center [221, 194] width 68 height 16
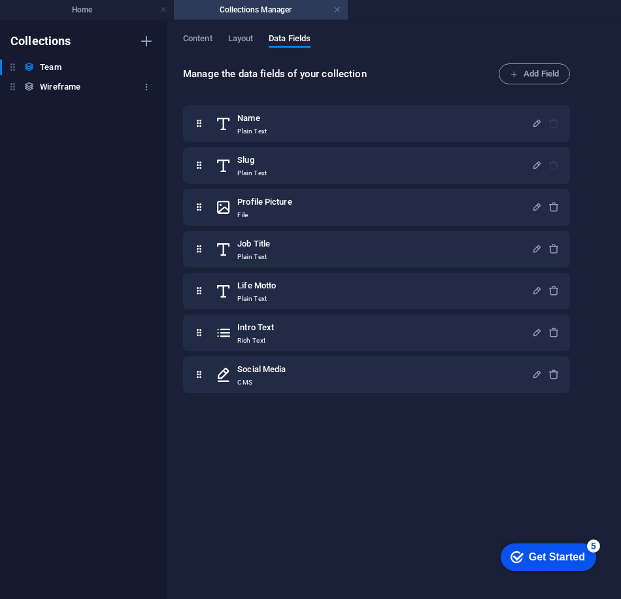
click at [55, 82] on h6 "Wireframe" at bounding box center [60, 87] width 41 height 16
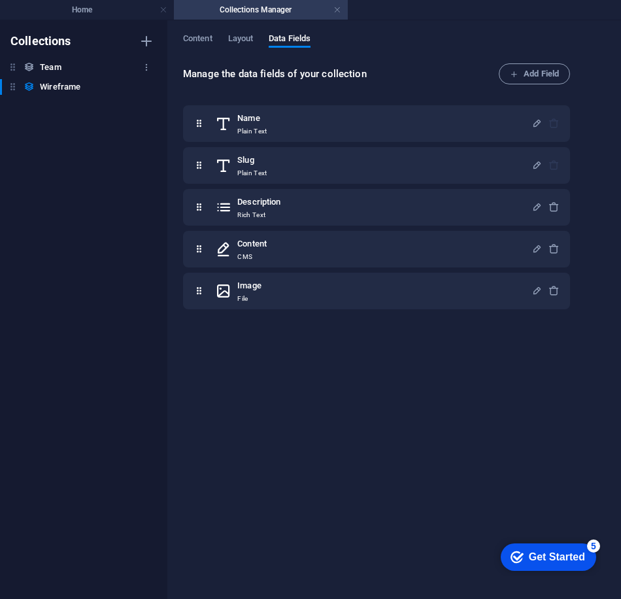
click at [46, 65] on h6 "Team" at bounding box center [50, 68] width 21 height 16
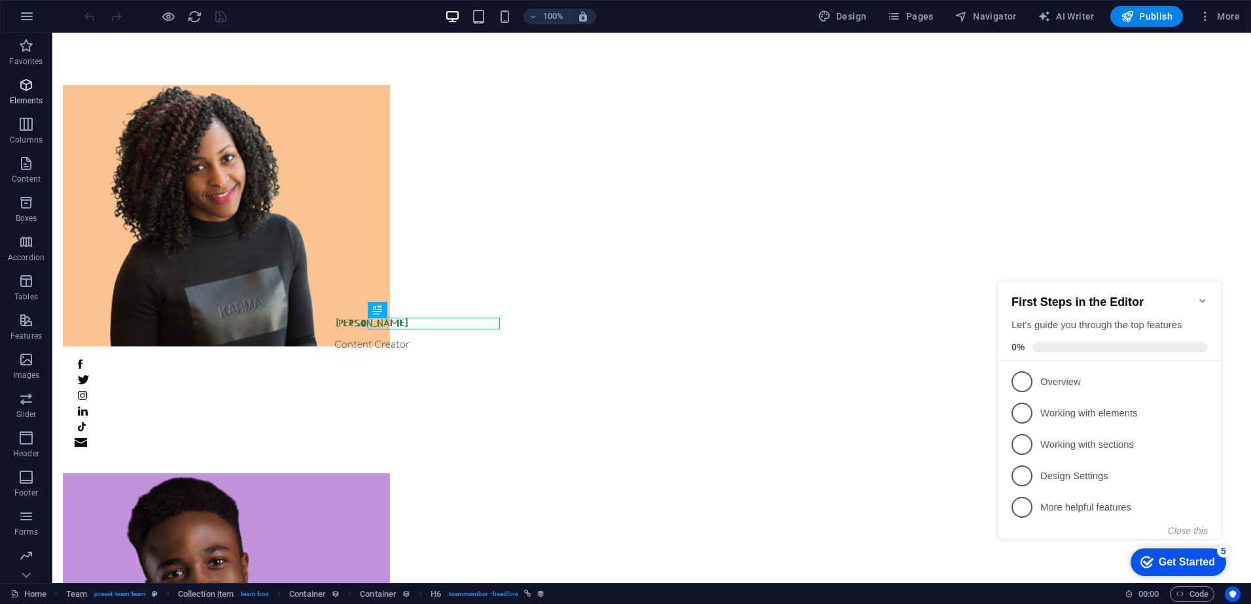
click at [24, 80] on icon "button" at bounding box center [26, 85] width 16 height 16
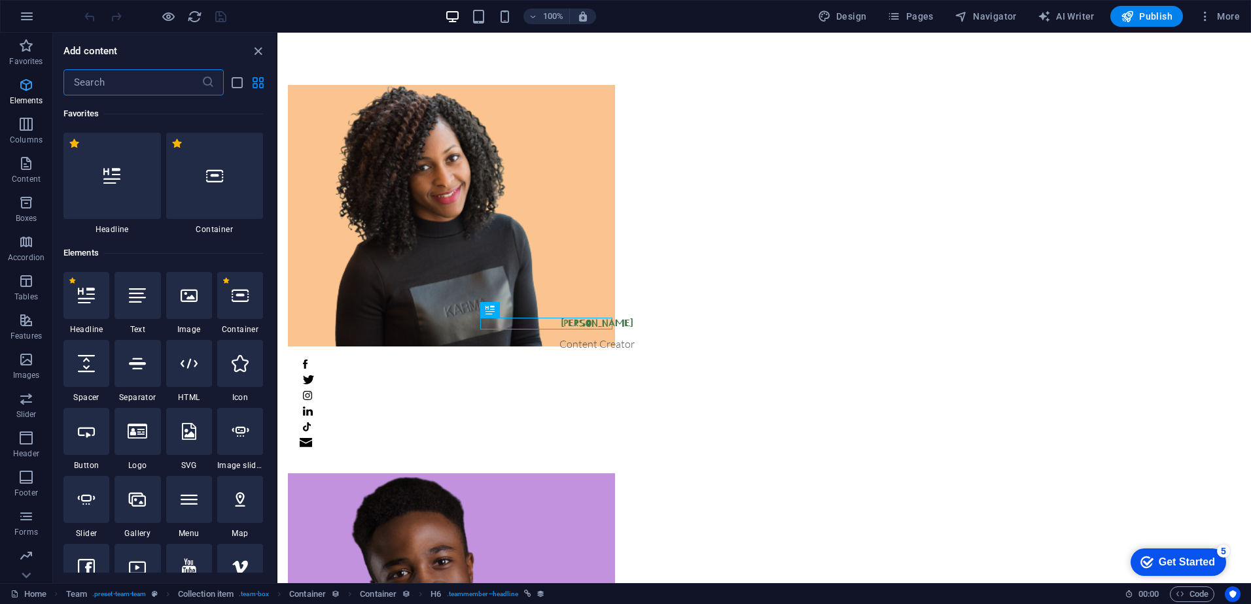
scroll to position [139, 0]
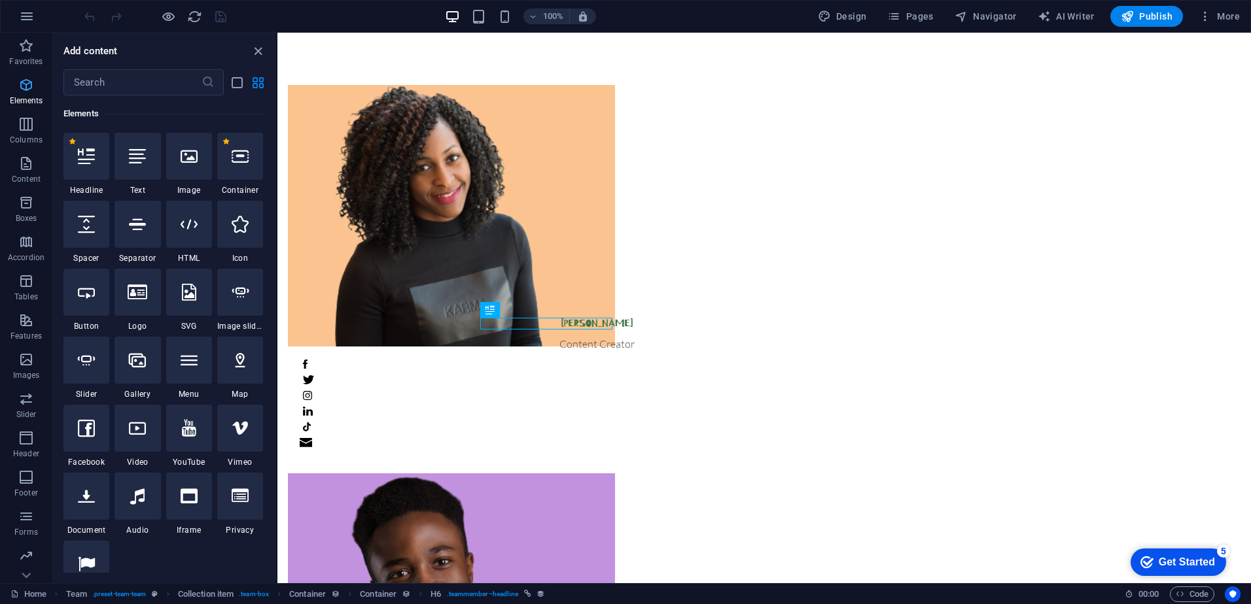
click at [24, 80] on icon "button" at bounding box center [26, 85] width 16 height 16
click at [24, 54] on span "Favorites" at bounding box center [26, 53] width 52 height 31
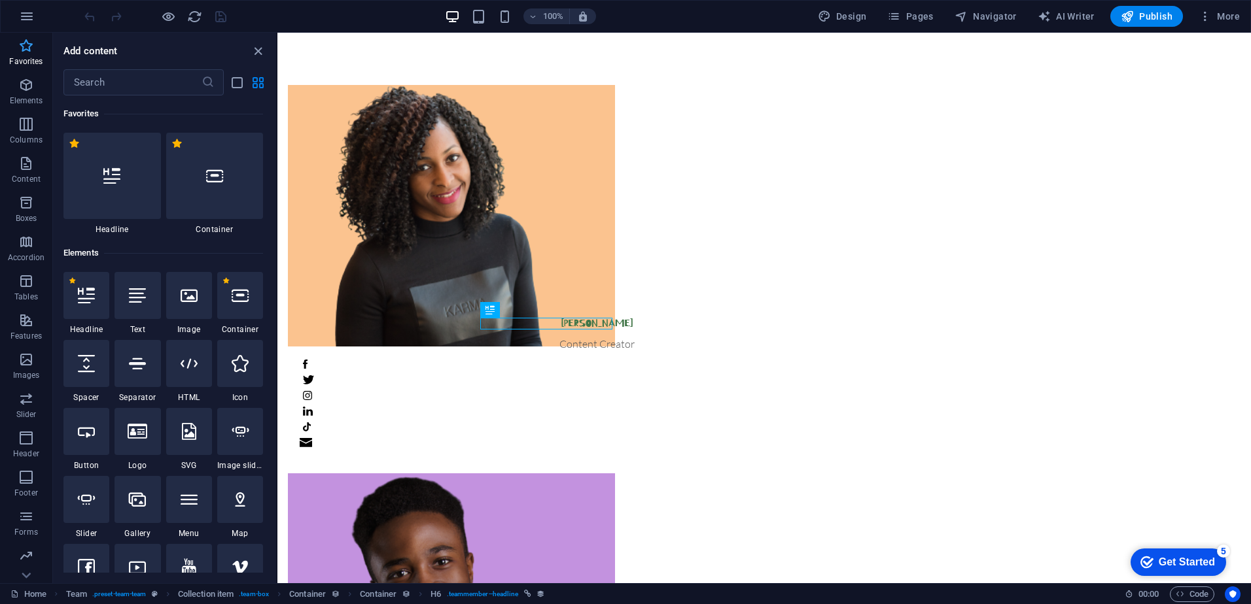
scroll to position [0, 0]
click at [24, 54] on span "Favorites" at bounding box center [26, 53] width 52 height 31
click at [28, 122] on icon "button" at bounding box center [26, 124] width 16 height 16
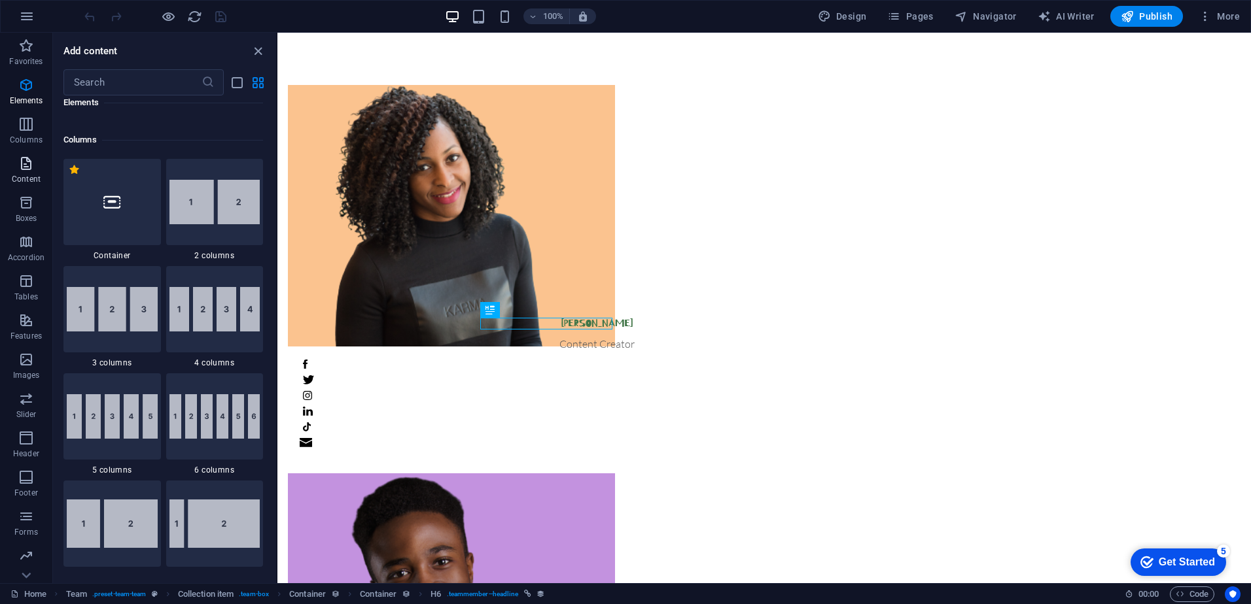
scroll to position [648, 0]
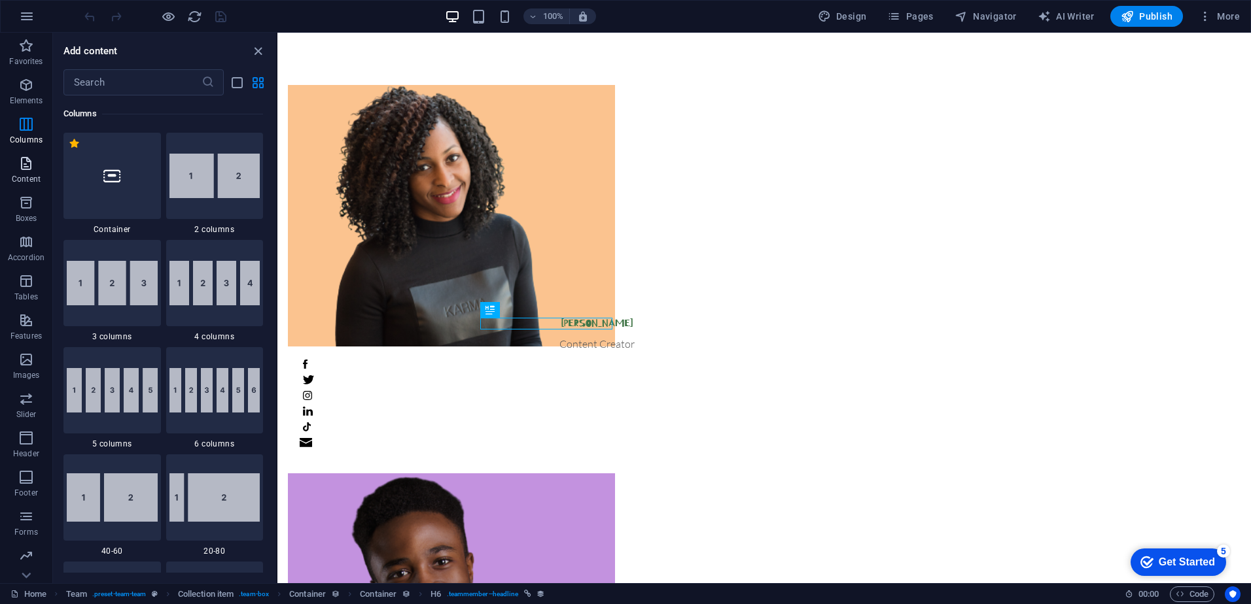
click at [24, 155] on button "Content" at bounding box center [26, 169] width 52 height 39
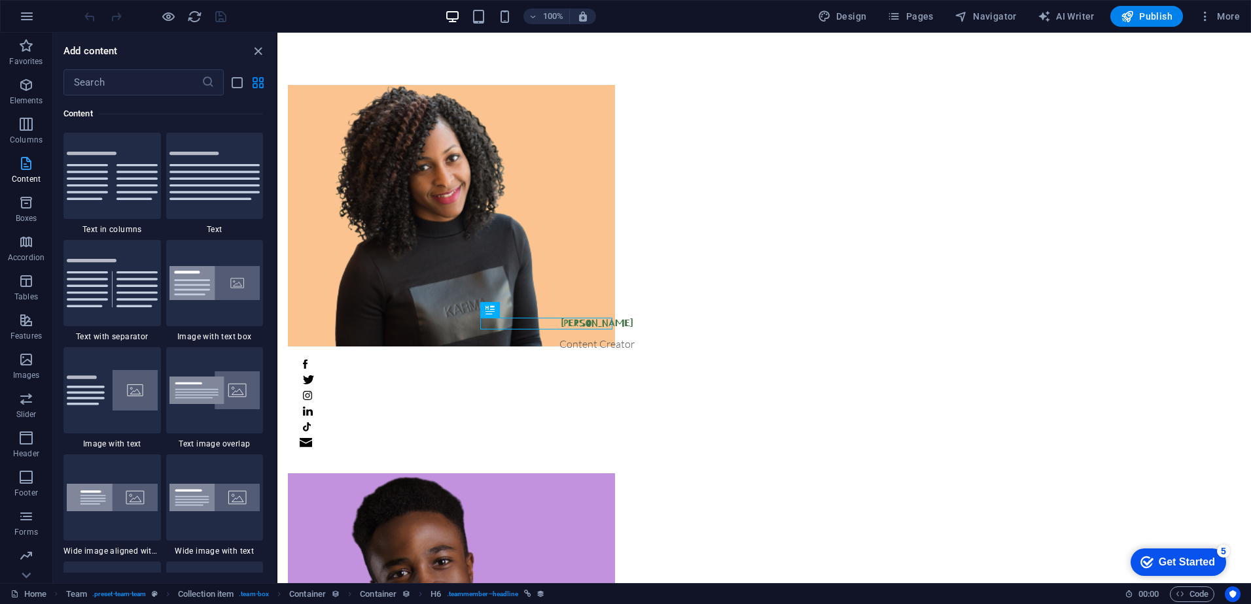
scroll to position [2289, 0]
click at [24, 132] on span "Columns" at bounding box center [26, 131] width 52 height 31
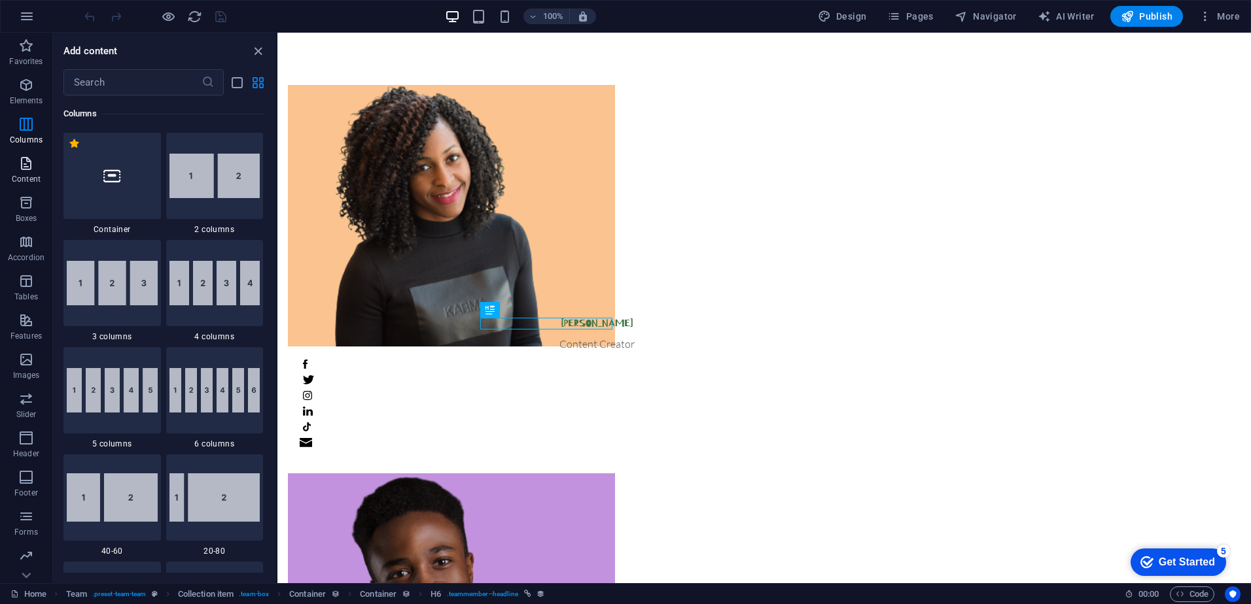
scroll to position [648, 0]
click at [29, 192] on button "Boxes" at bounding box center [26, 209] width 52 height 39
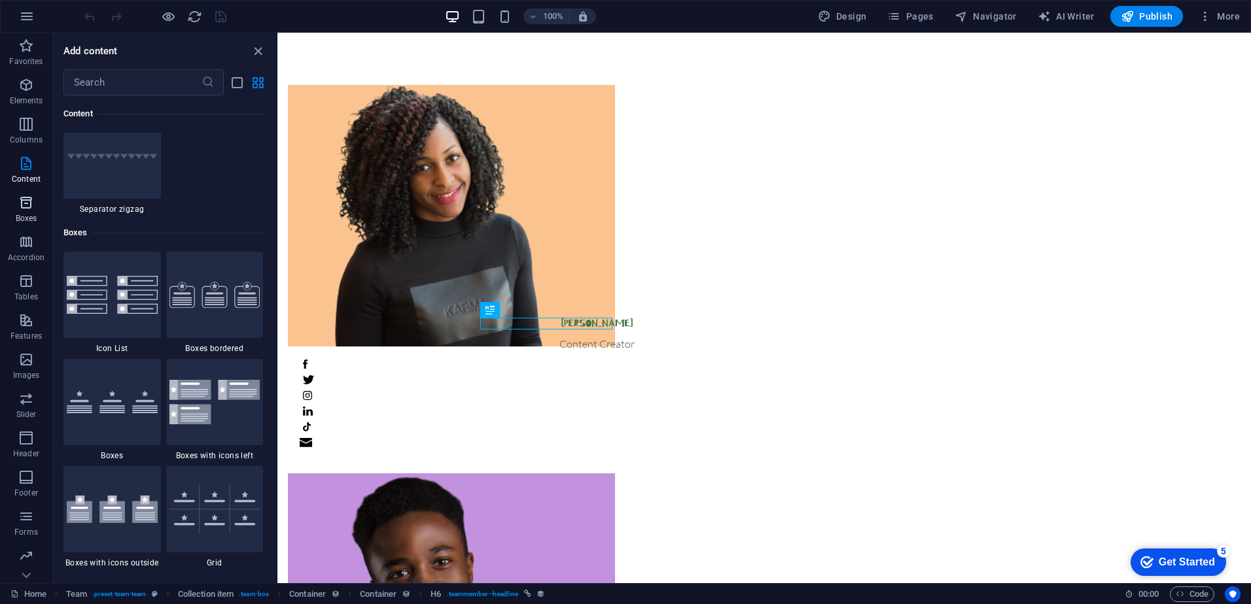
scroll to position [3608, 0]
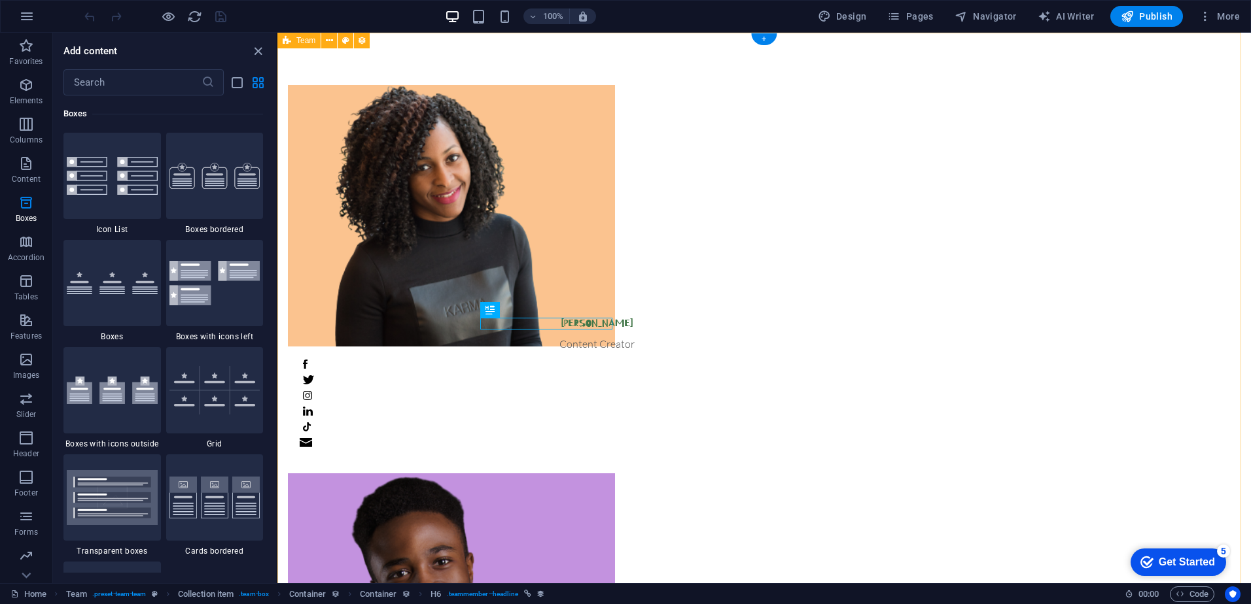
click at [154, 187] on img at bounding box center [112, 176] width 91 height 38
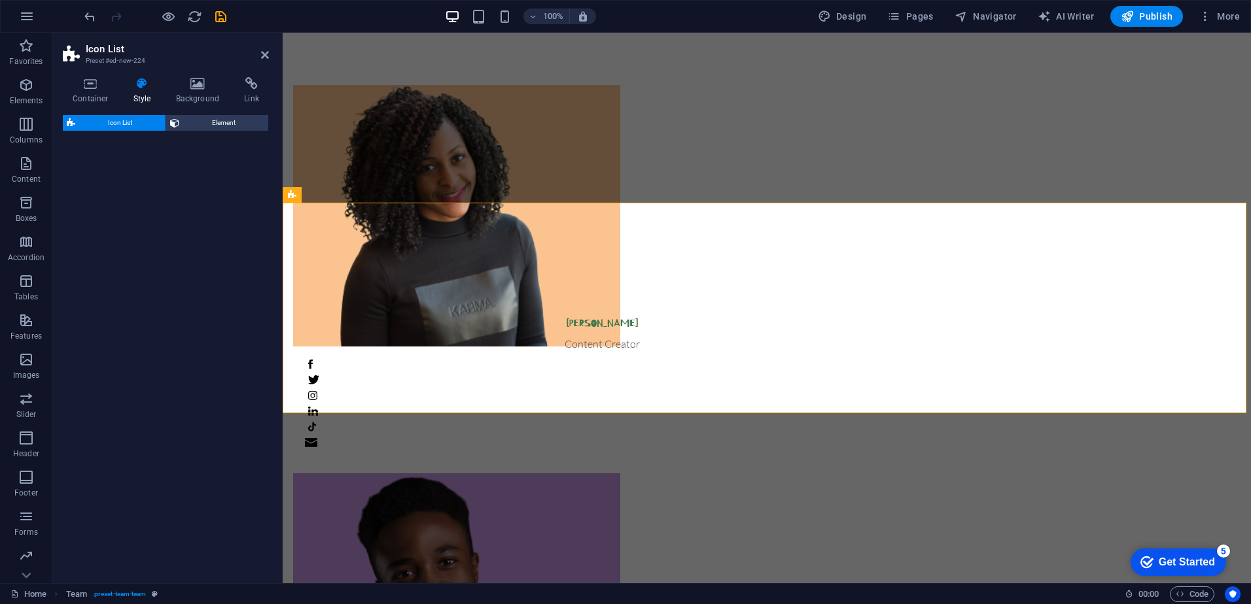
scroll to position [603, 0]
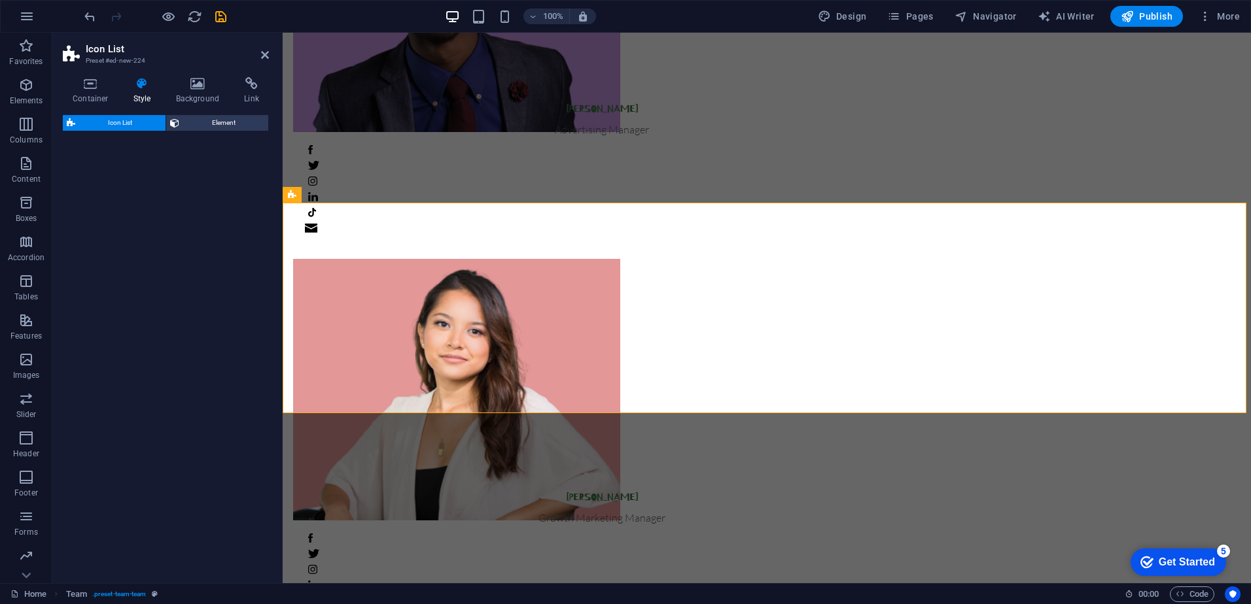
select select "rem"
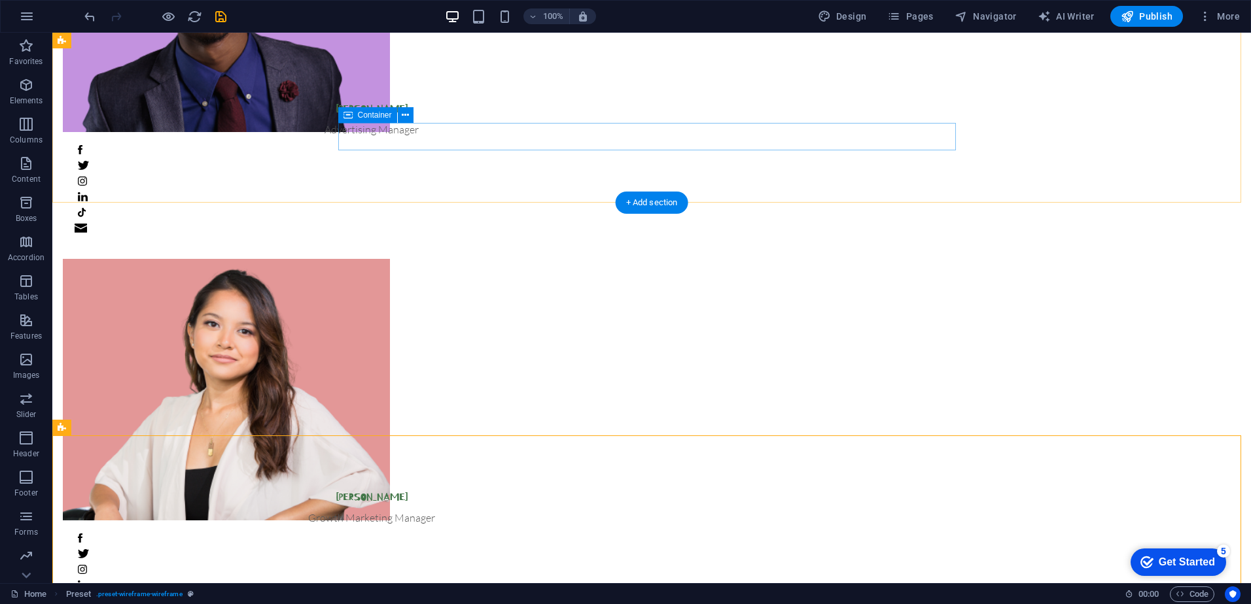
click at [645, 205] on div "+ Add section" at bounding box center [651, 203] width 73 height 22
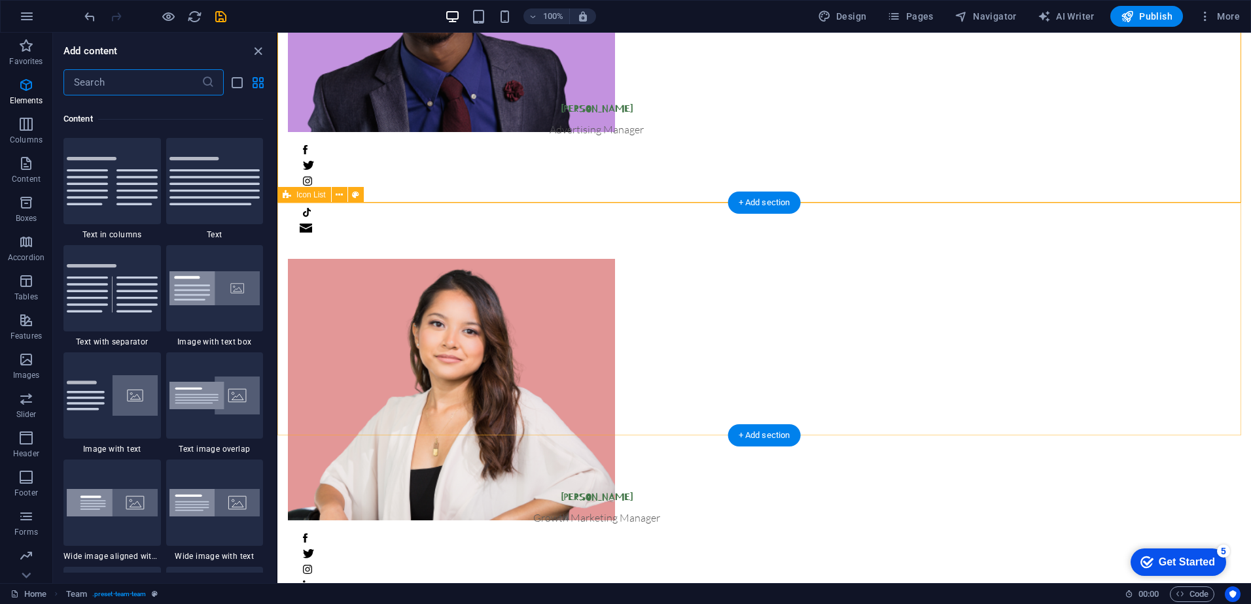
scroll to position [2289, 0]
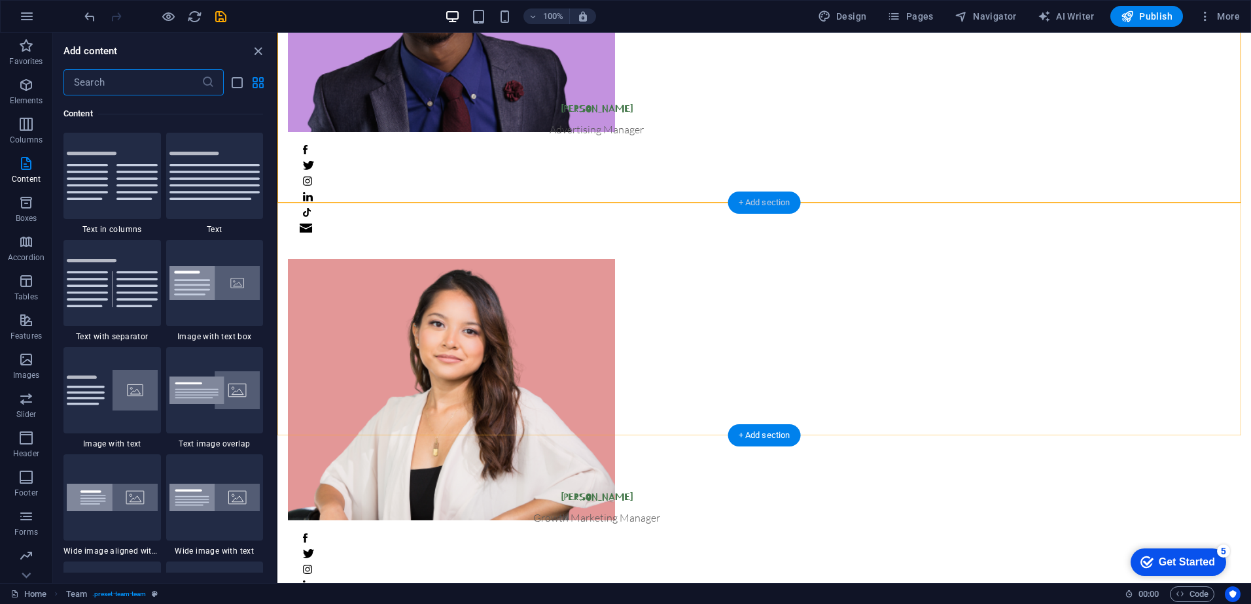
click at [752, 202] on div "+ Add section" at bounding box center [764, 203] width 73 height 22
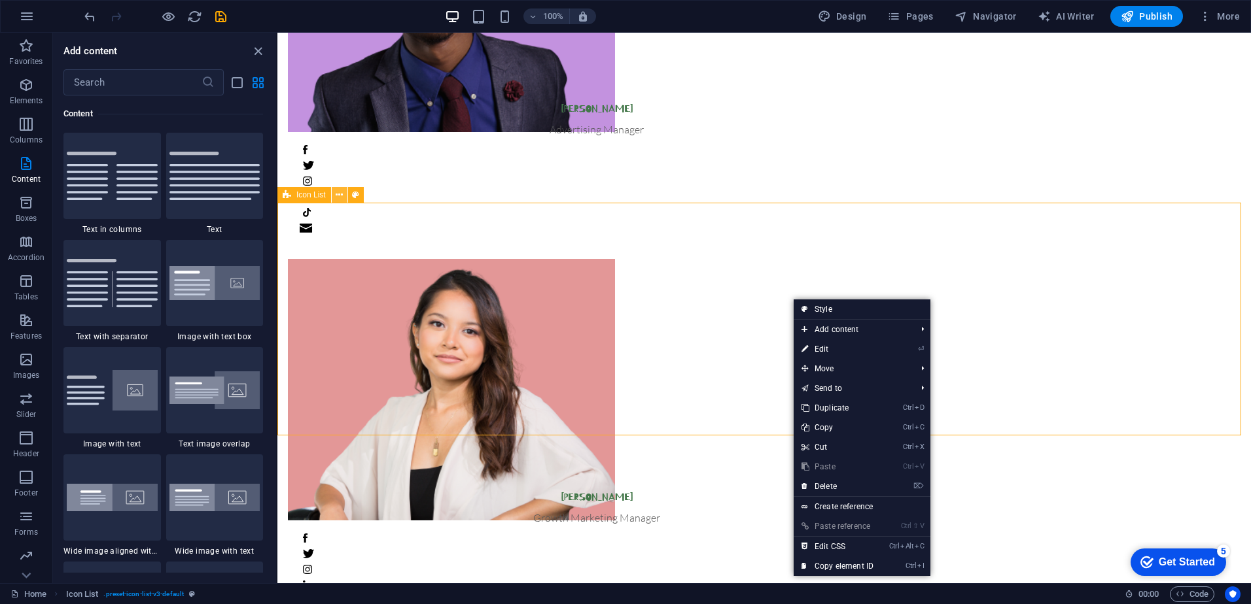
click at [341, 194] on icon at bounding box center [339, 195] width 7 height 14
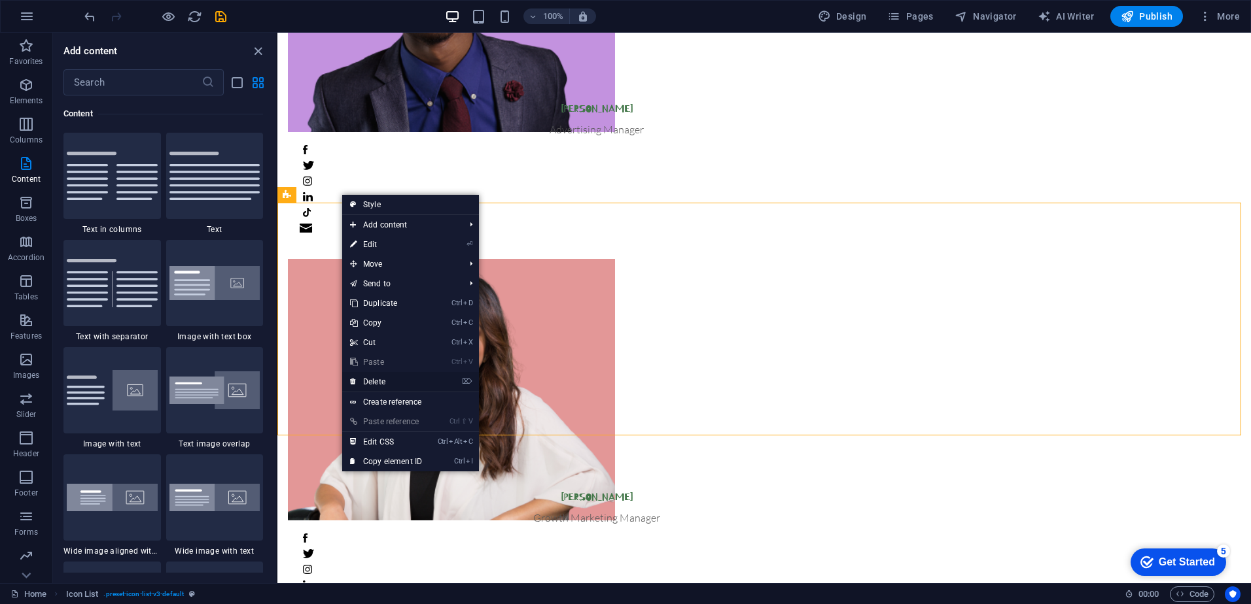
click at [381, 377] on link "⌦ Delete" at bounding box center [386, 382] width 88 height 20
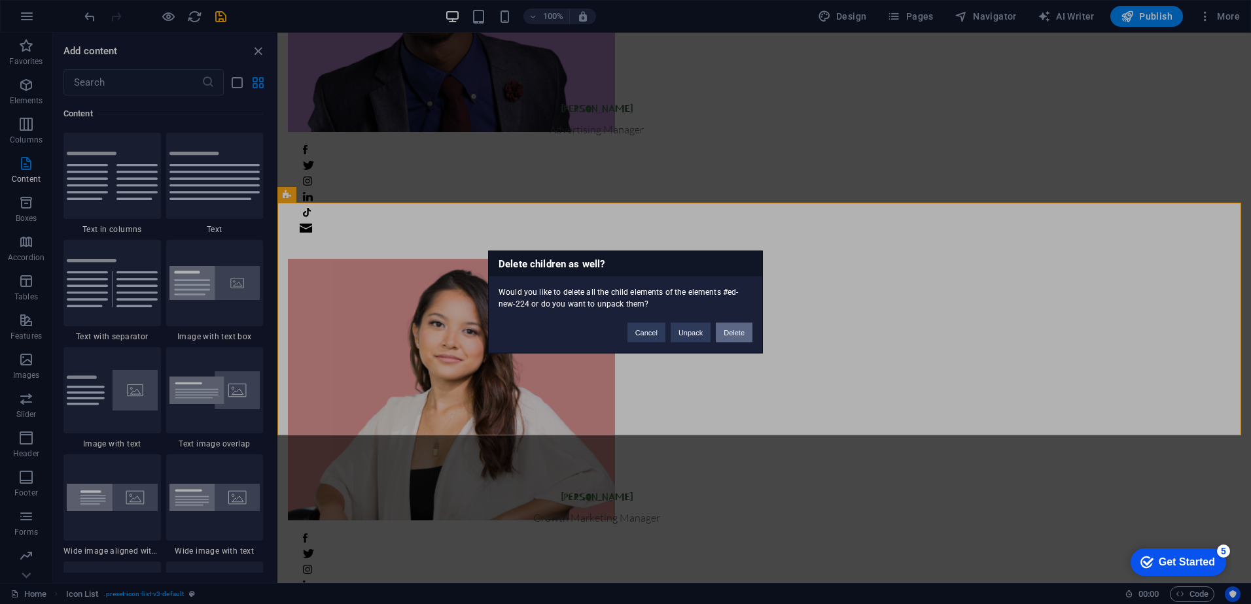
click at [727, 332] on button "Delete" at bounding box center [734, 333] width 37 height 20
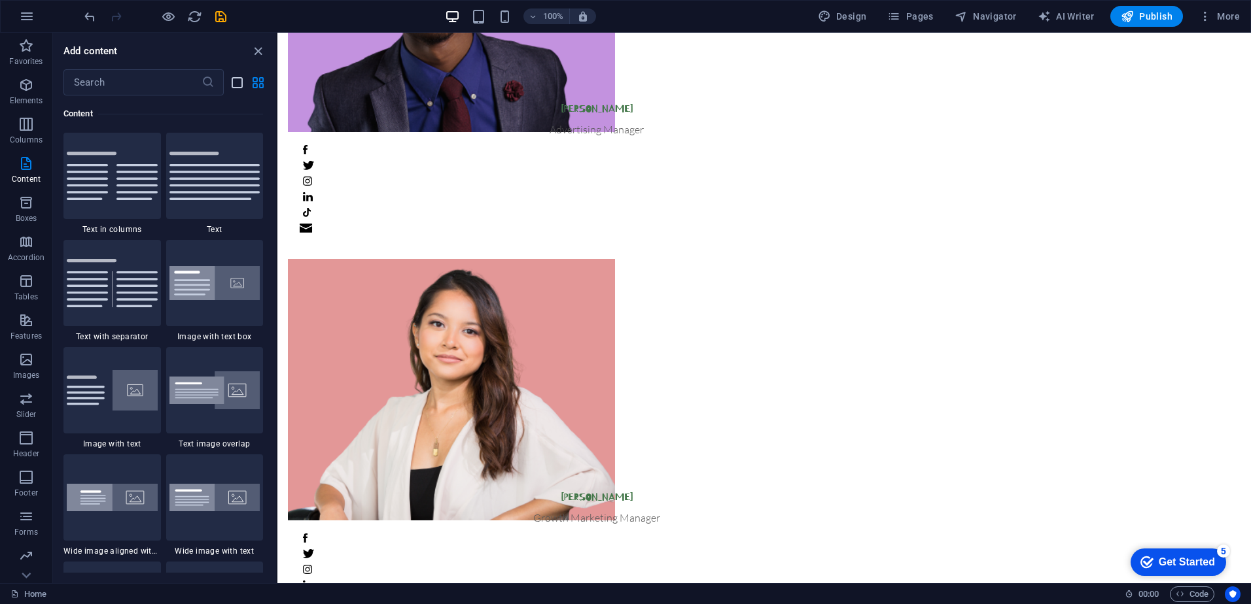
click at [242, 87] on icon "list-view" at bounding box center [237, 82] width 15 height 15
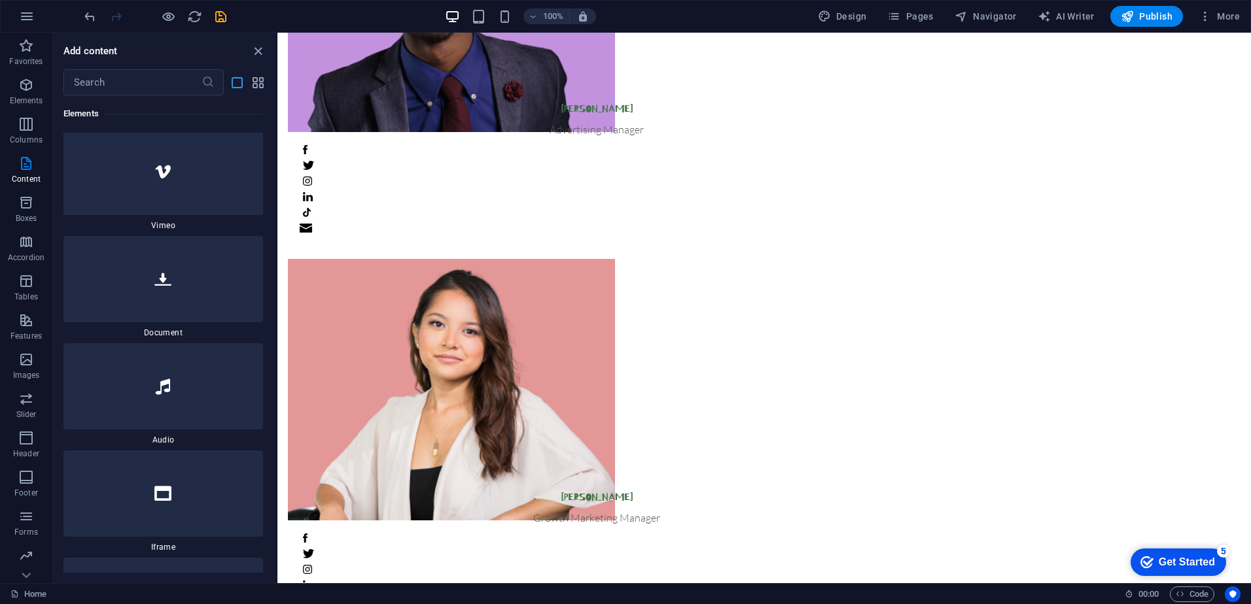
scroll to position [6843, 0]
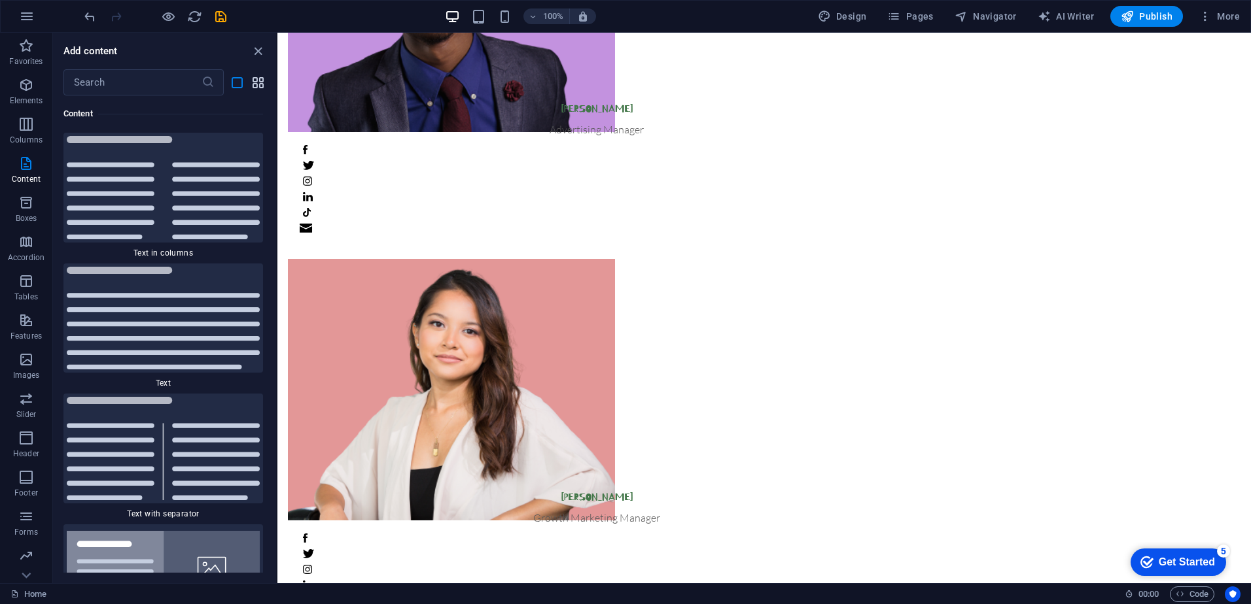
click at [252, 83] on icon "grid-view" at bounding box center [258, 82] width 15 height 15
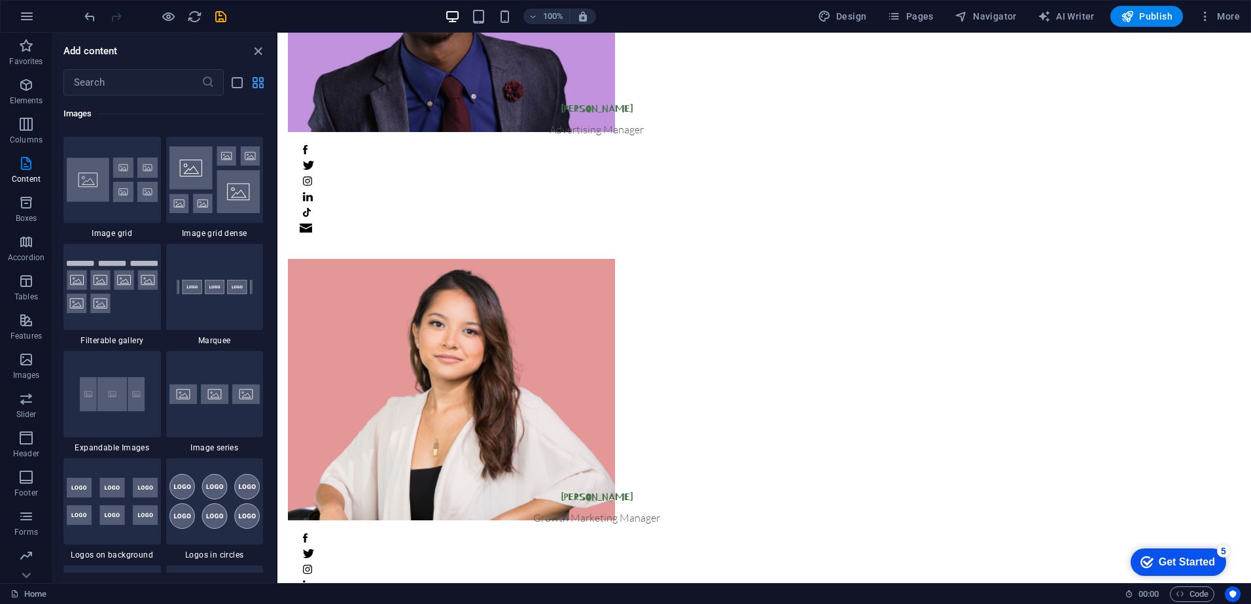
scroll to position [2289, 0]
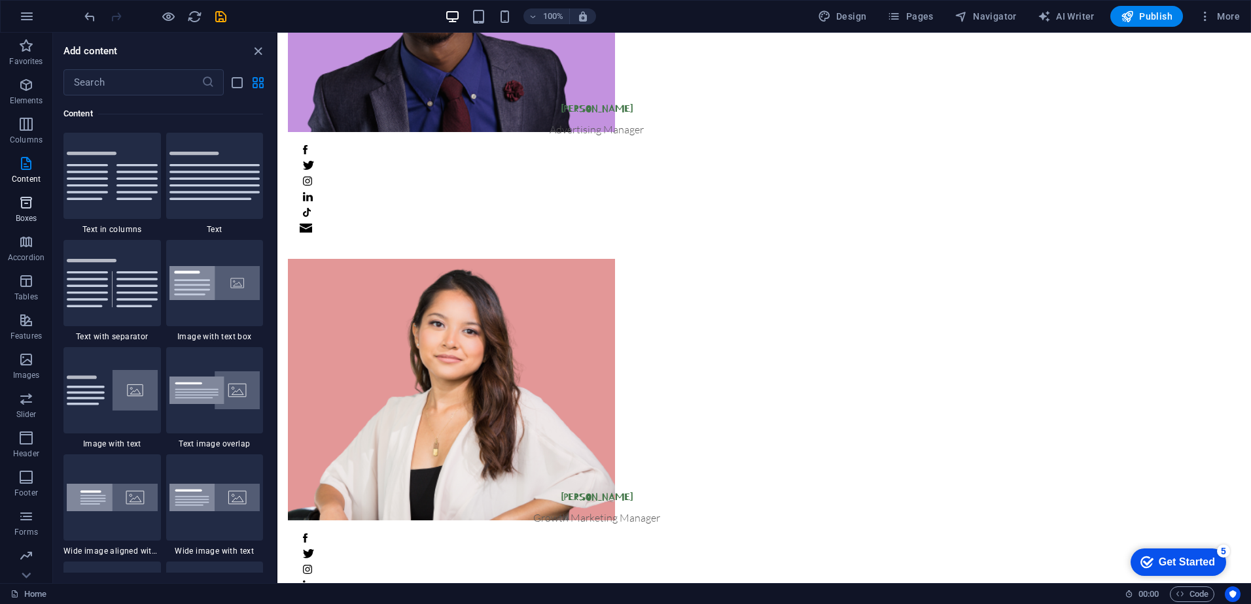
click at [33, 207] on icon "button" at bounding box center [26, 203] width 16 height 16
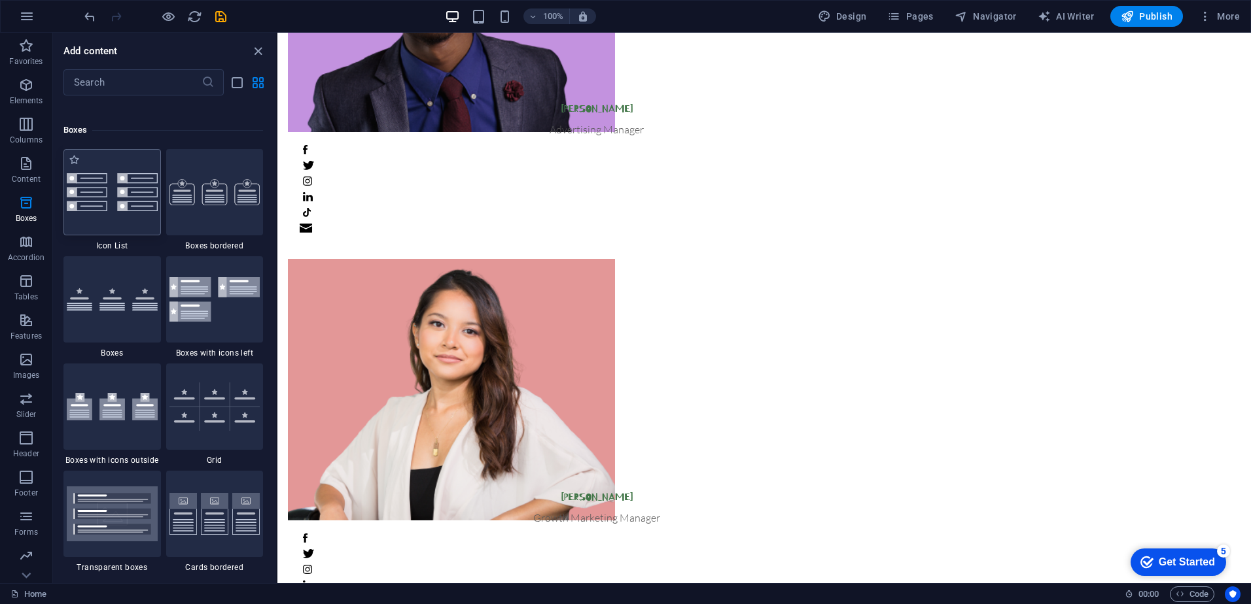
scroll to position [3608, 0]
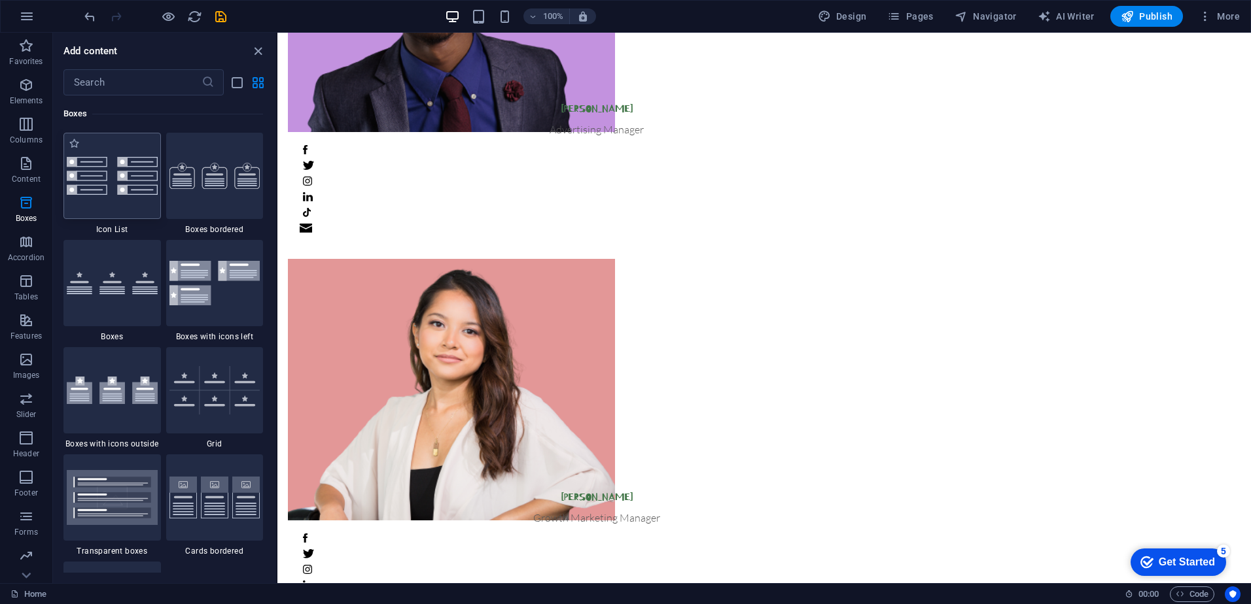
click at [133, 178] on img at bounding box center [112, 176] width 91 height 38
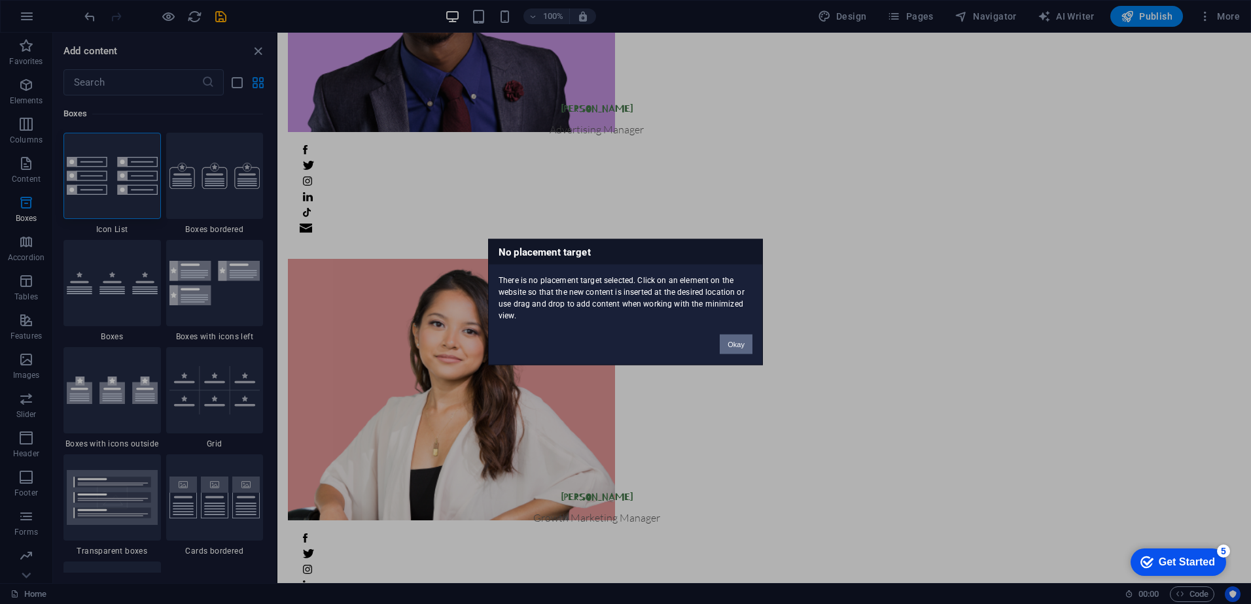
click at [734, 343] on button "Okay" at bounding box center [735, 345] width 33 height 20
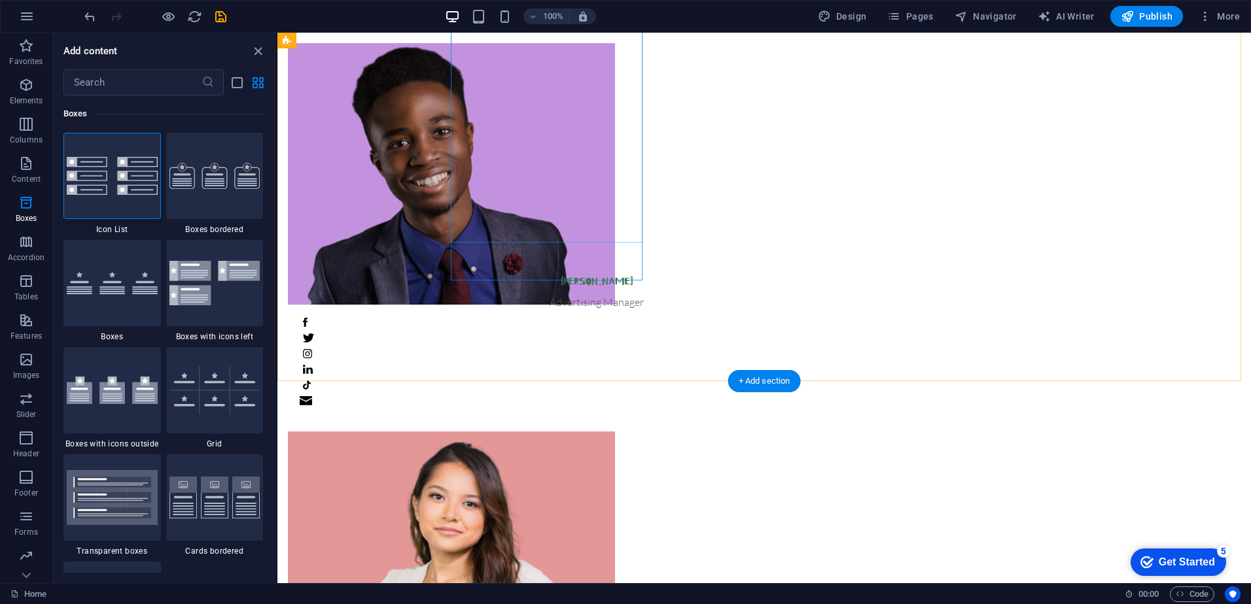
scroll to position [440, 0]
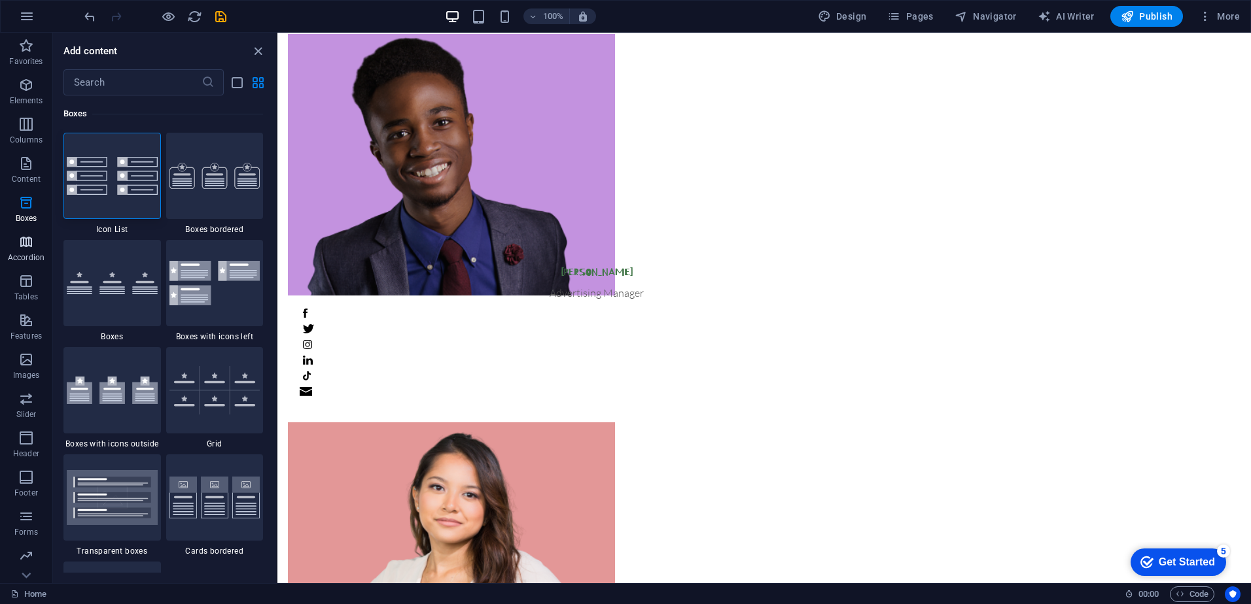
click at [27, 243] on icon "button" at bounding box center [26, 242] width 16 height 16
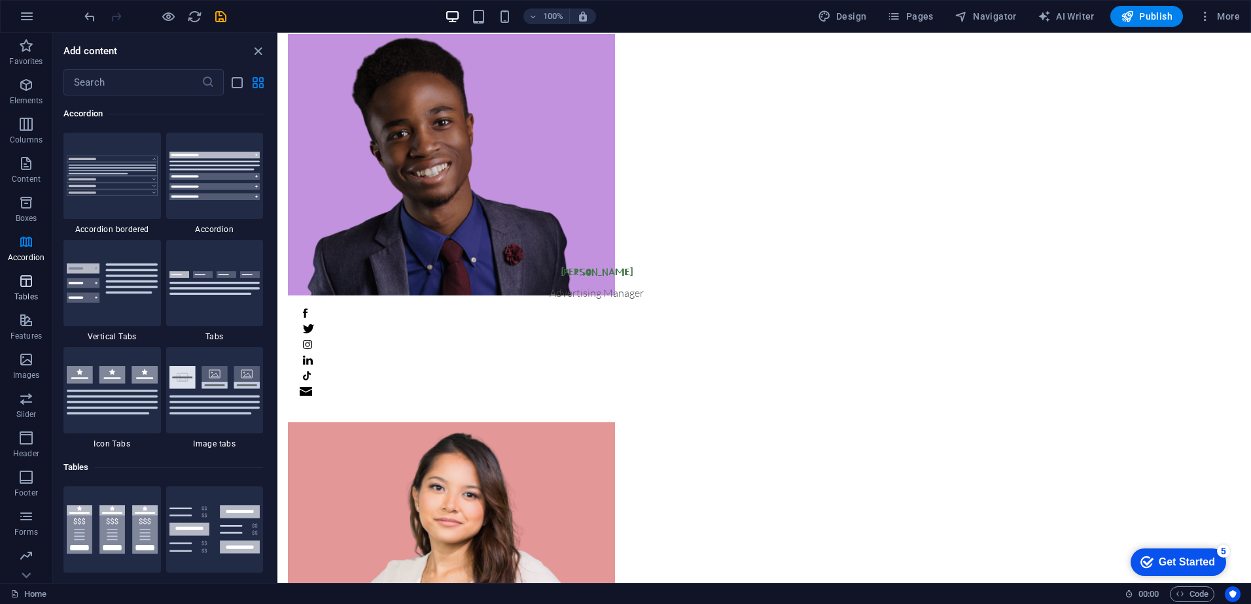
scroll to position [4176, 0]
click at [22, 282] on icon "button" at bounding box center [26, 281] width 16 height 16
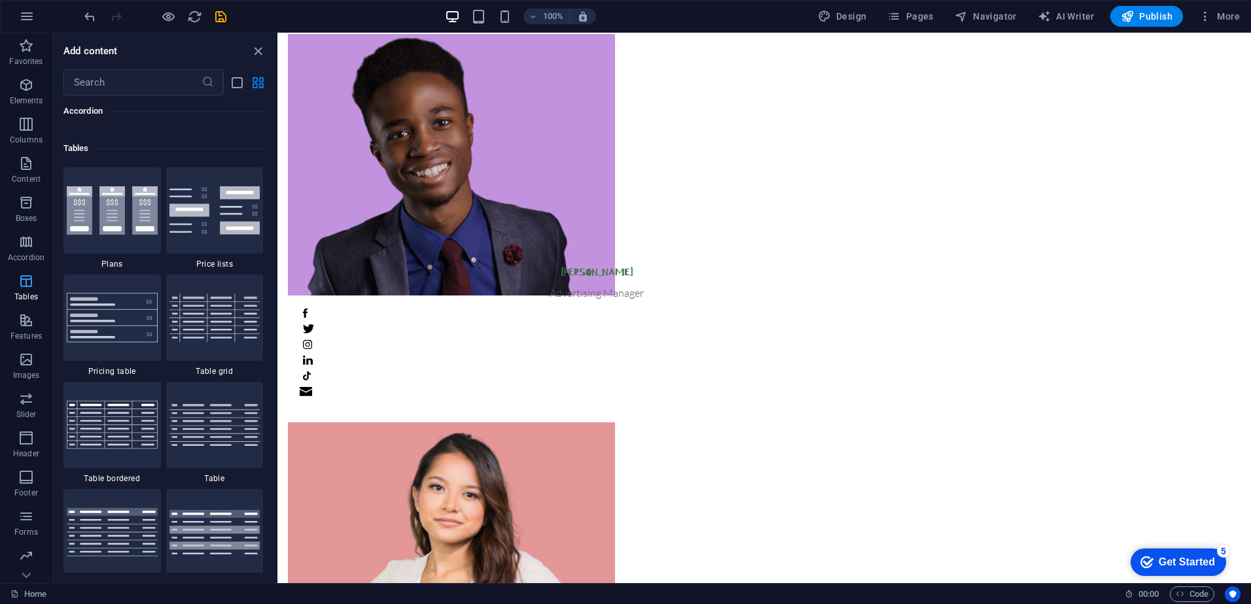
scroll to position [4530, 0]
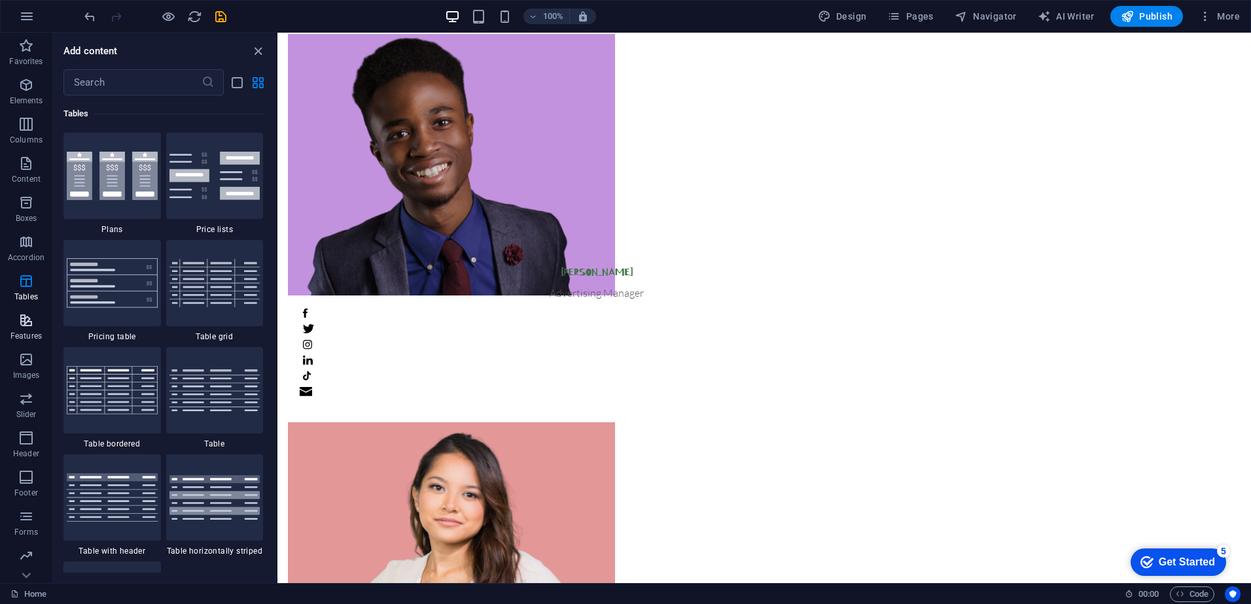
click at [24, 332] on p "Features" at bounding box center [25, 336] width 31 height 10
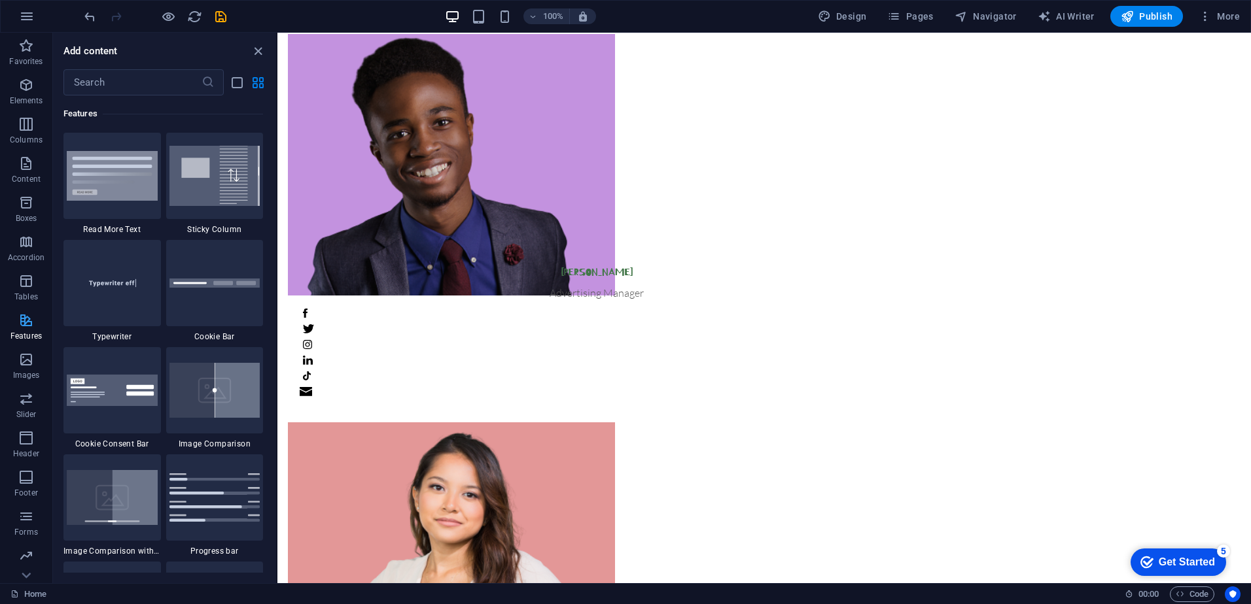
scroll to position [5098, 0]
click at [31, 366] on icon "button" at bounding box center [26, 360] width 16 height 16
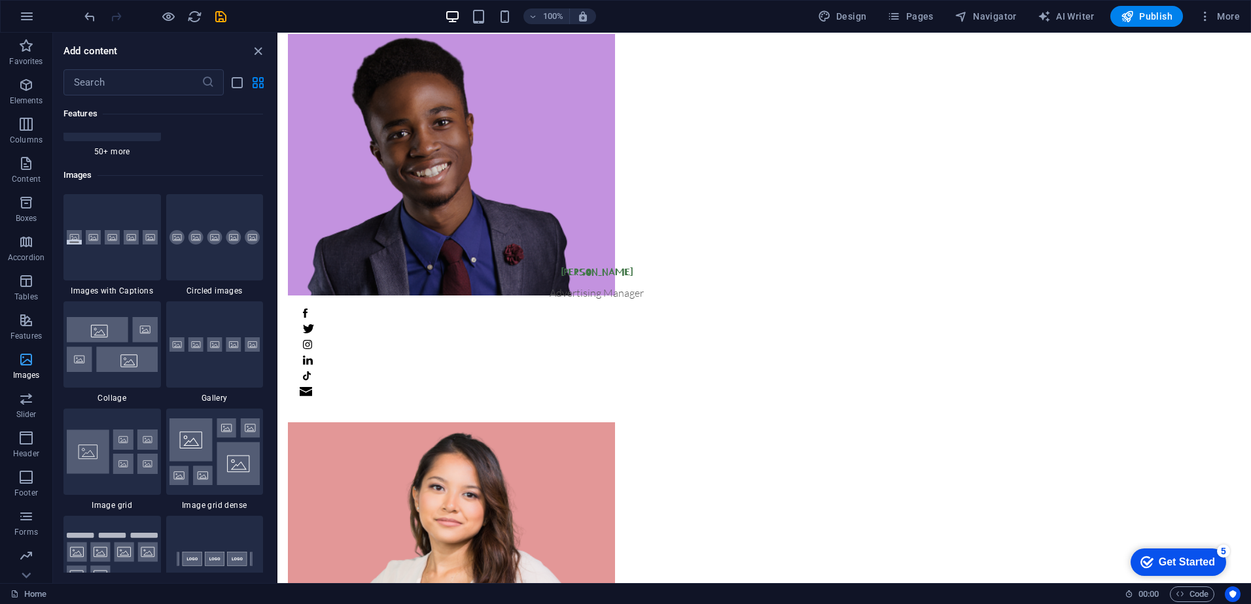
scroll to position [6632, 0]
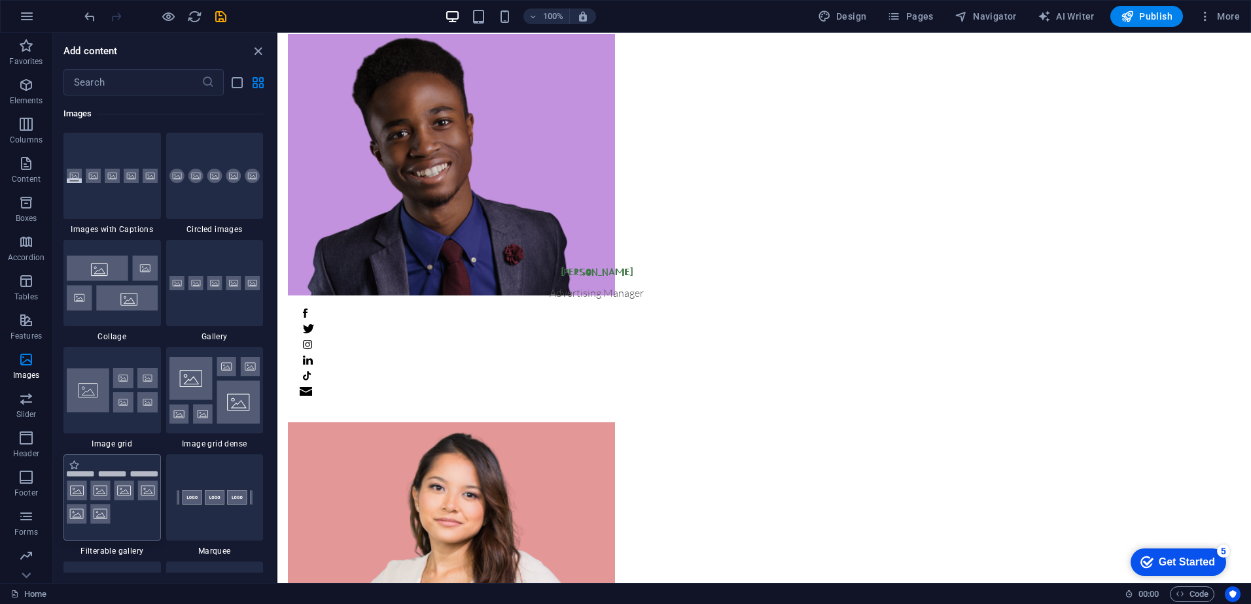
click at [117, 511] on img at bounding box center [112, 498] width 91 height 53
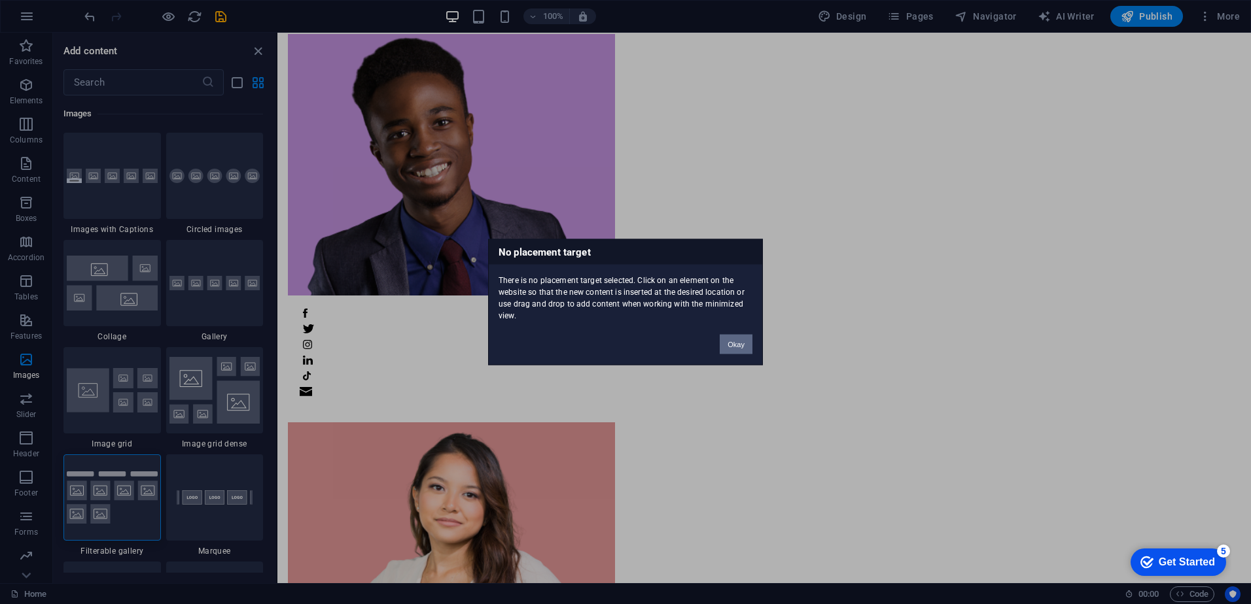
click at [734, 342] on button "Okay" at bounding box center [735, 345] width 33 height 20
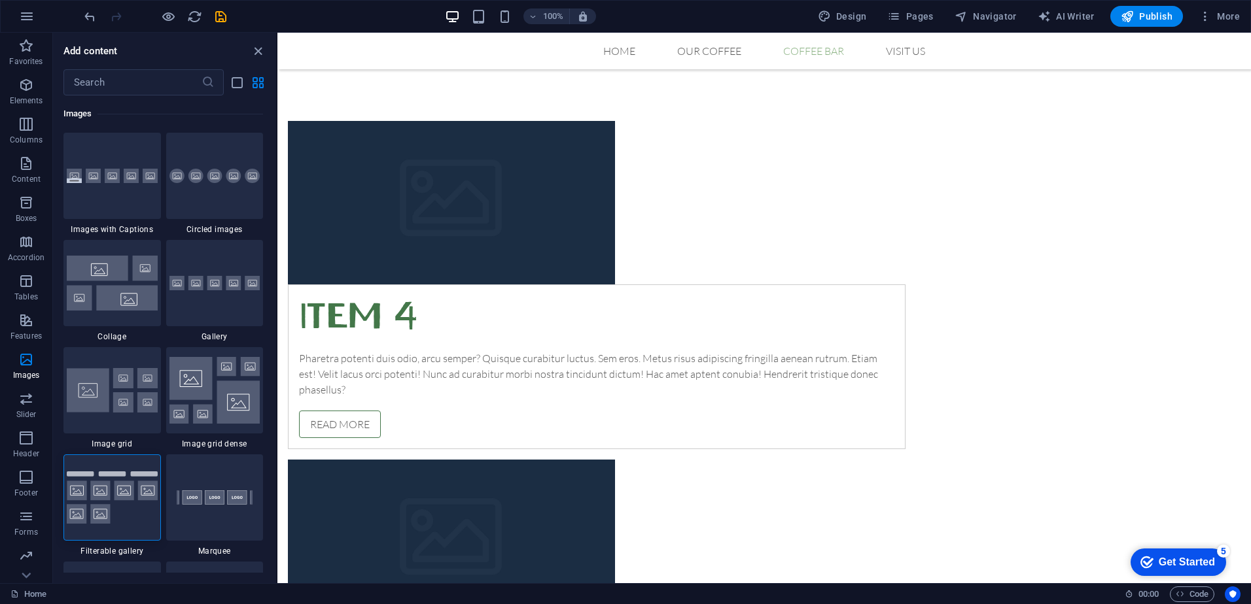
scroll to position [3470, 0]
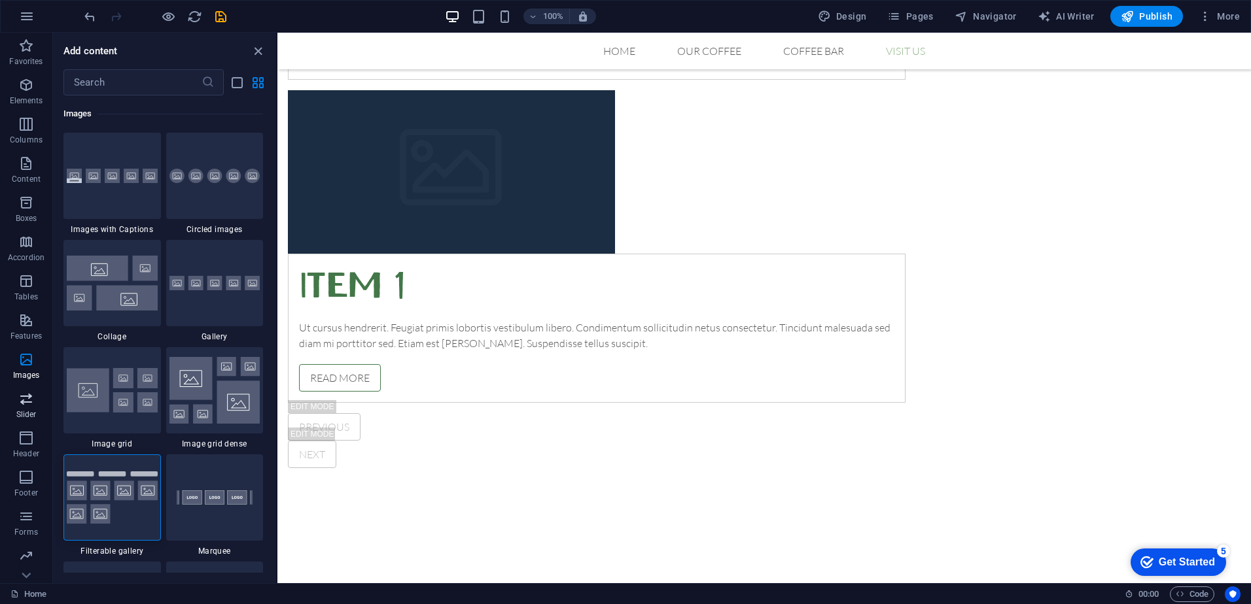
click at [26, 398] on icon "button" at bounding box center [26, 399] width 16 height 16
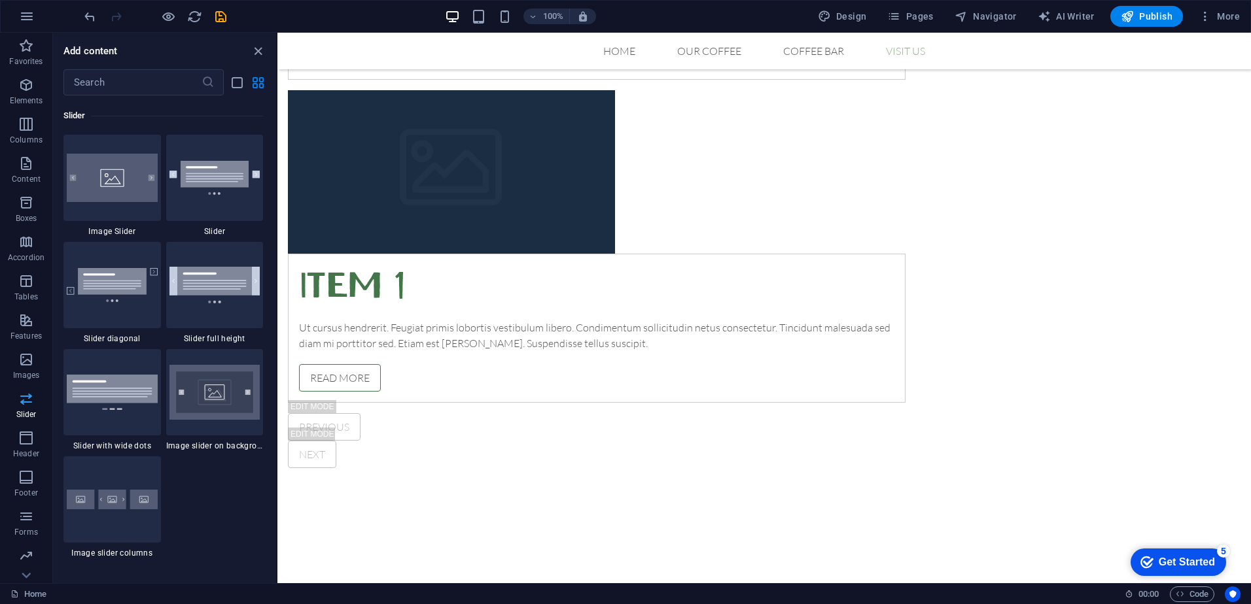
scroll to position [7415, 0]
click at [32, 446] on span "Header" at bounding box center [26, 445] width 52 height 31
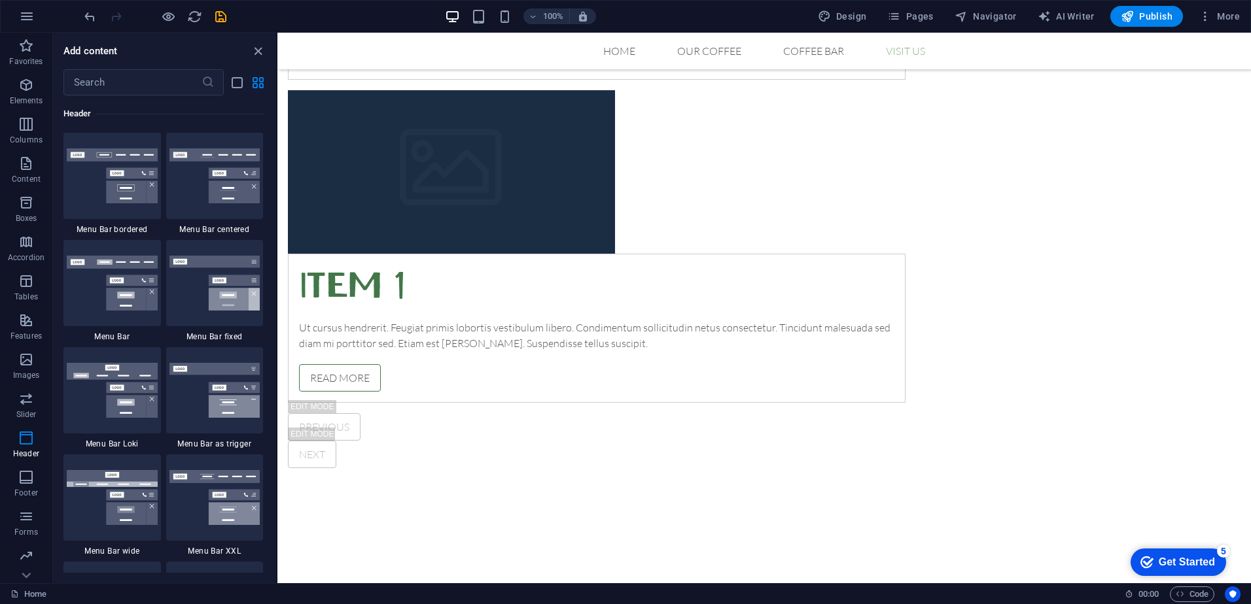
scroll to position [7876, 0]
click at [245, 382] on img at bounding box center [214, 390] width 91 height 55
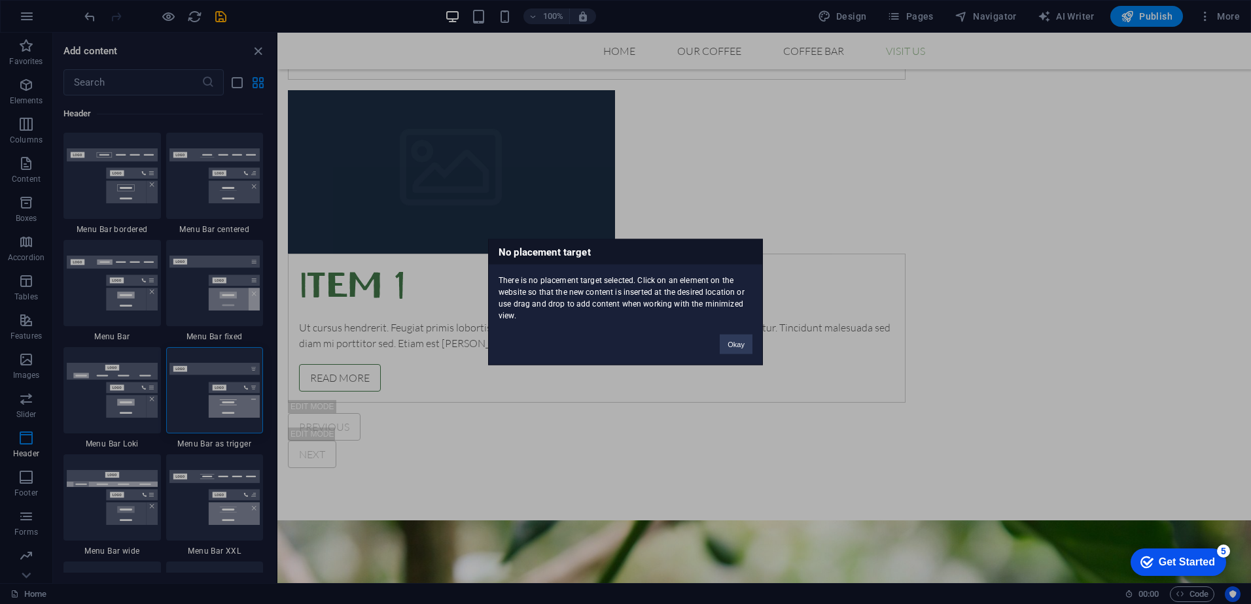
click at [718, 350] on div "Okay" at bounding box center [736, 338] width 52 height 33
click at [742, 341] on button "Okay" at bounding box center [735, 345] width 33 height 20
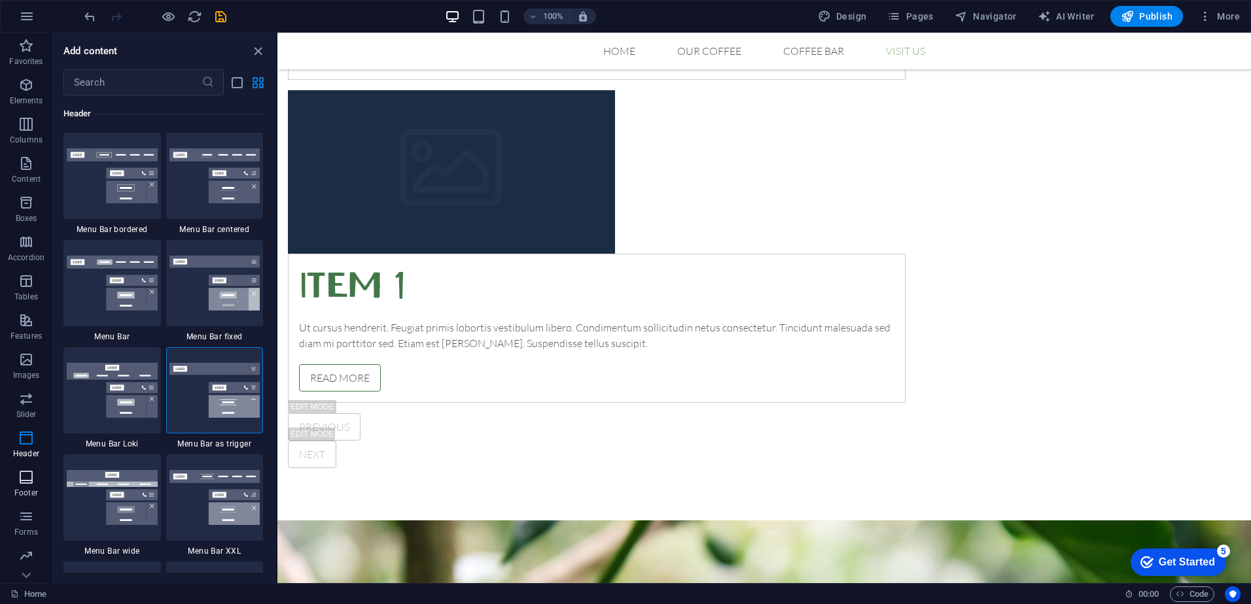
click at [25, 492] on p "Footer" at bounding box center [26, 493] width 24 height 10
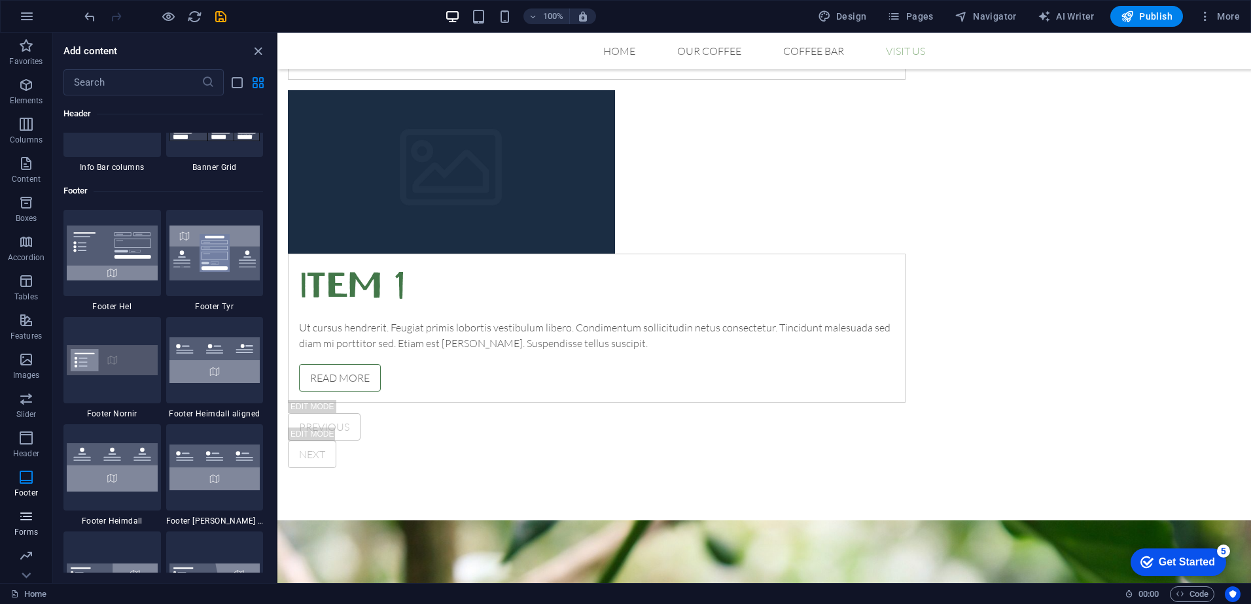
scroll to position [8659, 0]
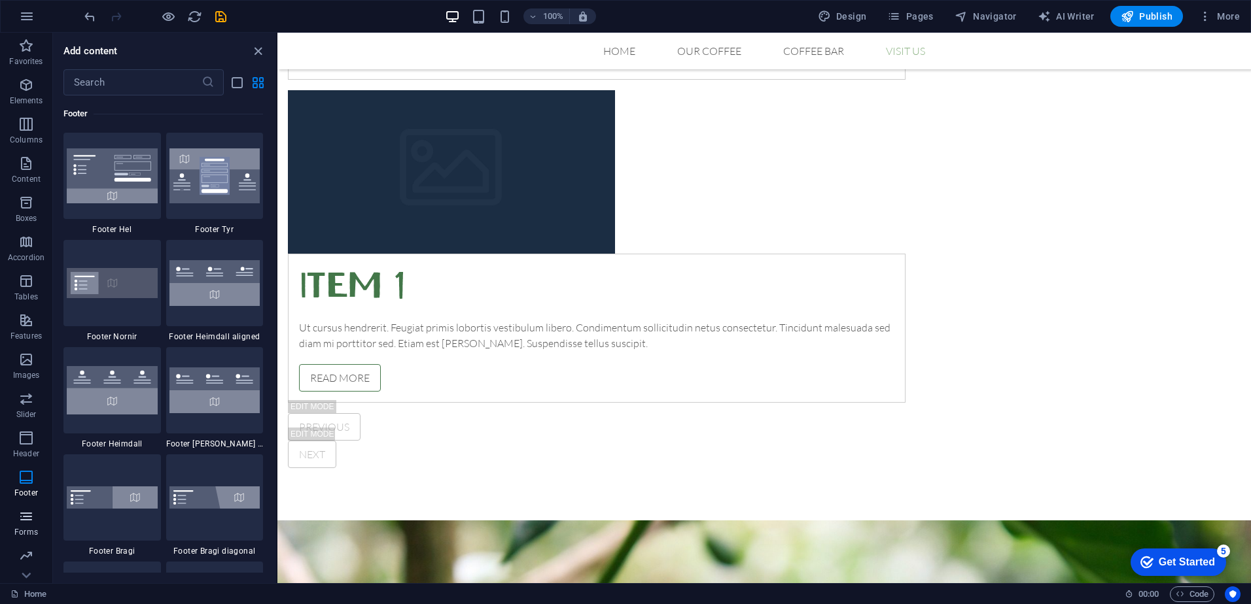
click at [25, 514] on icon "button" at bounding box center [26, 517] width 16 height 16
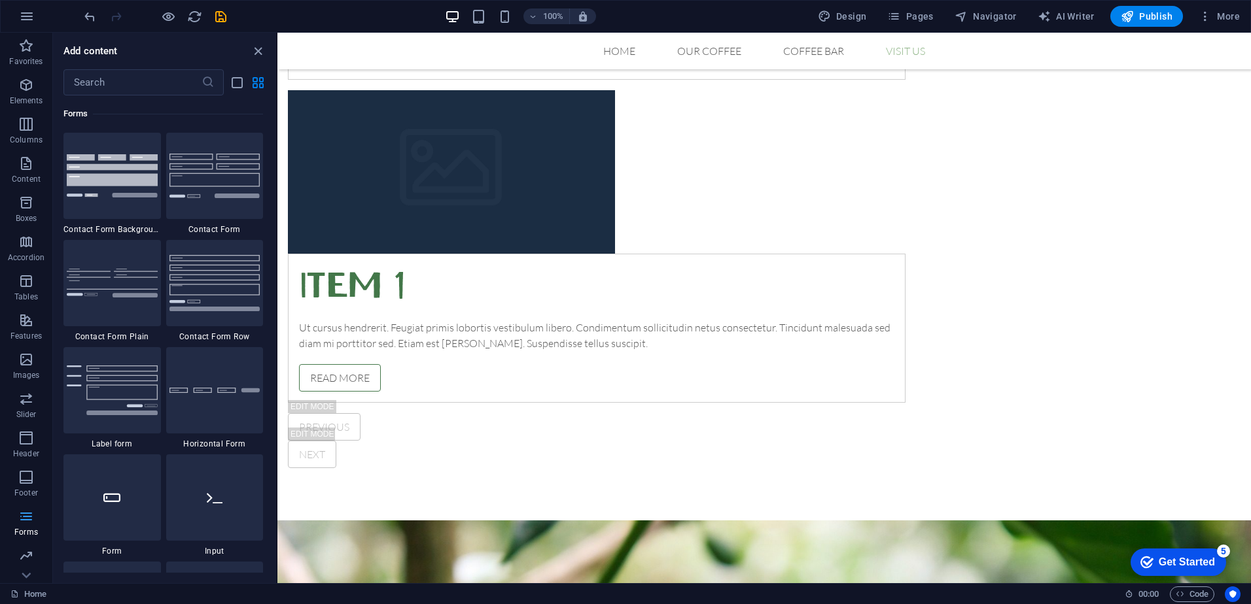
scroll to position [9549, 0]
click at [26, 566] on span "Marketing" at bounding box center [26, 563] width 52 height 31
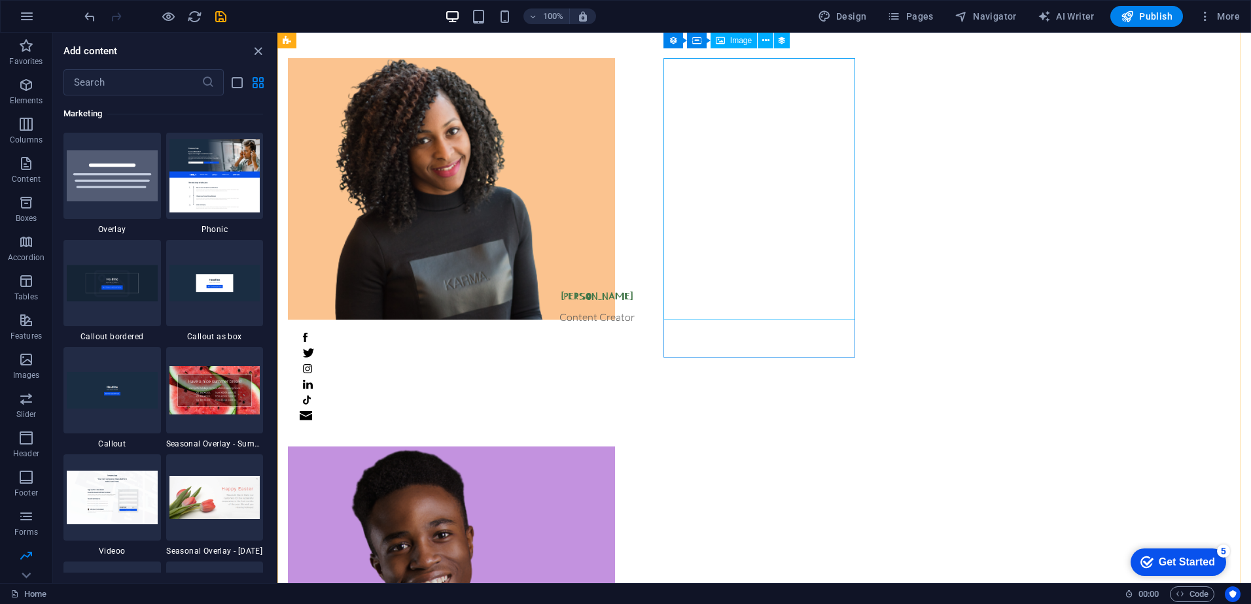
scroll to position [0, 0]
